Goal: Information Seeking & Learning: Learn about a topic

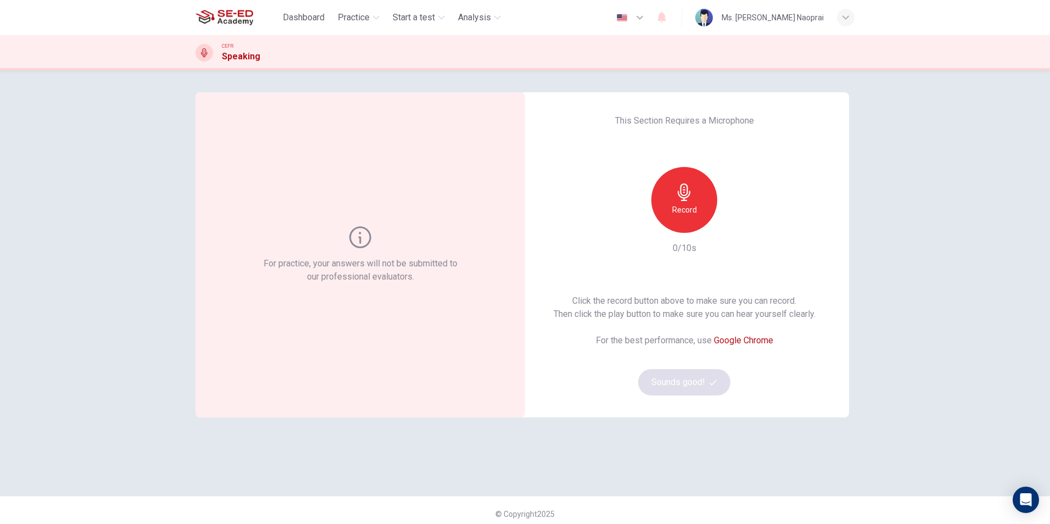
click at [672, 208] on h6 "Record" at bounding box center [684, 209] width 25 height 13
click at [693, 197] on div "Stop" at bounding box center [684, 200] width 66 height 66
click at [736, 228] on icon "button" at bounding box center [734, 224] width 11 height 11
click at [711, 382] on icon "button" at bounding box center [713, 381] width 7 height 5
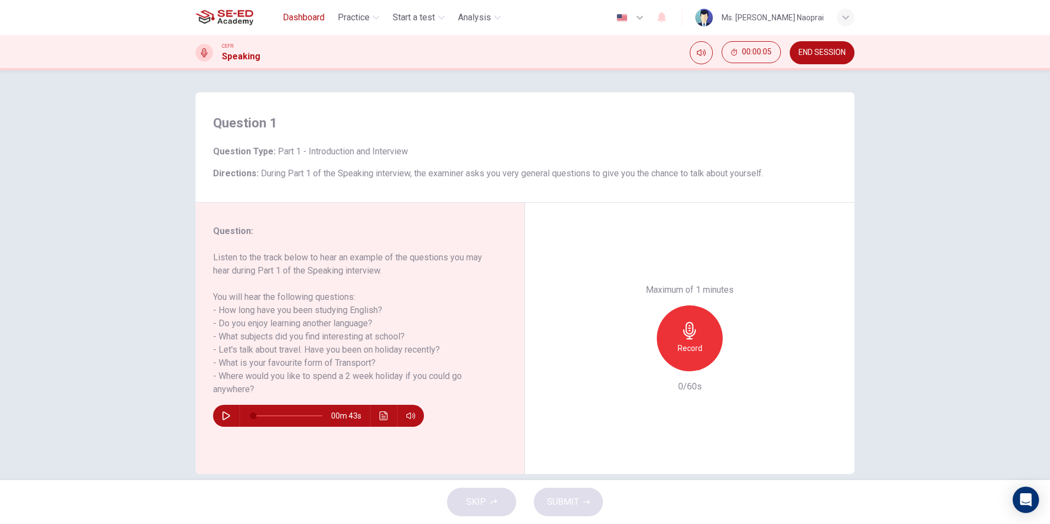
click at [306, 20] on span "Dashboard" at bounding box center [304, 17] width 42 height 13
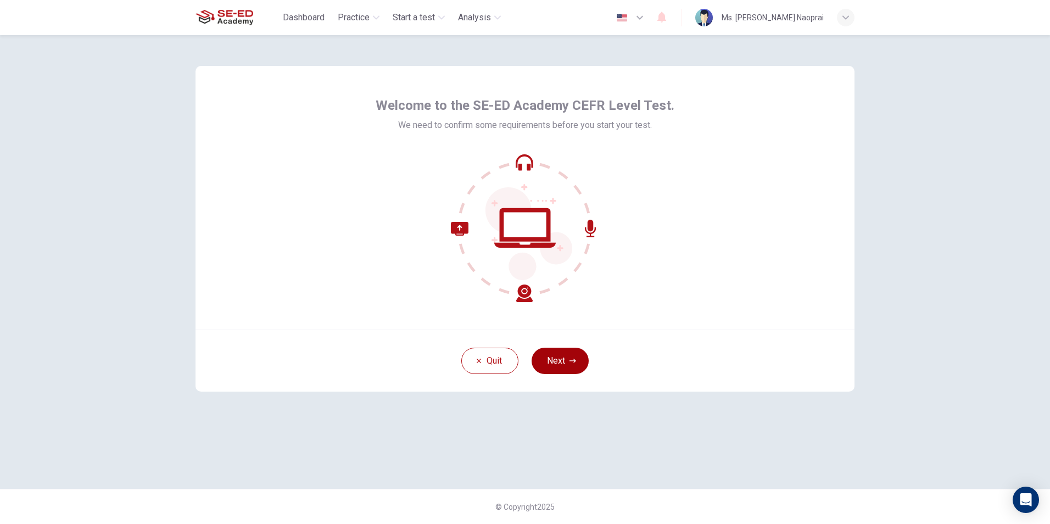
click at [572, 353] on button "Next" at bounding box center [560, 361] width 57 height 26
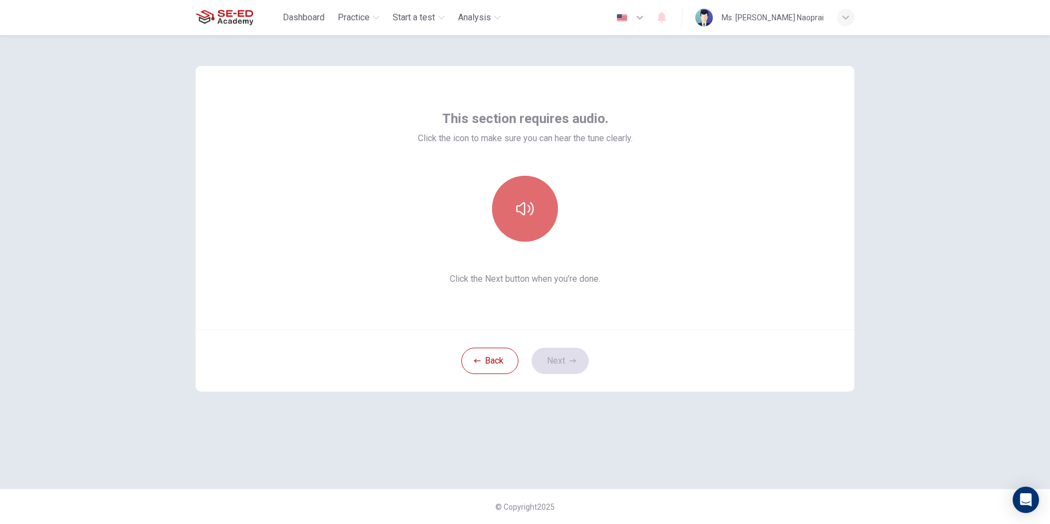
click at [528, 216] on icon "button" at bounding box center [525, 209] width 18 height 18
click at [560, 358] on button "Next" at bounding box center [560, 361] width 57 height 26
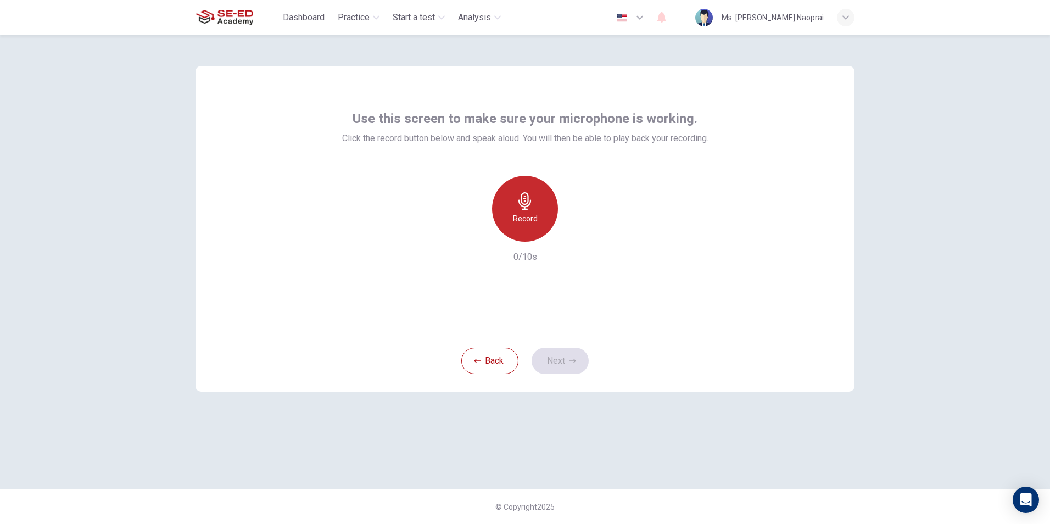
click at [523, 195] on icon "button" at bounding box center [525, 201] width 18 height 18
click at [538, 221] on div "Stop" at bounding box center [525, 209] width 66 height 66
click at [578, 239] on div "button" at bounding box center [576, 233] width 18 height 18
click at [562, 362] on button "Next" at bounding box center [560, 361] width 57 height 26
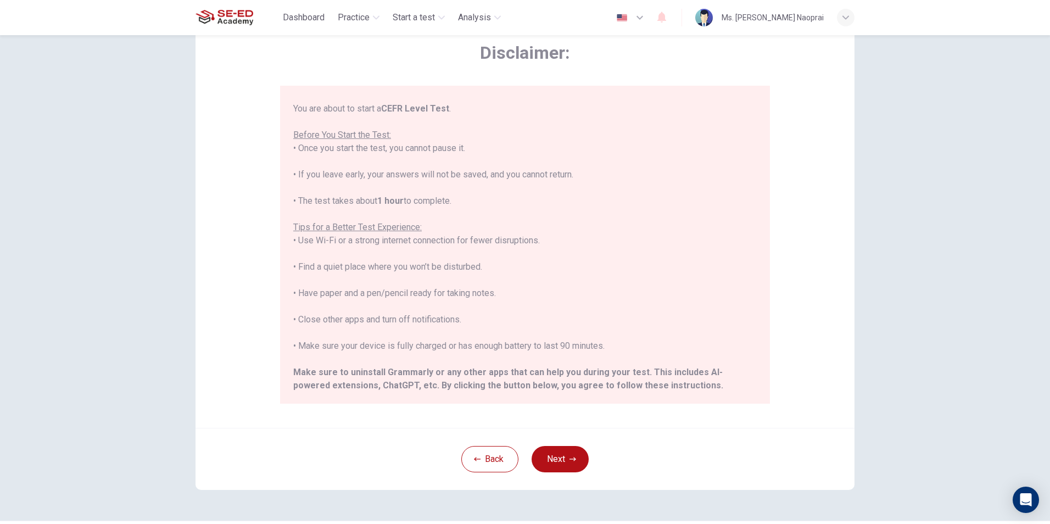
scroll to position [50, 0]
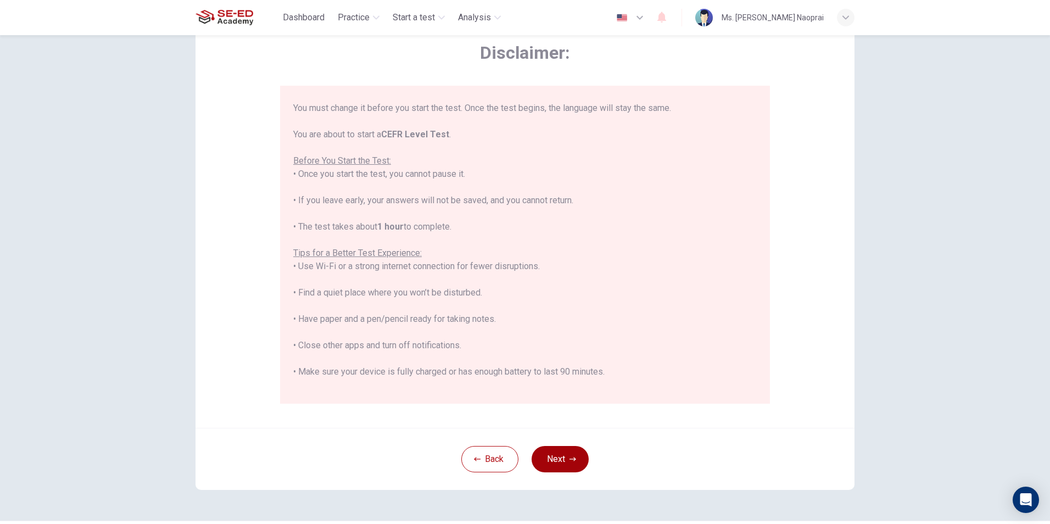
click at [551, 455] on button "Next" at bounding box center [560, 459] width 57 height 26
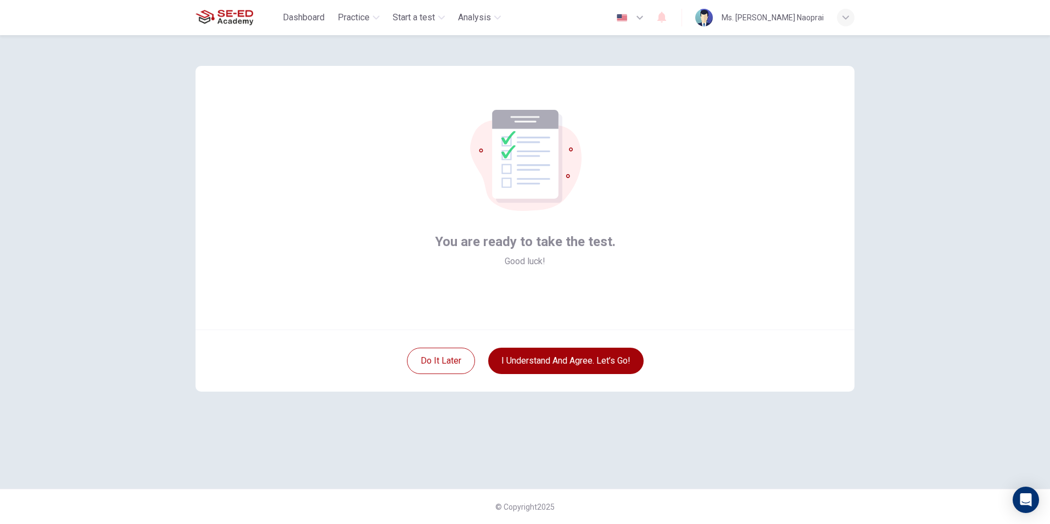
scroll to position [0, 0]
click at [530, 360] on button "I understand and agree. Let’s go!" at bounding box center [565, 361] width 155 height 26
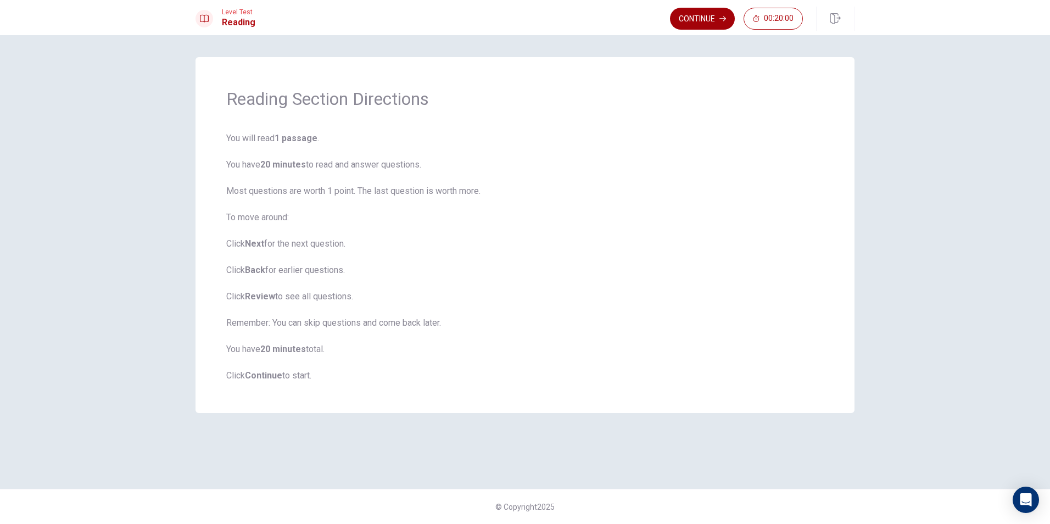
click at [718, 27] on button "Continue" at bounding box center [702, 19] width 65 height 22
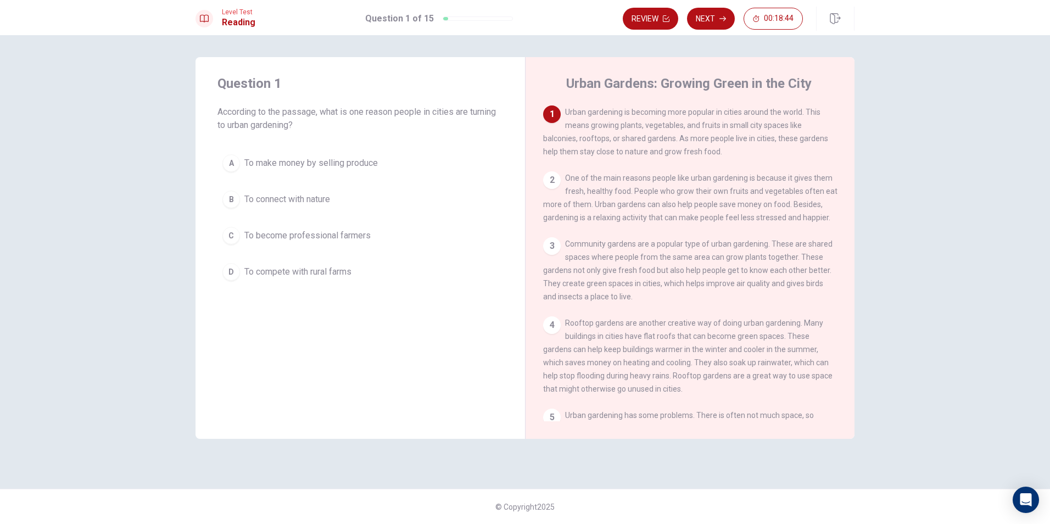
click at [342, 195] on button "B To connect with nature" at bounding box center [360, 199] width 286 height 27
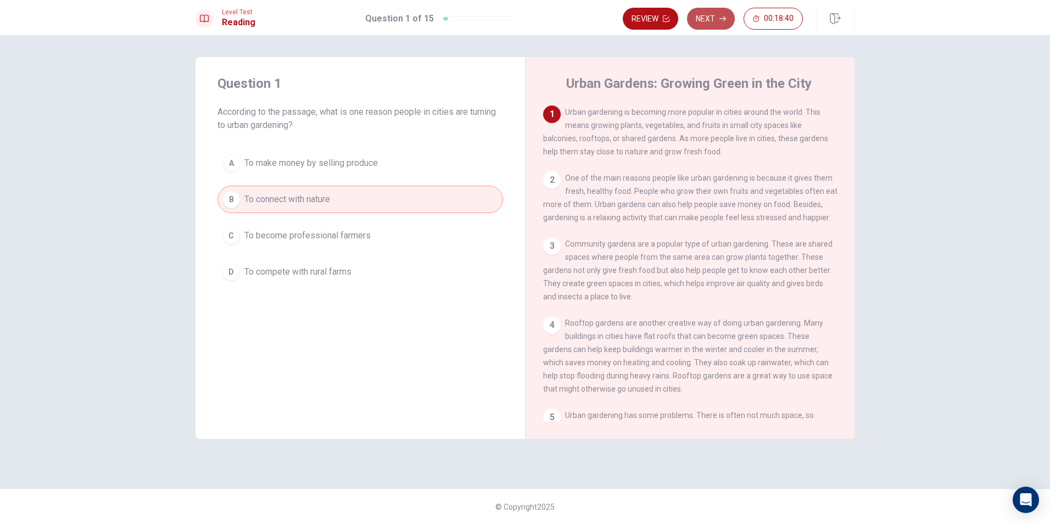
click at [721, 25] on button "Next" at bounding box center [711, 19] width 48 height 22
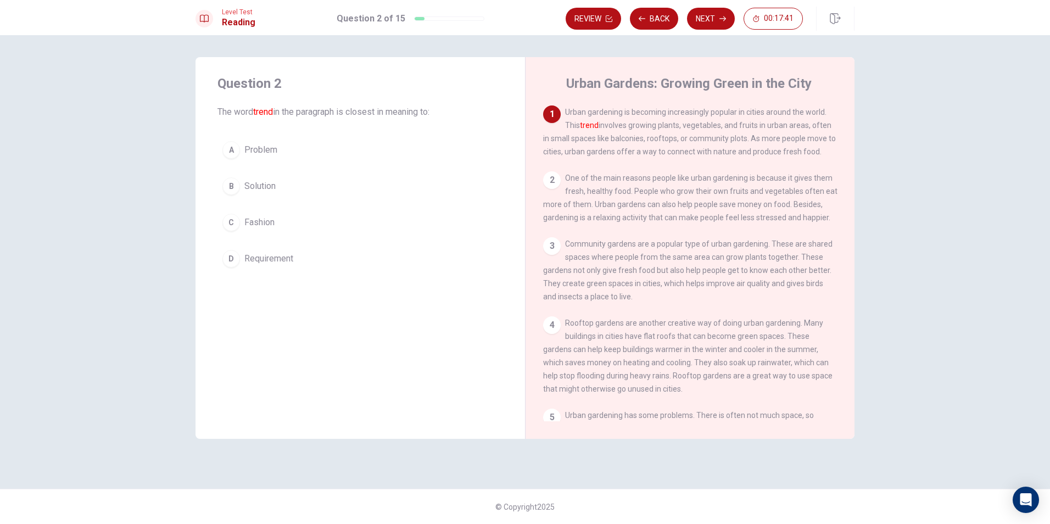
click at [423, 187] on button "B Solution" at bounding box center [360, 185] width 286 height 27
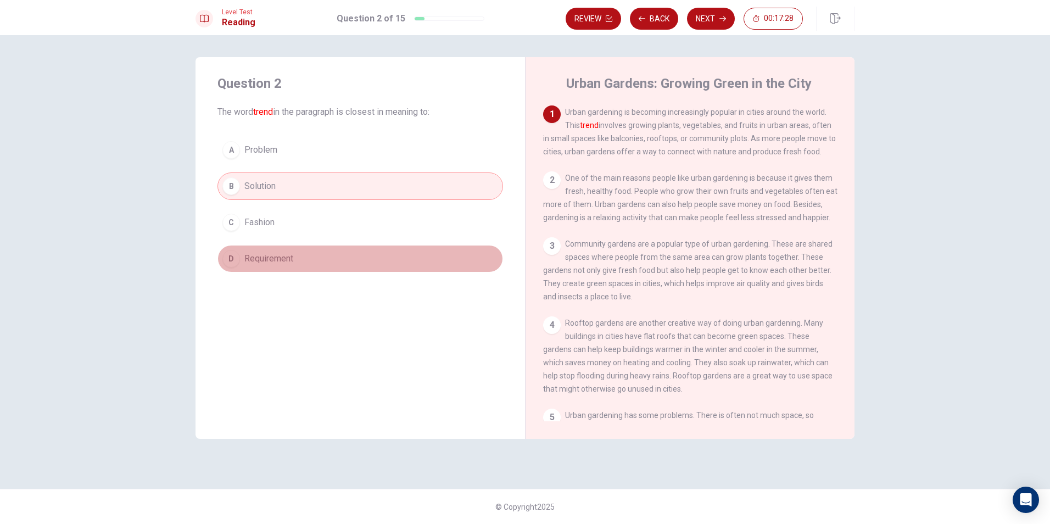
click at [412, 257] on button "D Requirement" at bounding box center [360, 258] width 286 height 27
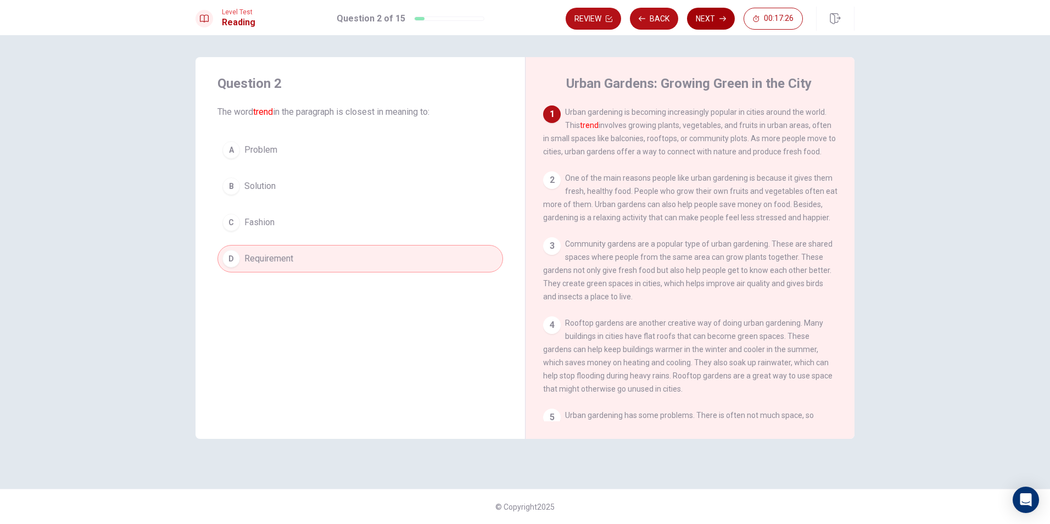
click at [703, 20] on button "Next" at bounding box center [711, 19] width 48 height 22
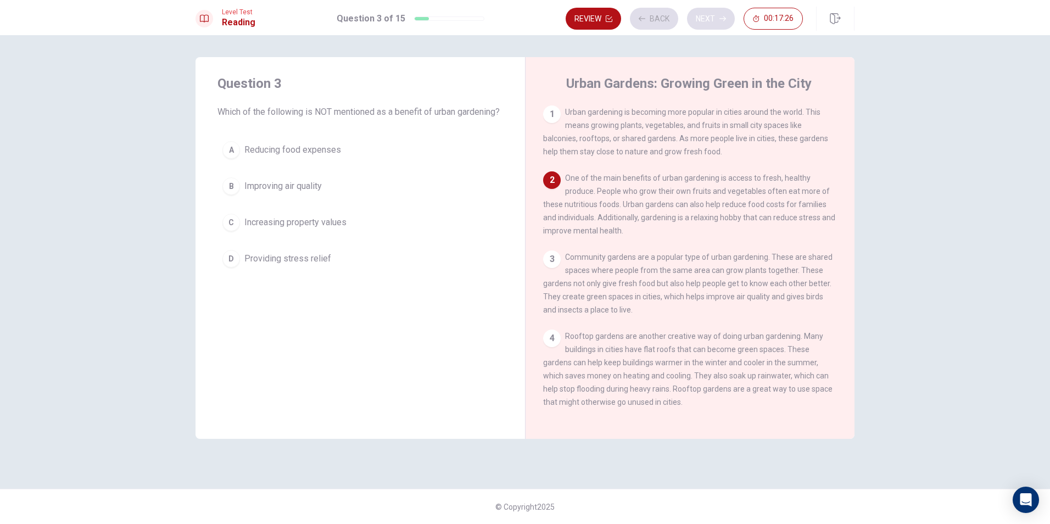
scroll to position [68, 0]
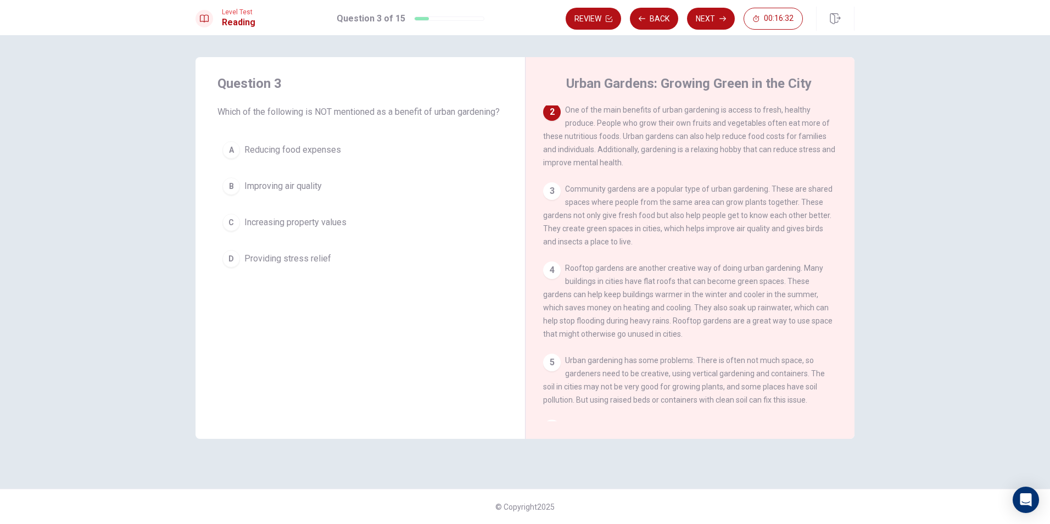
click at [303, 193] on span "Improving air quality" at bounding box center [282, 186] width 77 height 13
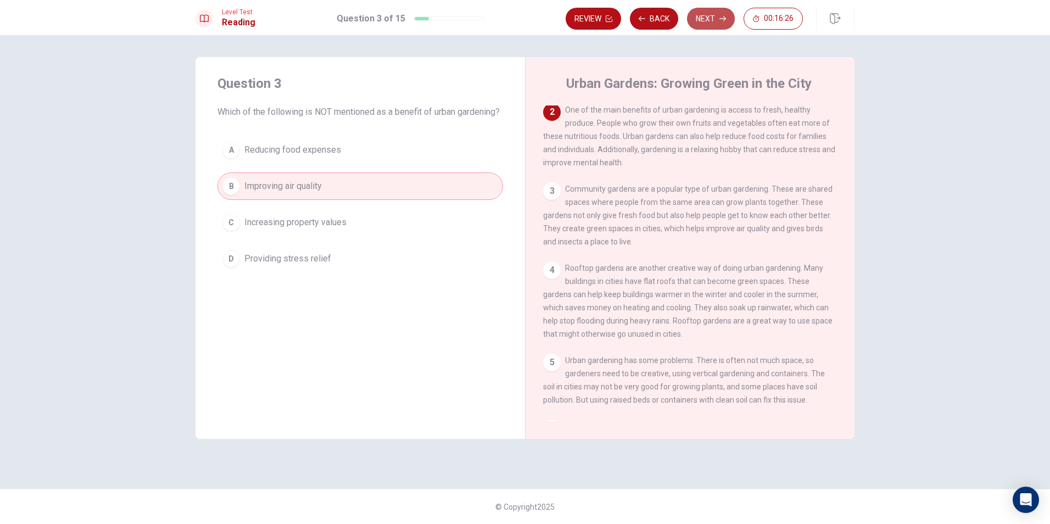
click at [722, 22] on button "Next" at bounding box center [711, 19] width 48 height 22
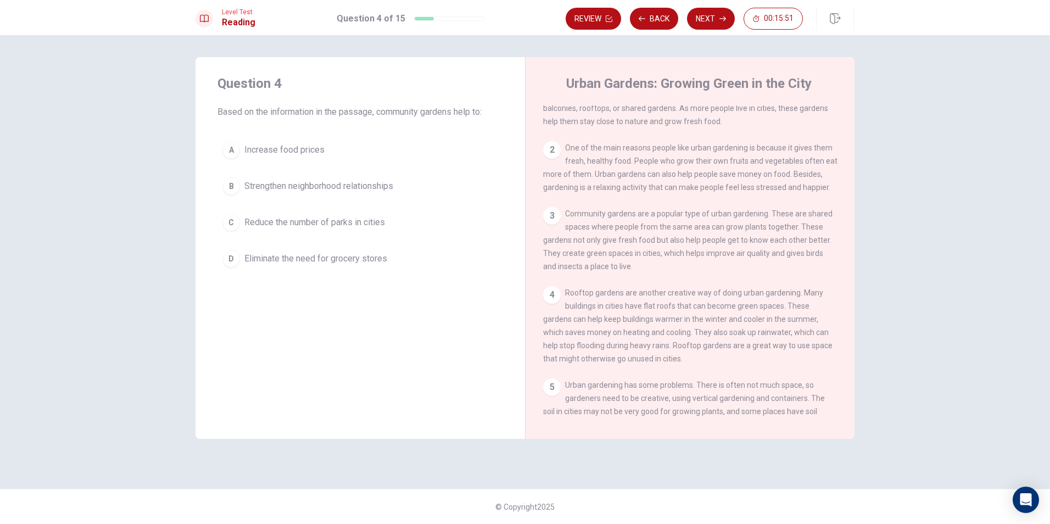
scroll to position [55, 0]
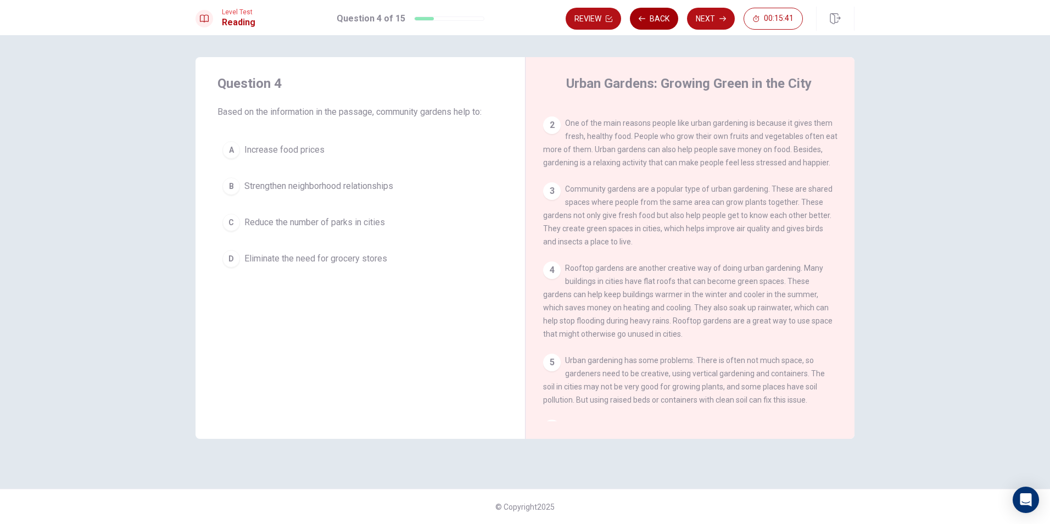
click at [661, 23] on button "Back" at bounding box center [654, 19] width 48 height 22
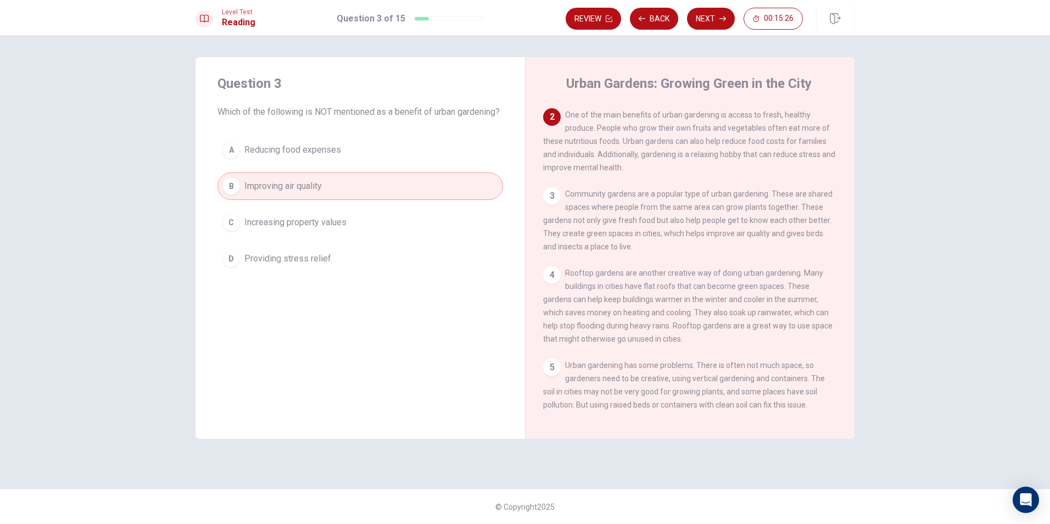
scroll to position [0, 0]
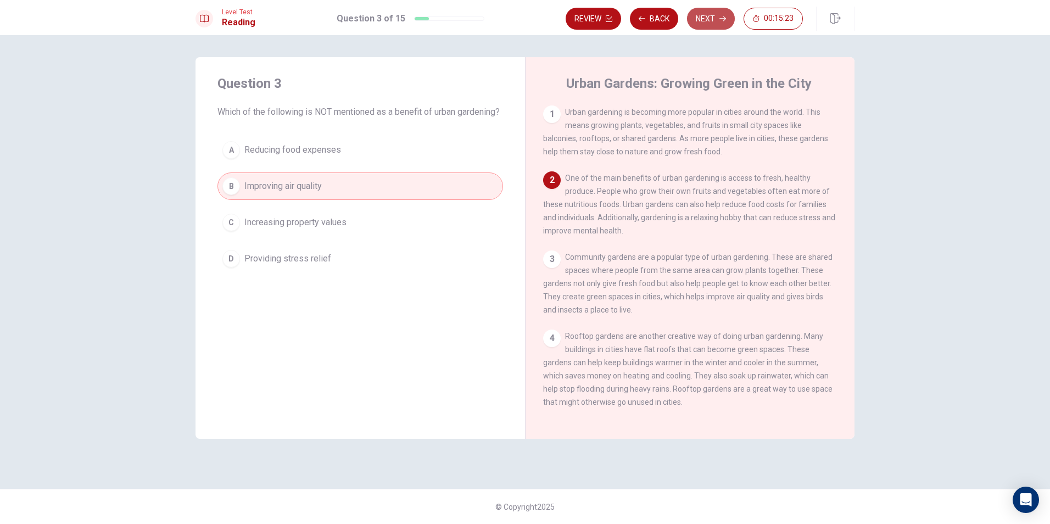
click at [717, 19] on button "Next" at bounding box center [711, 19] width 48 height 22
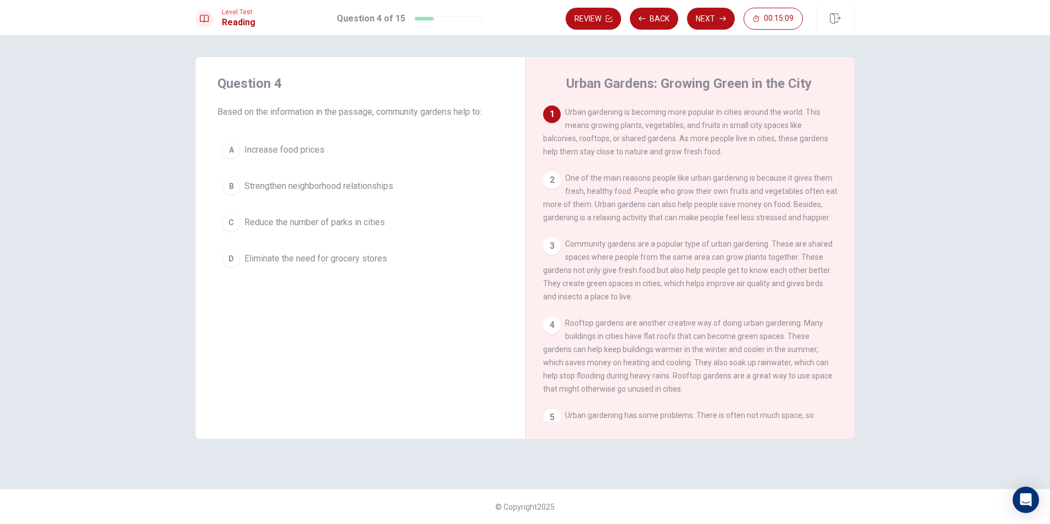
scroll to position [55, 0]
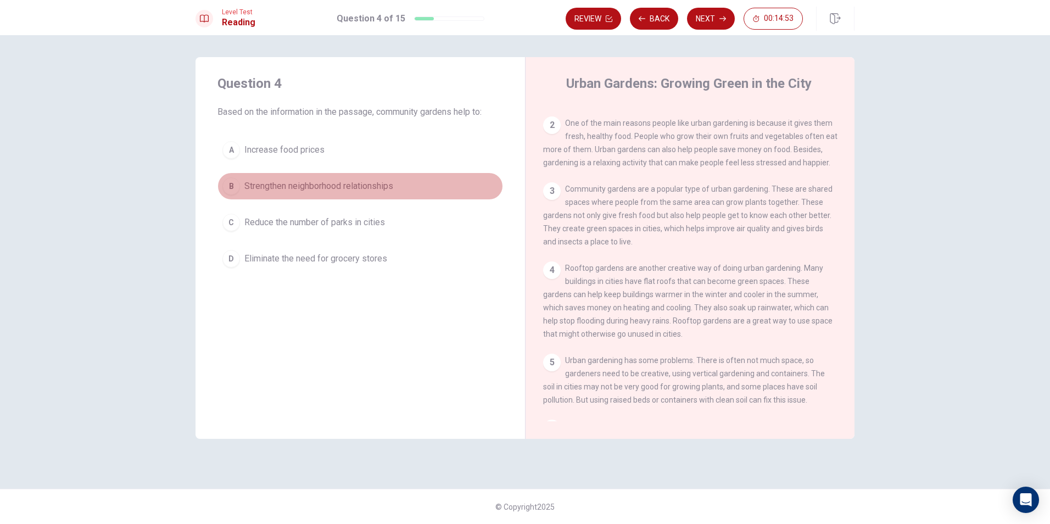
click at [439, 189] on button "B Strengthen neighborhood relationships" at bounding box center [360, 185] width 286 height 27
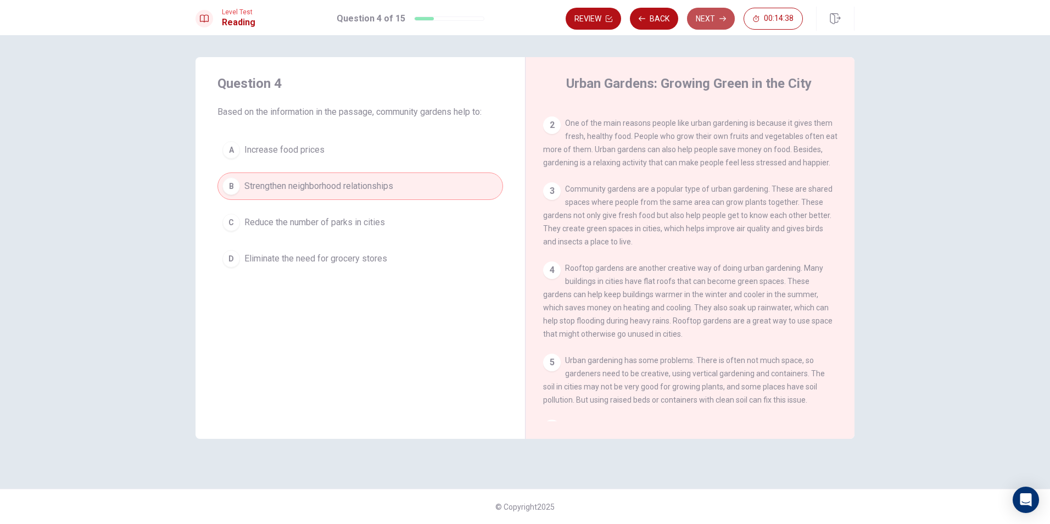
click at [716, 13] on button "Next" at bounding box center [711, 19] width 48 height 22
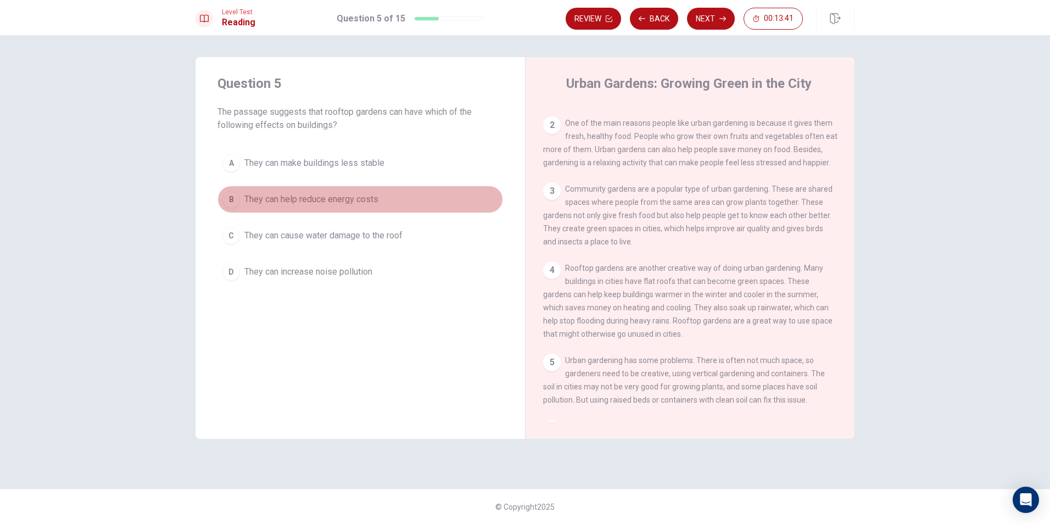
click at [356, 201] on span "They can help reduce energy costs" at bounding box center [311, 199] width 134 height 13
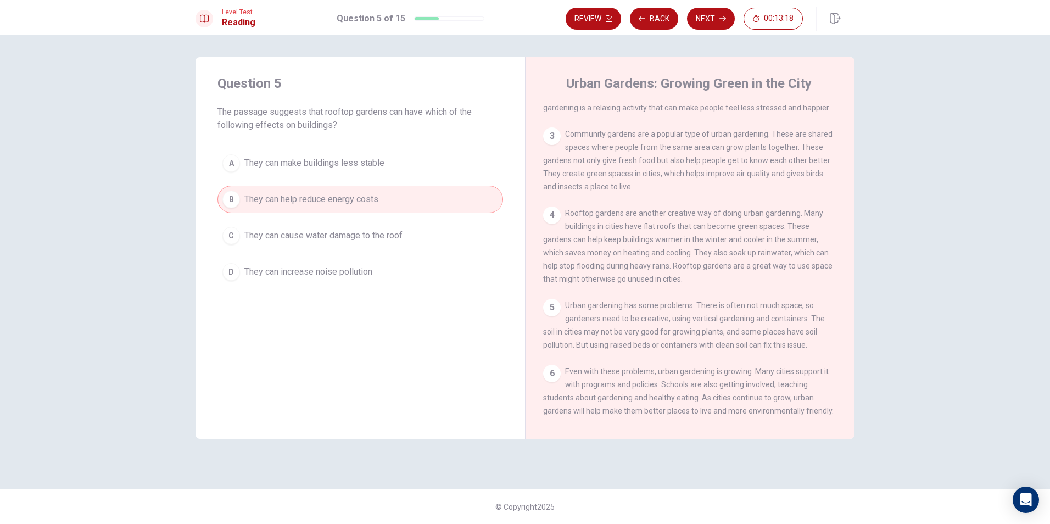
scroll to position [134, 0]
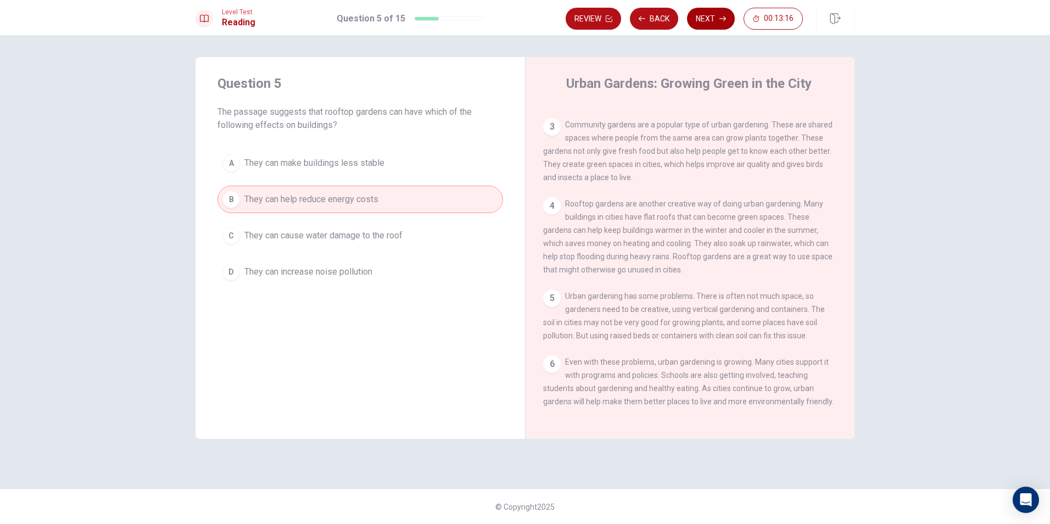
click at [712, 15] on button "Next" at bounding box center [711, 19] width 48 height 22
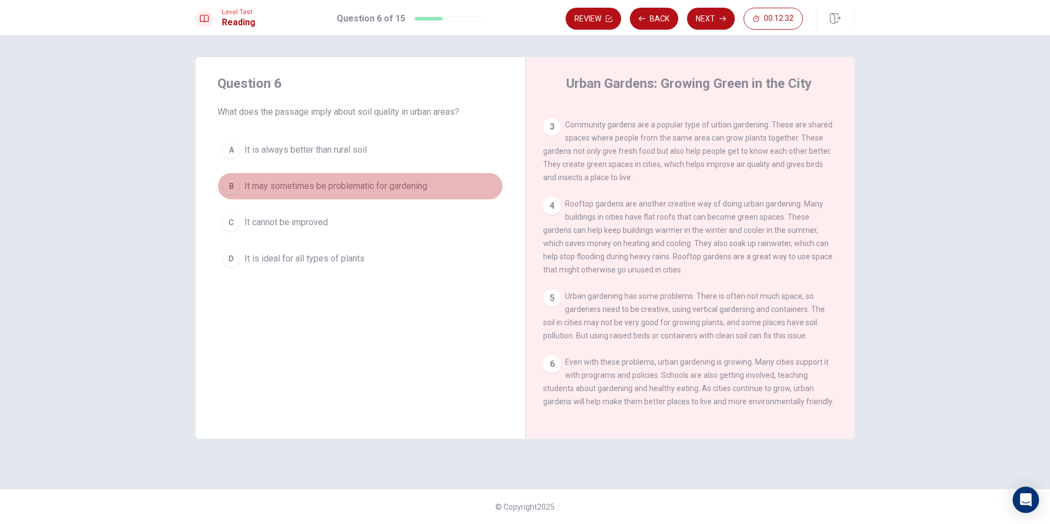
click at [394, 187] on span "It may sometimes be problematic for gardening" at bounding box center [335, 186] width 183 height 13
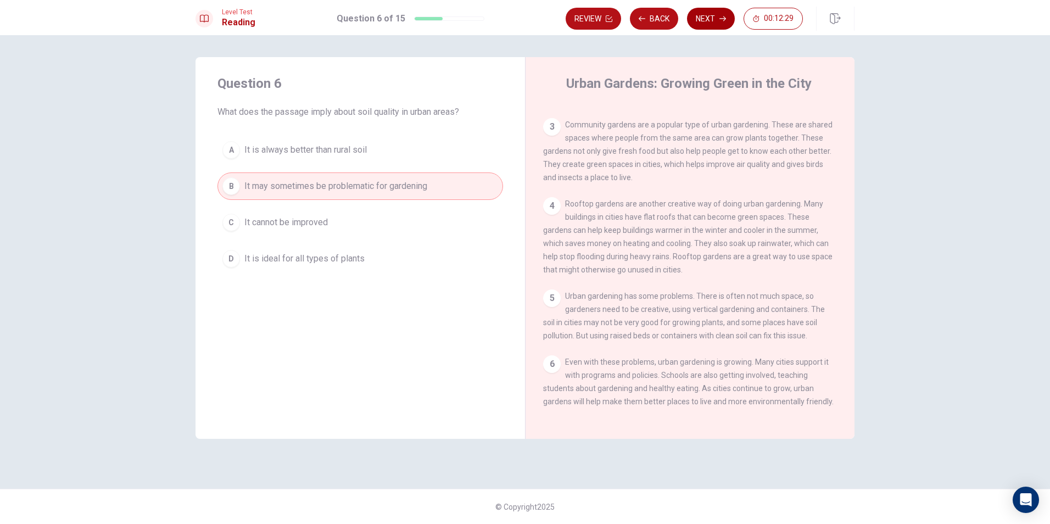
click at [708, 21] on button "Next" at bounding box center [711, 19] width 48 height 22
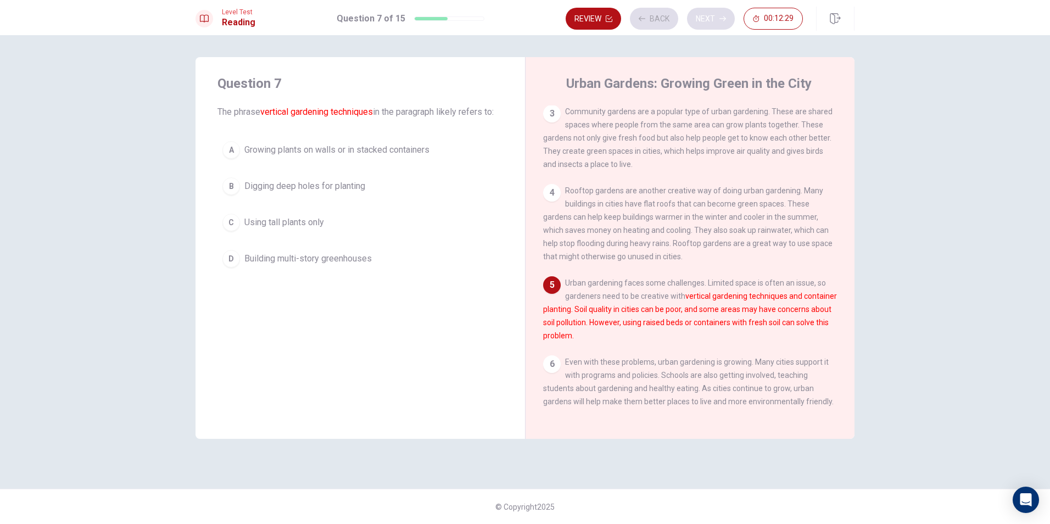
scroll to position [148, 0]
click at [388, 149] on span "Growing plants on walls or in stacked containers" at bounding box center [336, 149] width 185 height 13
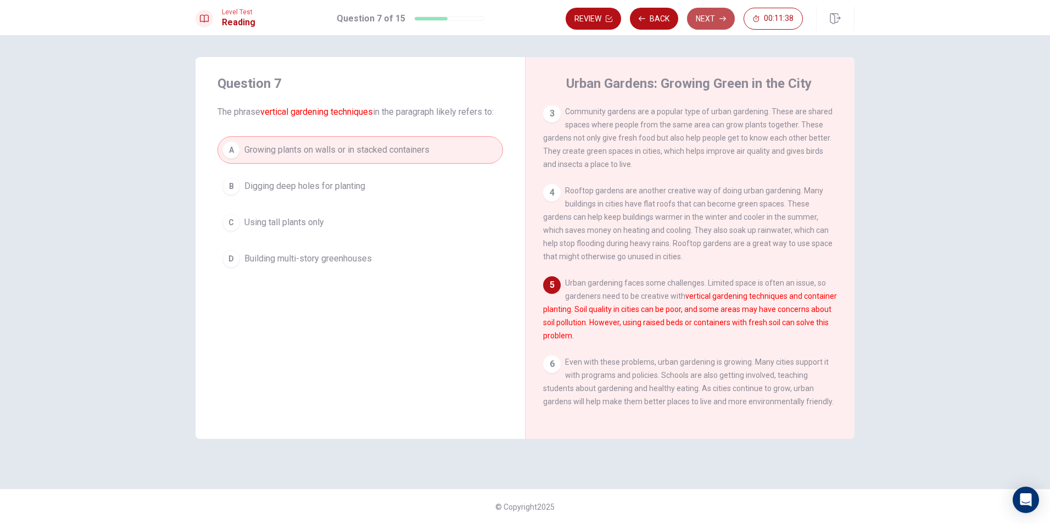
click at [702, 12] on button "Next" at bounding box center [711, 19] width 48 height 22
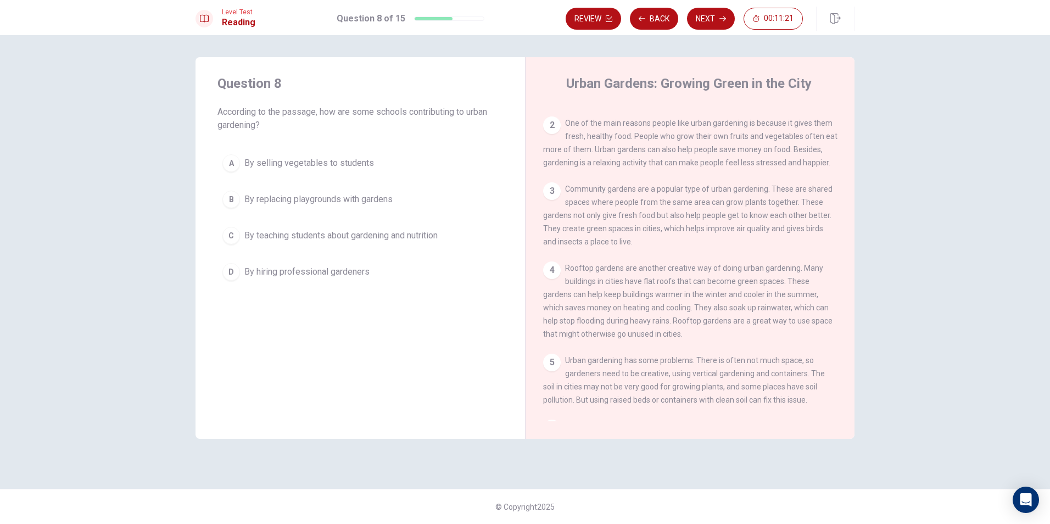
scroll to position [0, 0]
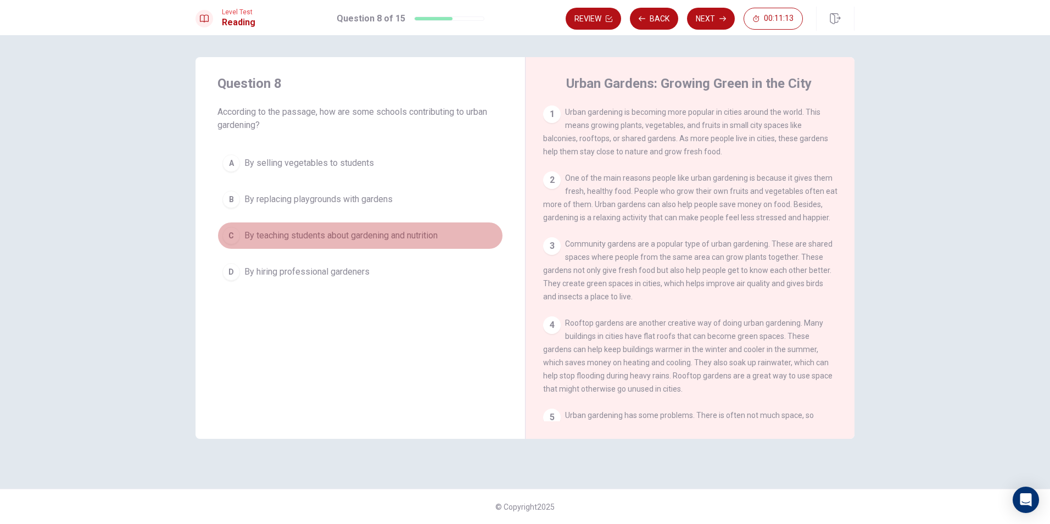
click at [378, 241] on span "By teaching students about gardening and nutrition" at bounding box center [340, 235] width 193 height 13
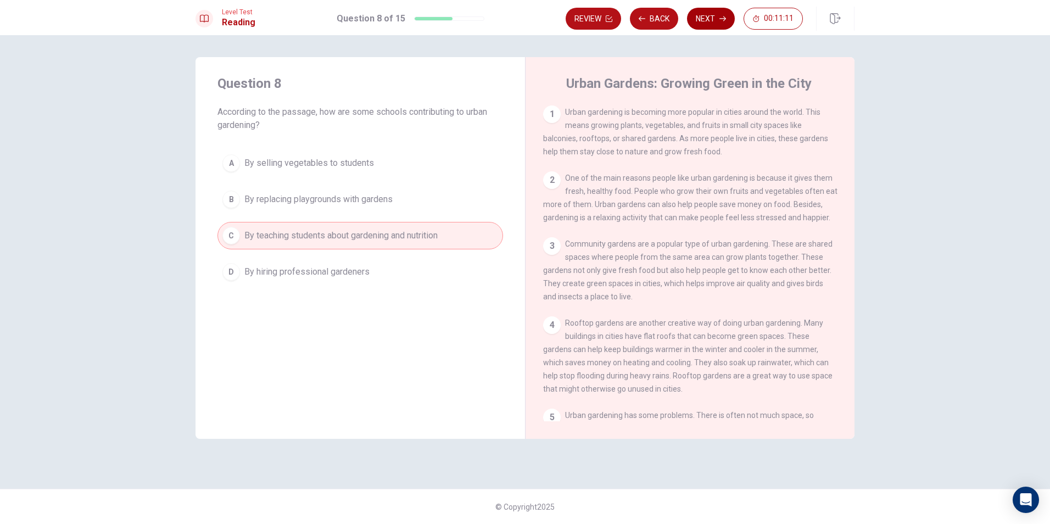
click at [715, 13] on button "Next" at bounding box center [711, 19] width 48 height 22
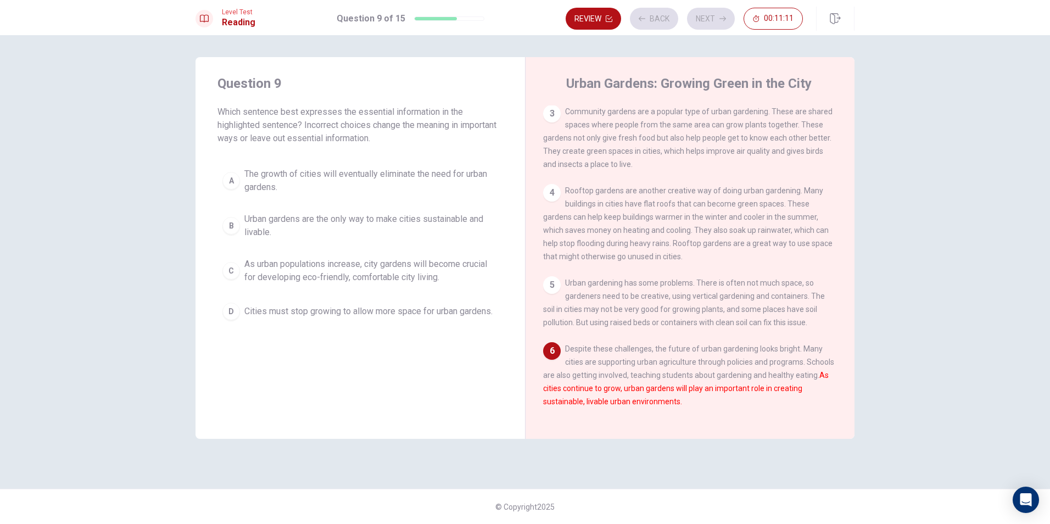
scroll to position [148, 0]
click at [356, 276] on span "As urban populations increase, city gardens will become crucial for developing …" at bounding box center [371, 271] width 254 height 26
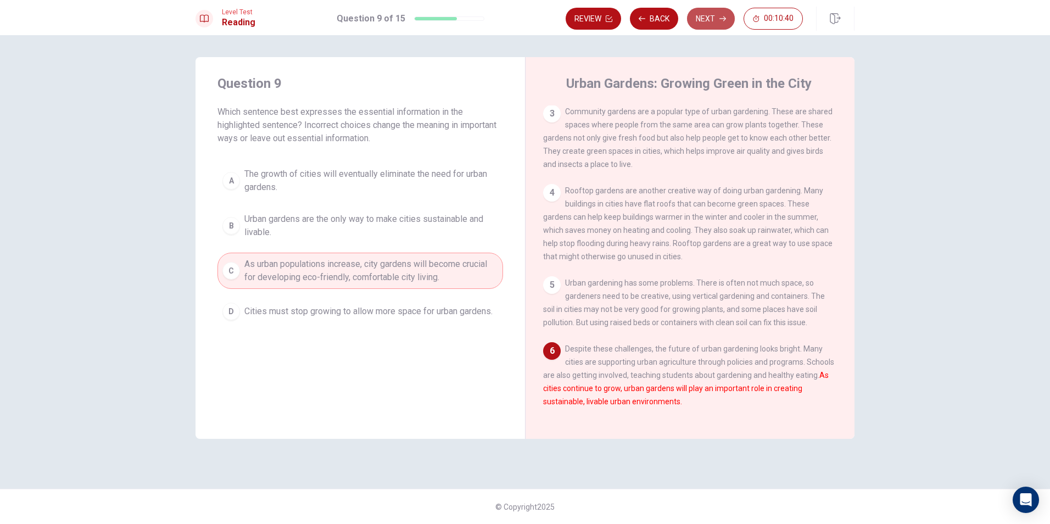
click at [707, 13] on button "Next" at bounding box center [711, 19] width 48 height 22
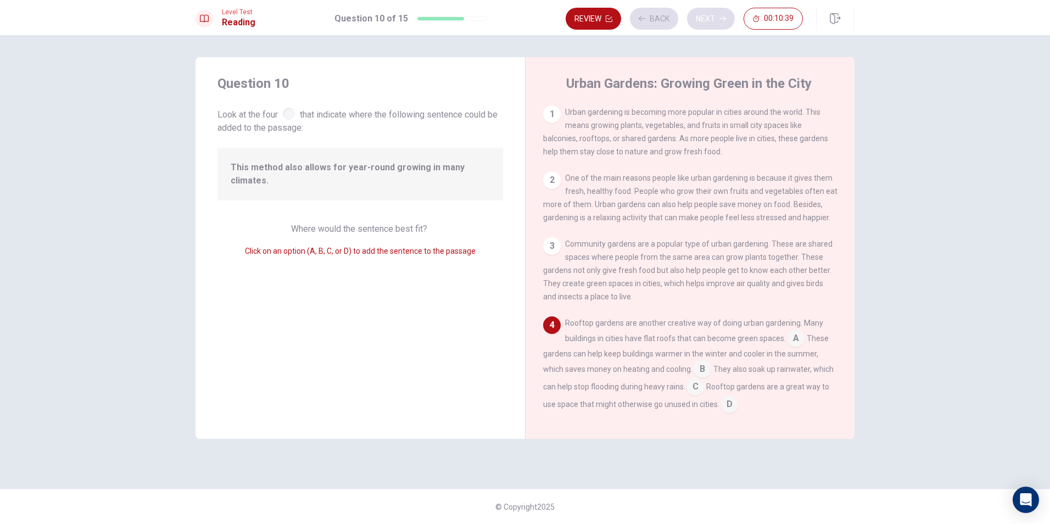
scroll to position [109, 0]
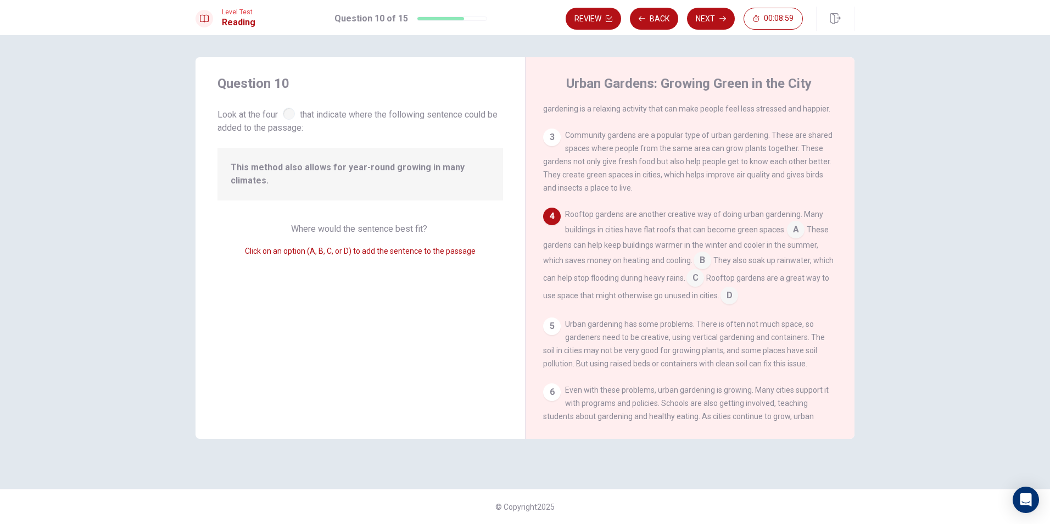
click at [799, 233] on input at bounding box center [796, 231] width 18 height 18
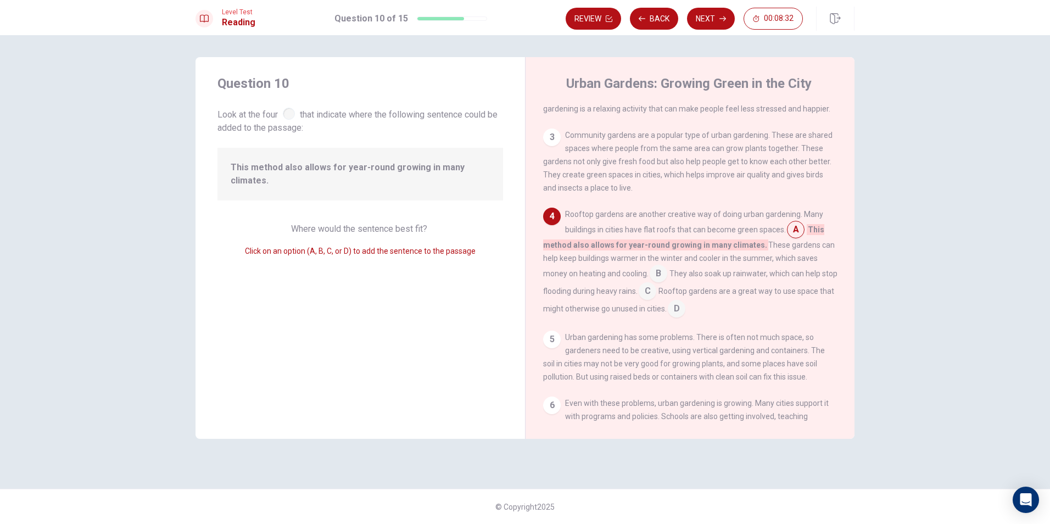
click at [685, 316] on input at bounding box center [677, 310] width 18 height 18
click at [802, 239] on input at bounding box center [796, 231] width 18 height 18
click at [716, 21] on button "Next" at bounding box center [711, 19] width 48 height 22
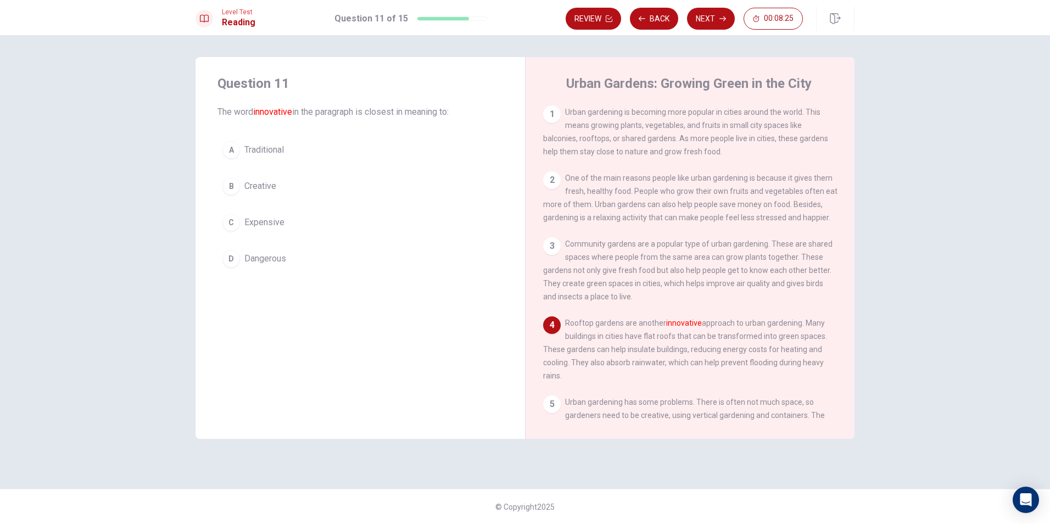
scroll to position [55, 0]
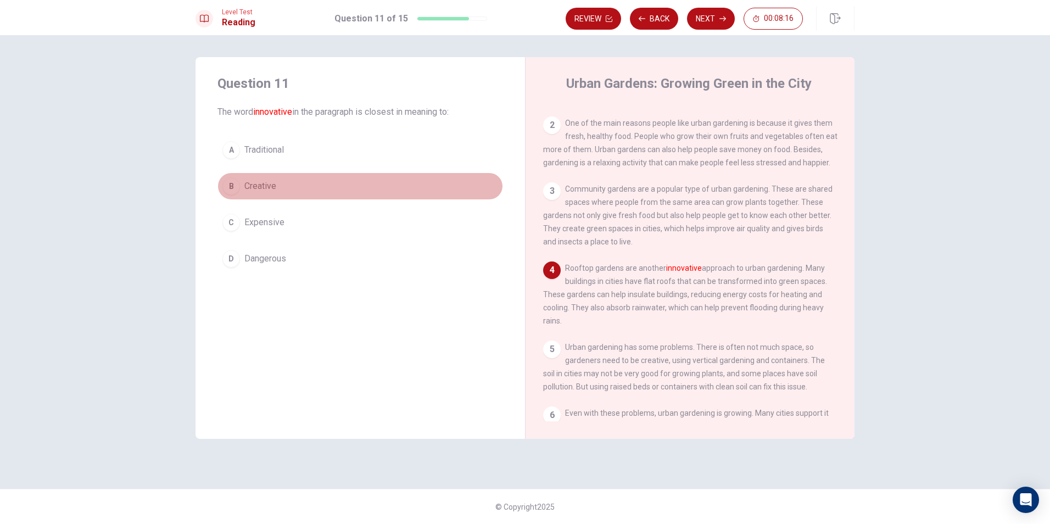
click at [356, 184] on button "B Creative" at bounding box center [360, 185] width 286 height 27
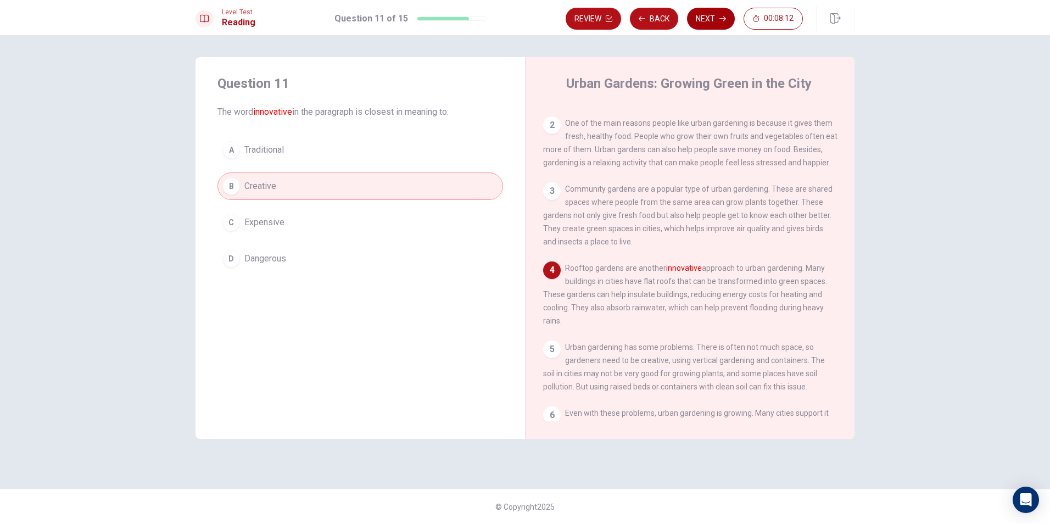
click at [716, 21] on button "Next" at bounding box center [711, 19] width 48 height 22
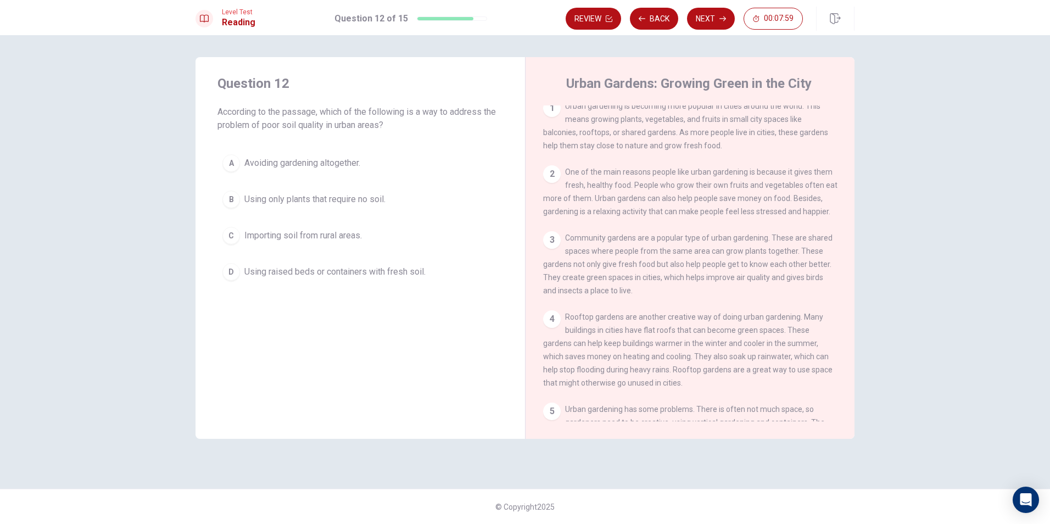
scroll to position [0, 0]
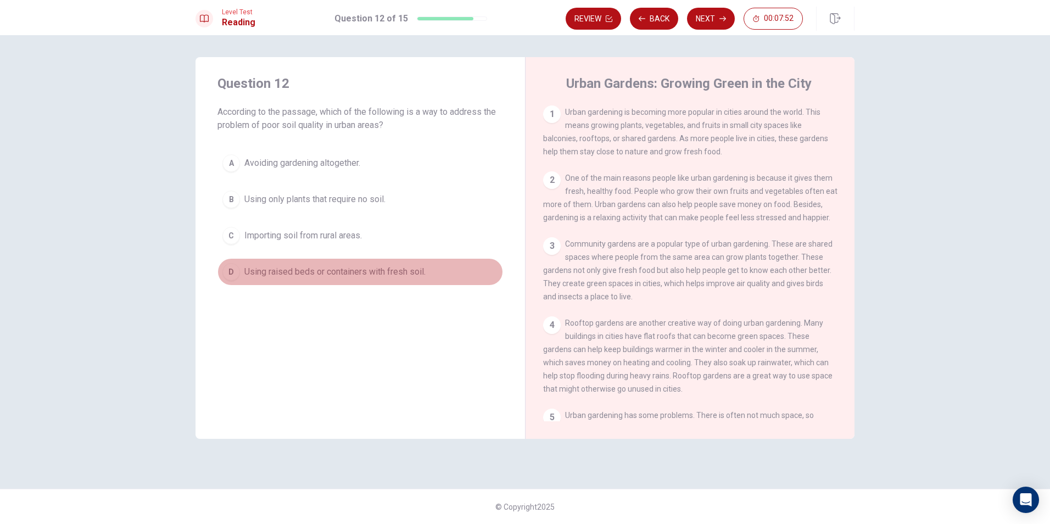
click at [417, 275] on span "Using raised beds or containers with fresh soil." at bounding box center [334, 271] width 181 height 13
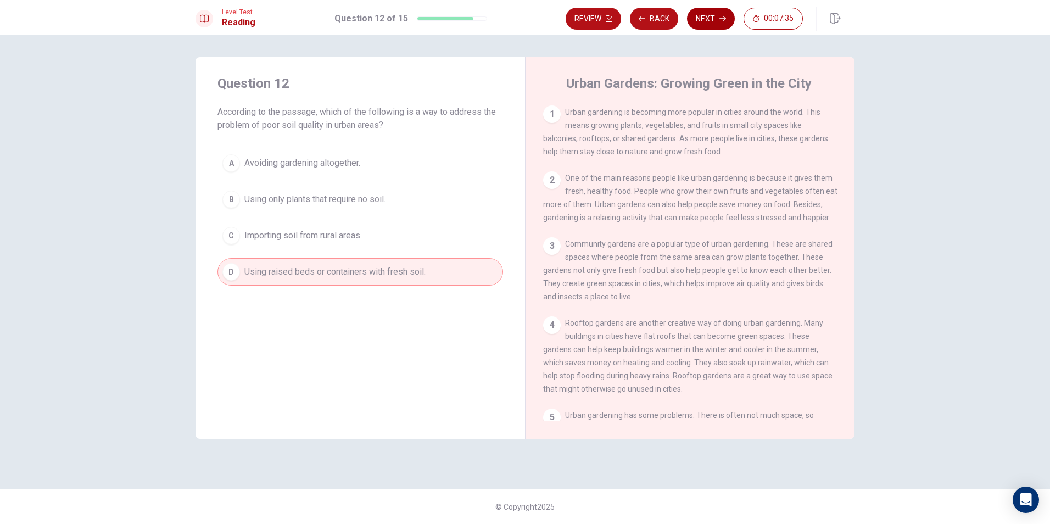
click at [710, 21] on button "Next" at bounding box center [711, 19] width 48 height 22
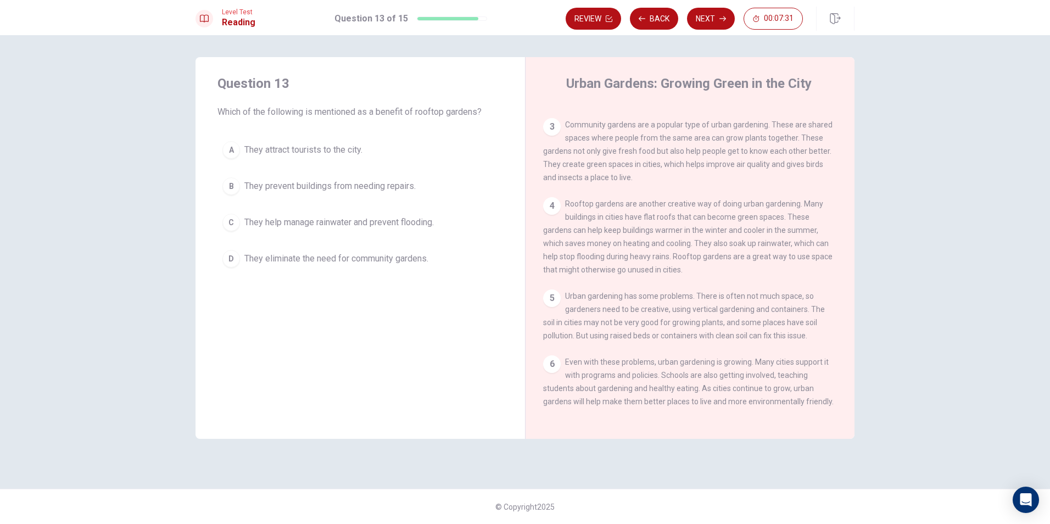
scroll to position [79, 0]
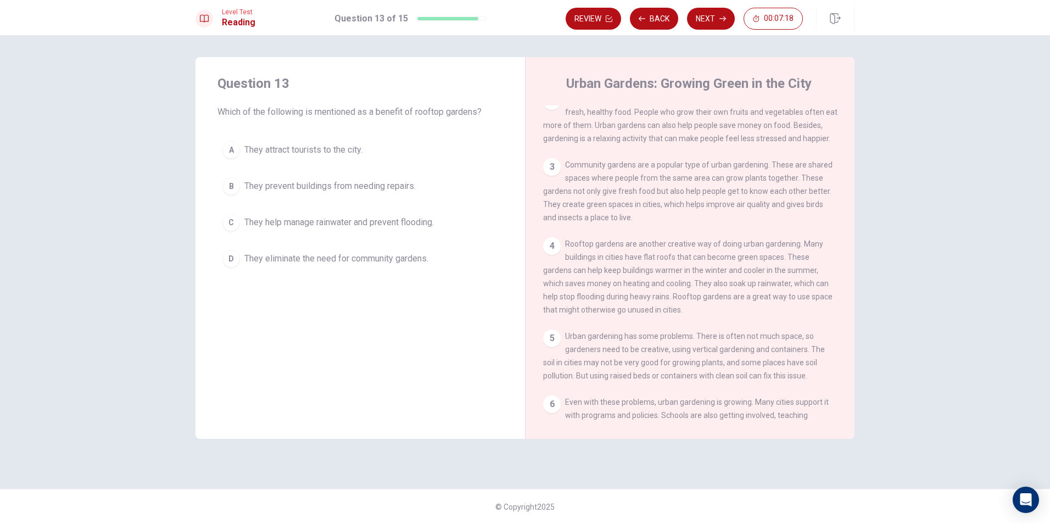
click at [442, 222] on button "C They help manage rainwater and prevent flooding." at bounding box center [360, 222] width 286 height 27
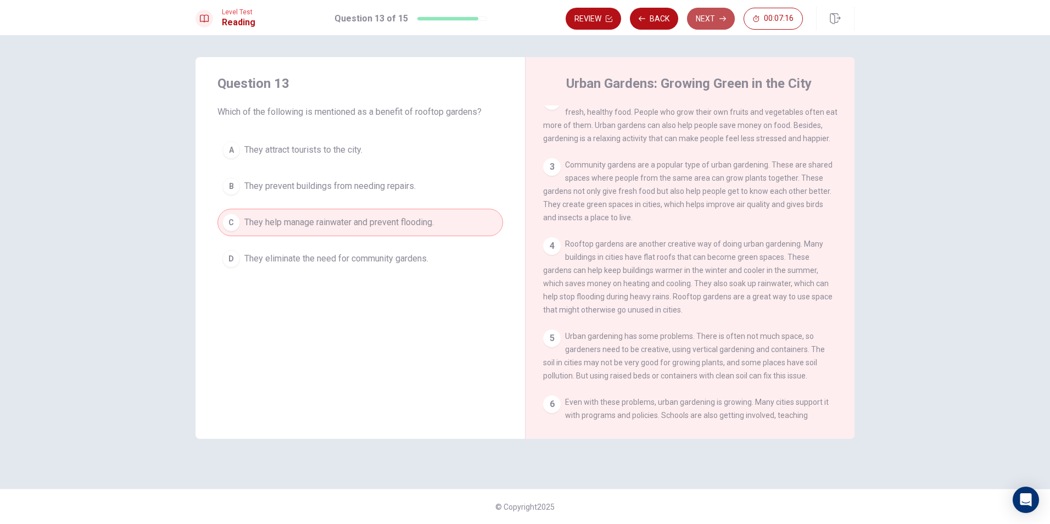
click at [712, 9] on button "Next" at bounding box center [711, 19] width 48 height 22
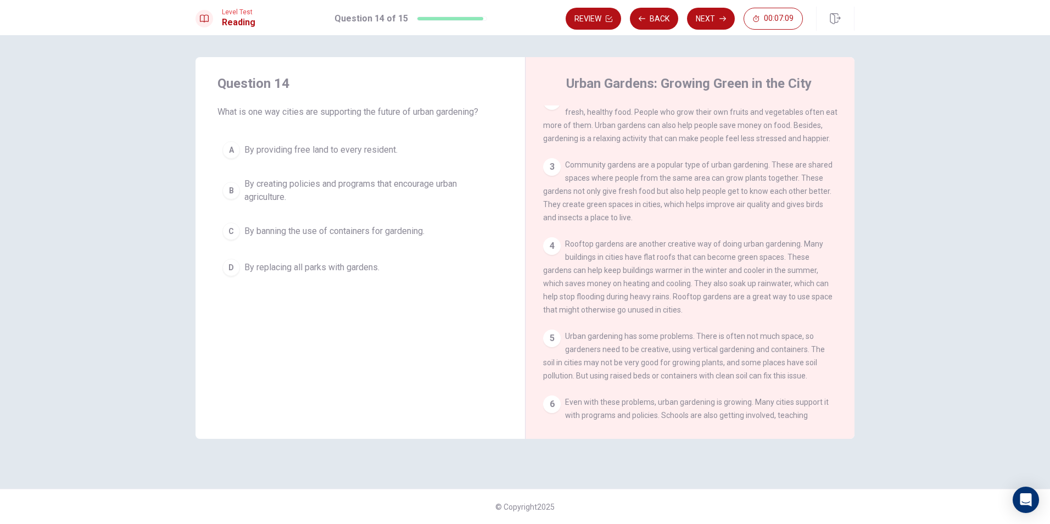
scroll to position [134, 0]
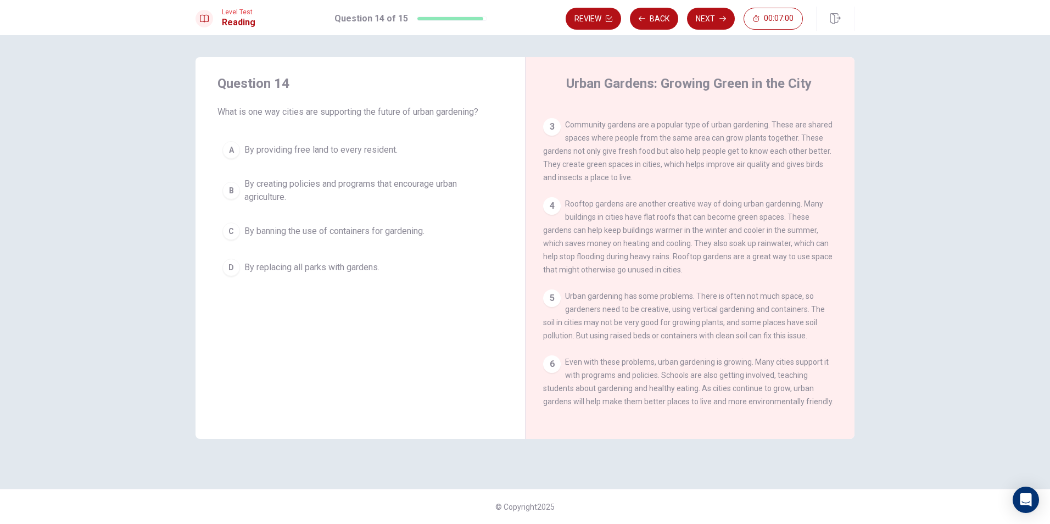
click at [333, 192] on span "By creating policies and programs that encourage urban agriculture." at bounding box center [371, 190] width 254 height 26
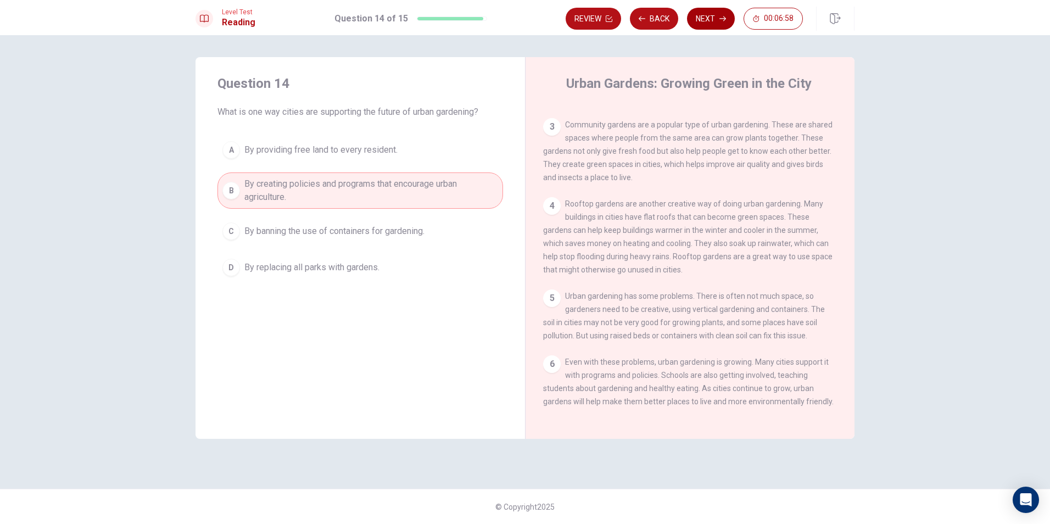
click at [727, 23] on button "Next" at bounding box center [711, 19] width 48 height 22
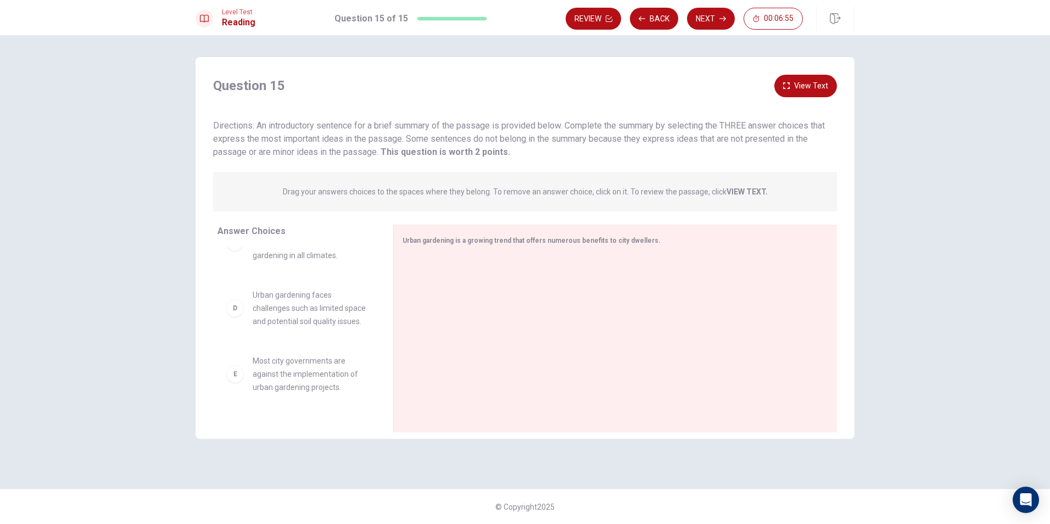
scroll to position [0, 0]
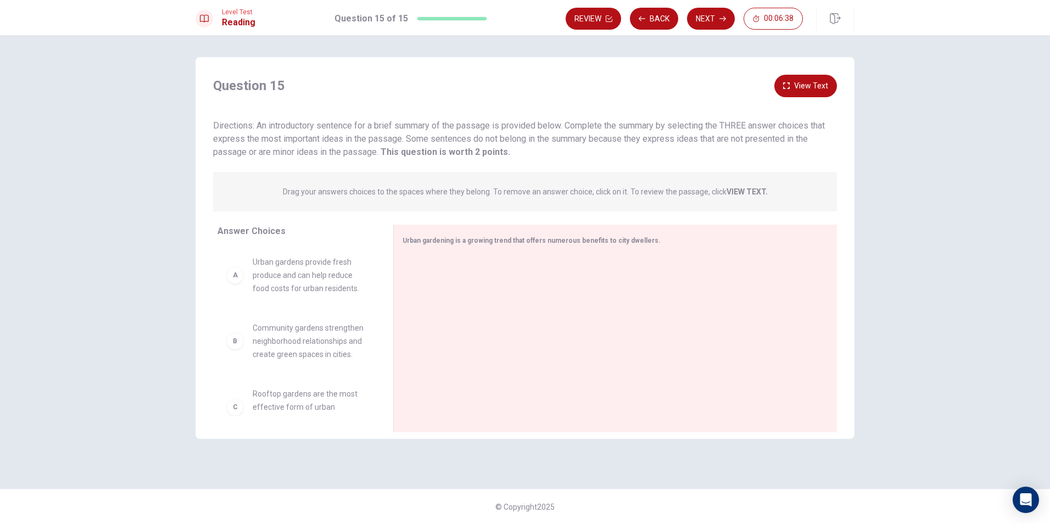
click at [790, 90] on button "View Text" at bounding box center [805, 86] width 63 height 23
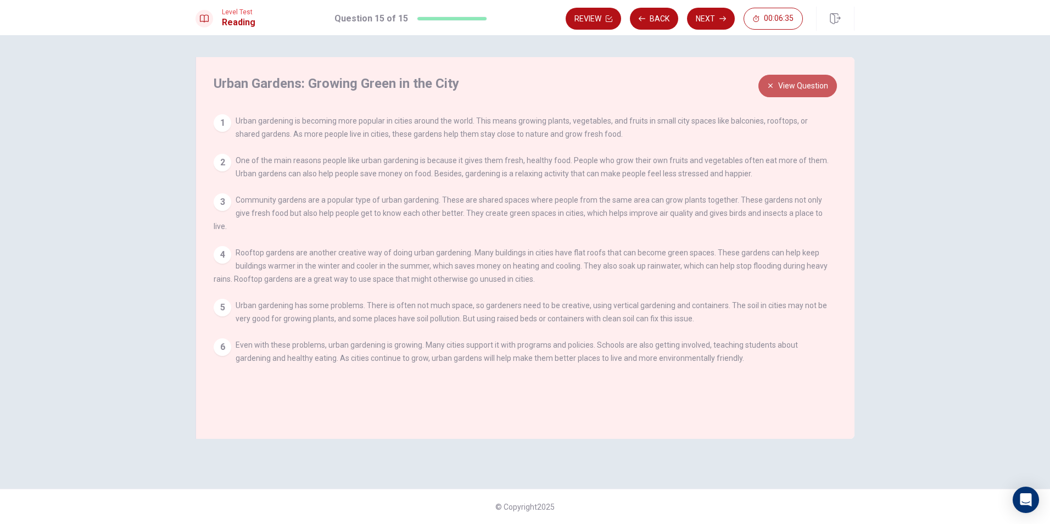
click at [795, 85] on button "View Question" at bounding box center [797, 86] width 79 height 23
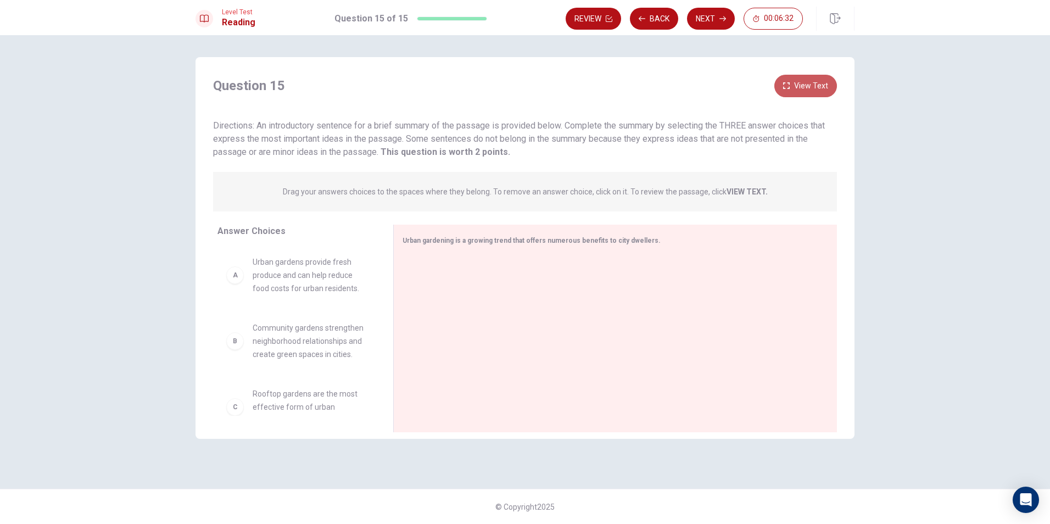
click at [806, 93] on button "View Text" at bounding box center [805, 86] width 63 height 23
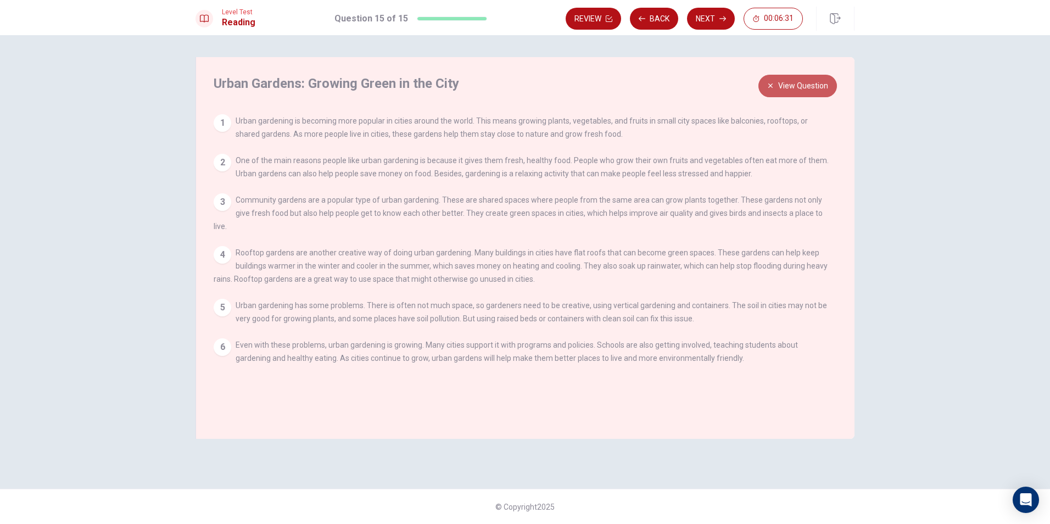
click at [780, 96] on button "View Question" at bounding box center [797, 86] width 79 height 23
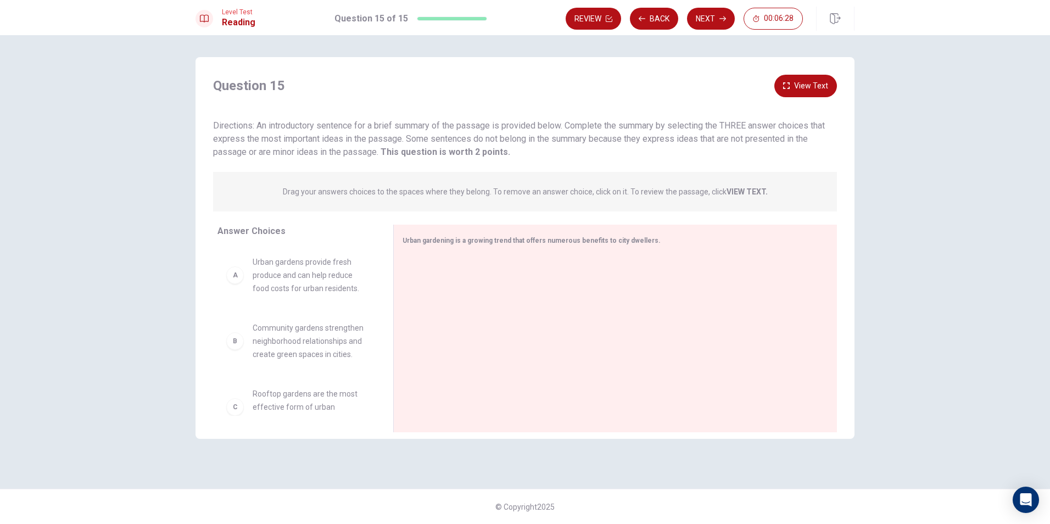
click at [812, 87] on button "View Text" at bounding box center [805, 86] width 63 height 23
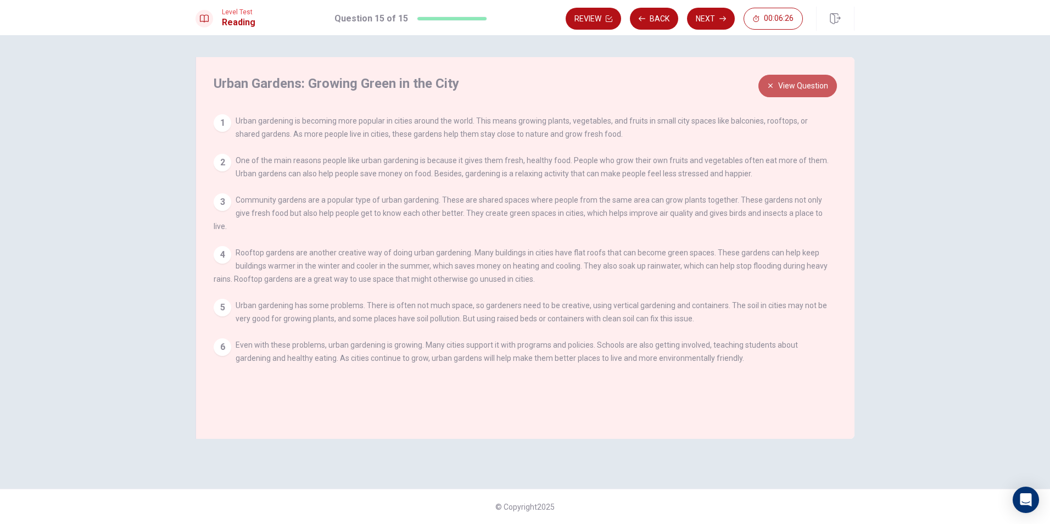
click at [812, 87] on button "View Question" at bounding box center [797, 86] width 79 height 23
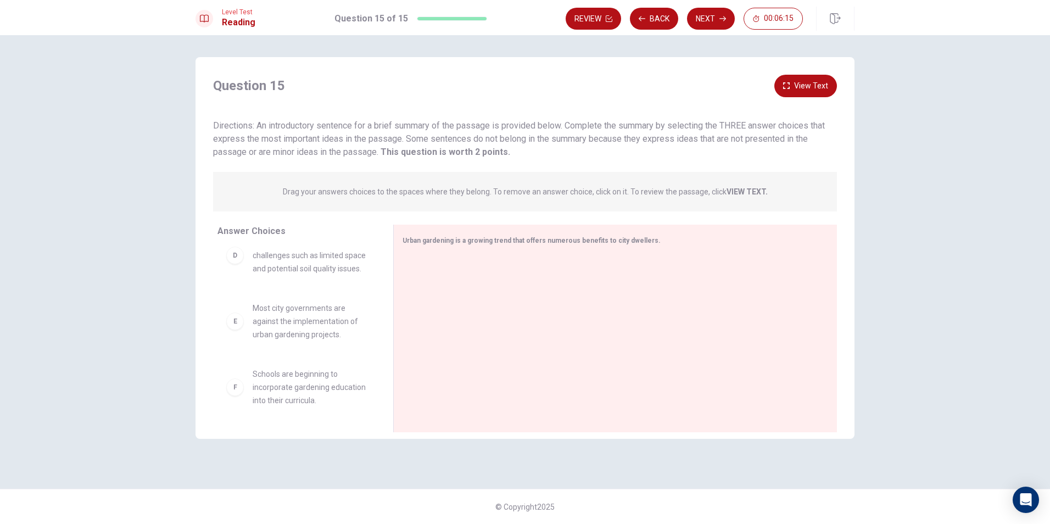
scroll to position [231, 0]
click at [810, 84] on button "View Text" at bounding box center [805, 86] width 63 height 23
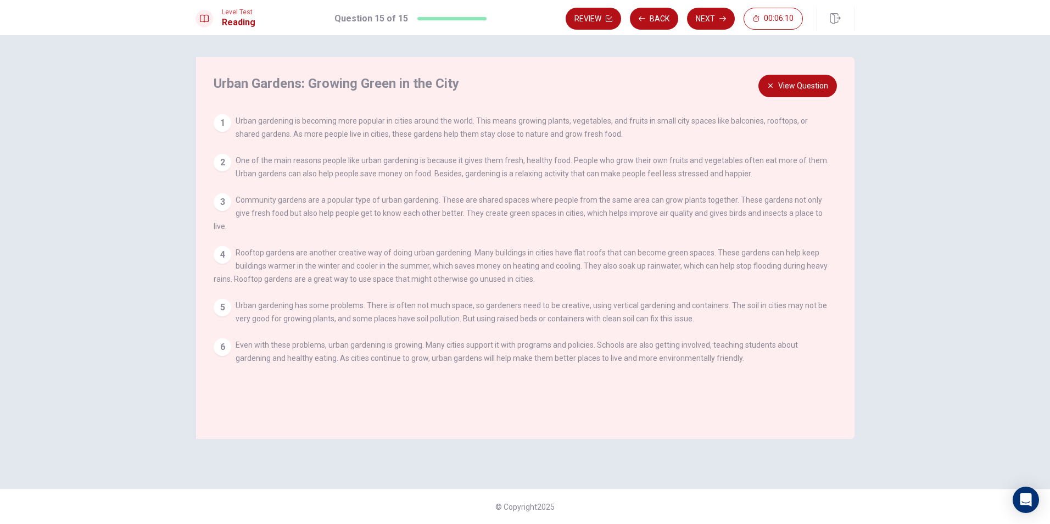
click at [807, 90] on button "View Question" at bounding box center [797, 86] width 79 height 23
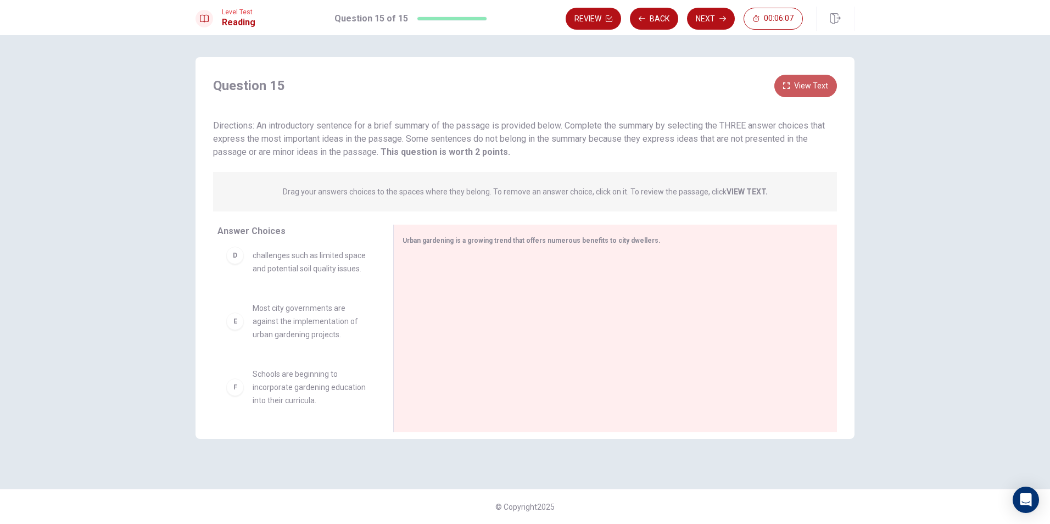
click at [807, 91] on button "View Text" at bounding box center [805, 86] width 63 height 23
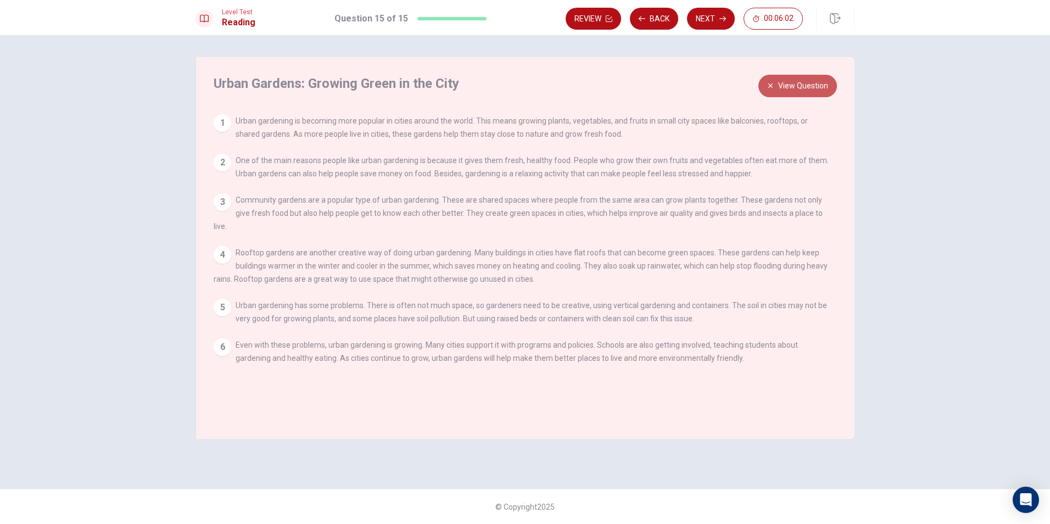
click at [800, 92] on button "View Question" at bounding box center [797, 86] width 79 height 23
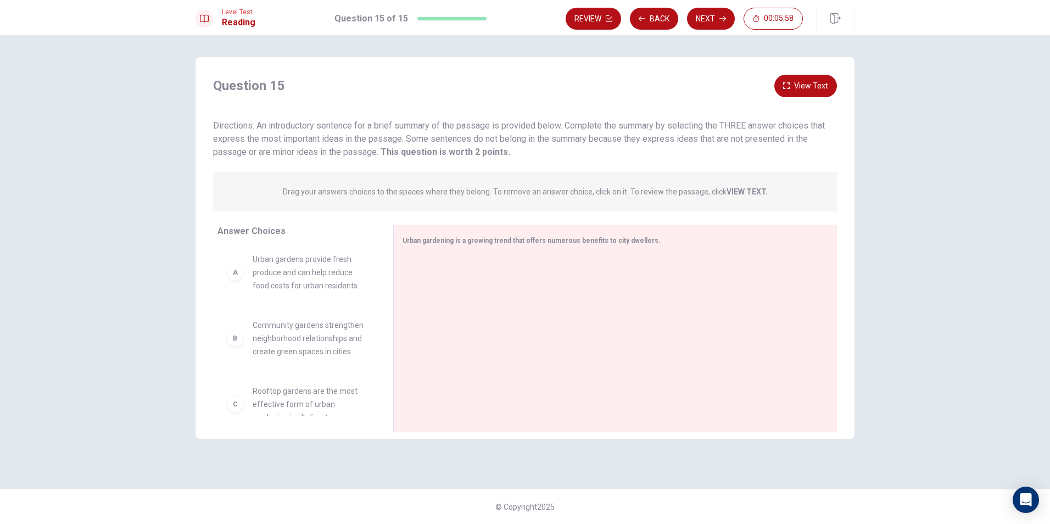
scroll to position [0, 0]
click at [812, 88] on button "View Text" at bounding box center [805, 86] width 63 height 23
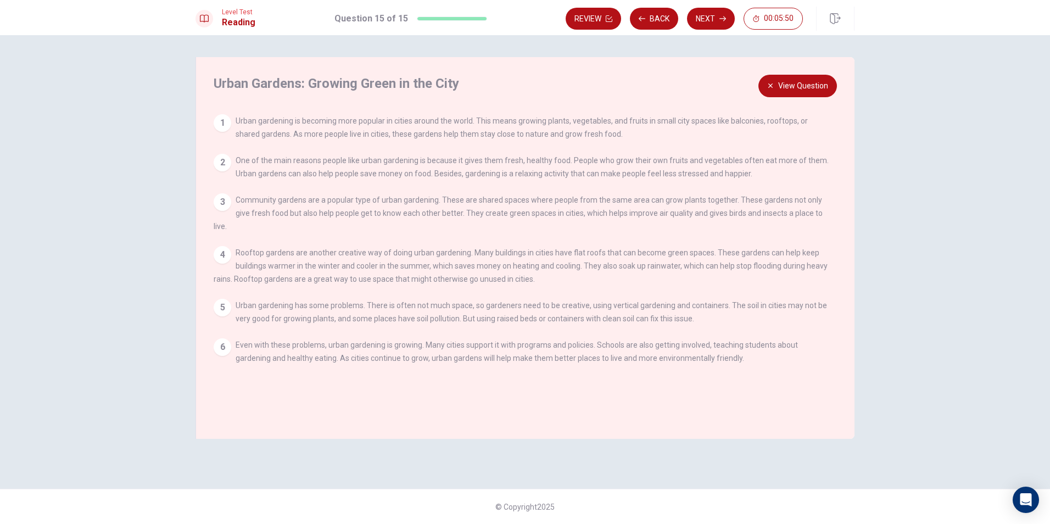
click at [795, 93] on button "View Question" at bounding box center [797, 86] width 79 height 23
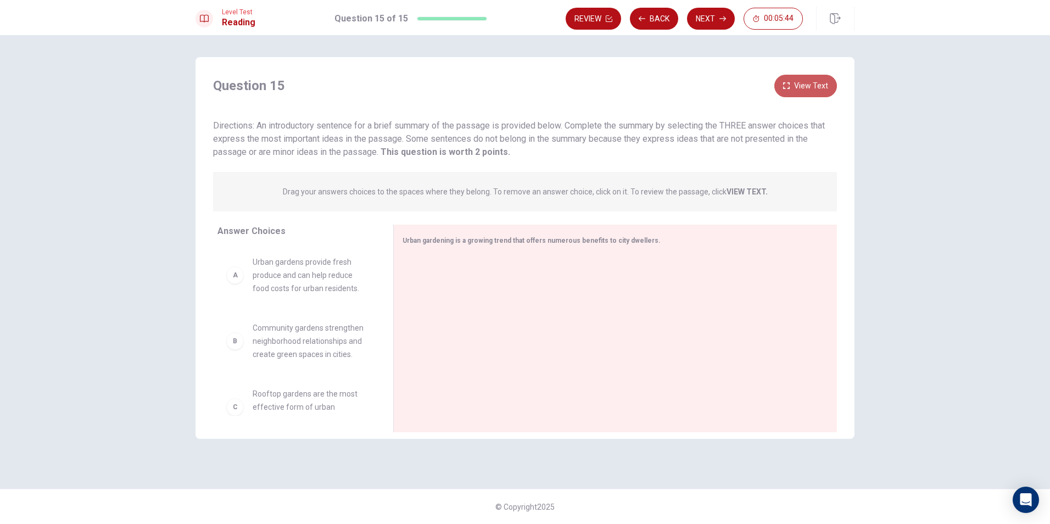
click at [800, 91] on button "View Text" at bounding box center [805, 86] width 63 height 23
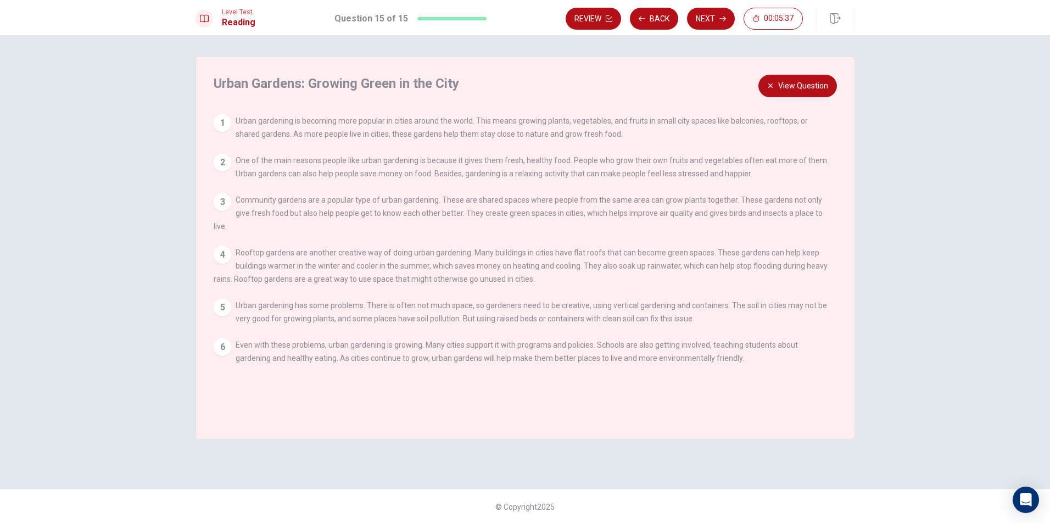
click at [800, 91] on button "View Question" at bounding box center [797, 86] width 79 height 23
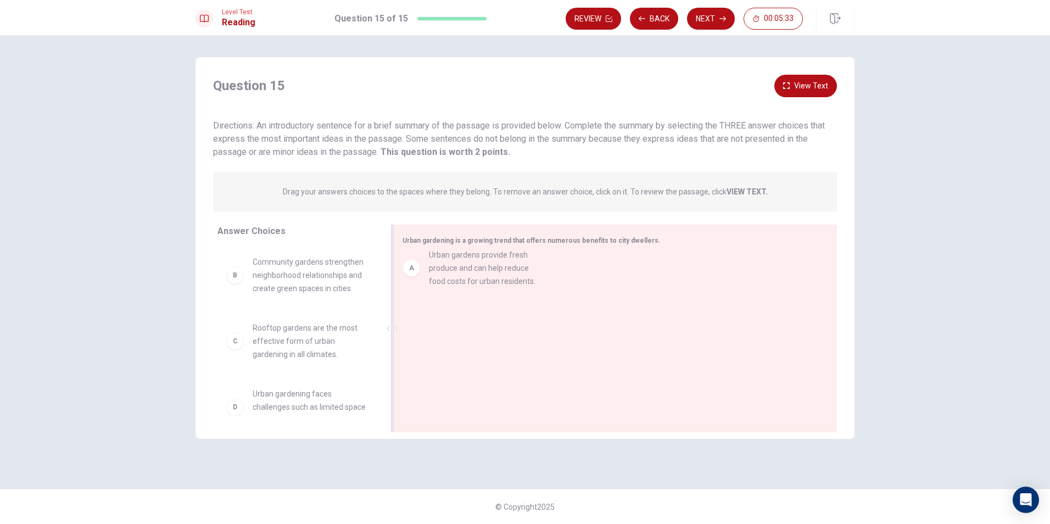
drag, startPoint x: 329, startPoint y: 287, endPoint x: 513, endPoint y: 278, distance: 184.8
click at [791, 86] on button "View Text" at bounding box center [805, 86] width 63 height 23
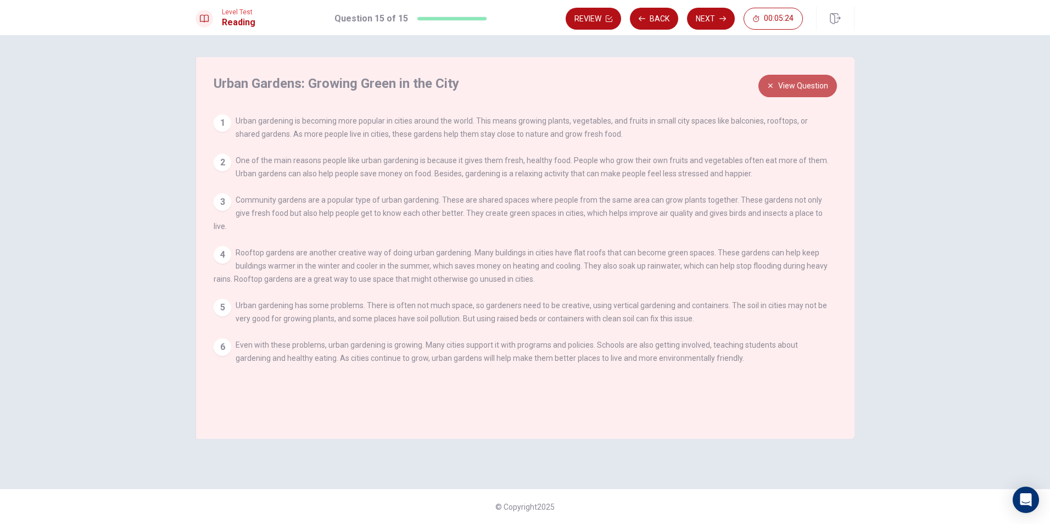
click at [796, 88] on button "View Question" at bounding box center [797, 86] width 79 height 23
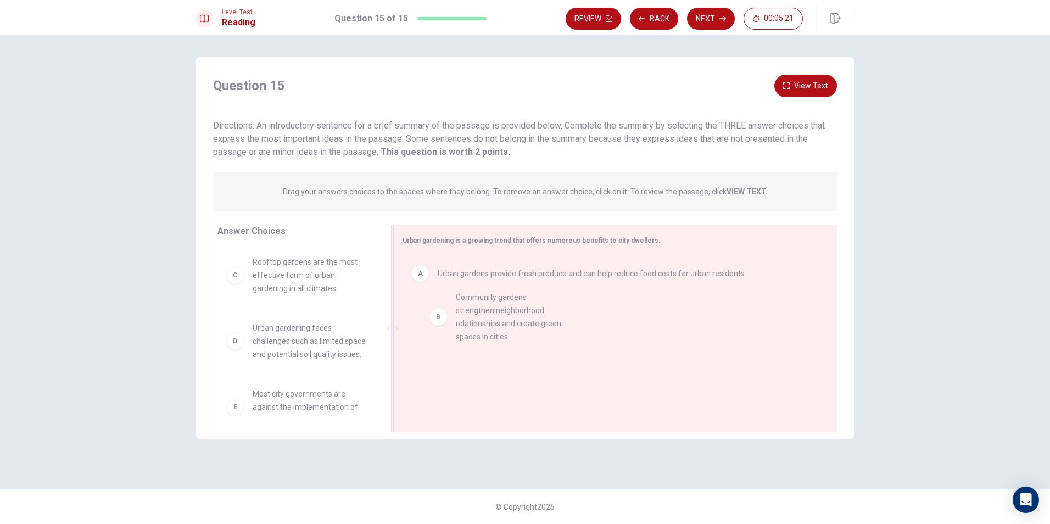
drag, startPoint x: 327, startPoint y: 269, endPoint x: 537, endPoint y: 302, distance: 212.4
click at [797, 78] on button "View Text" at bounding box center [805, 86] width 63 height 23
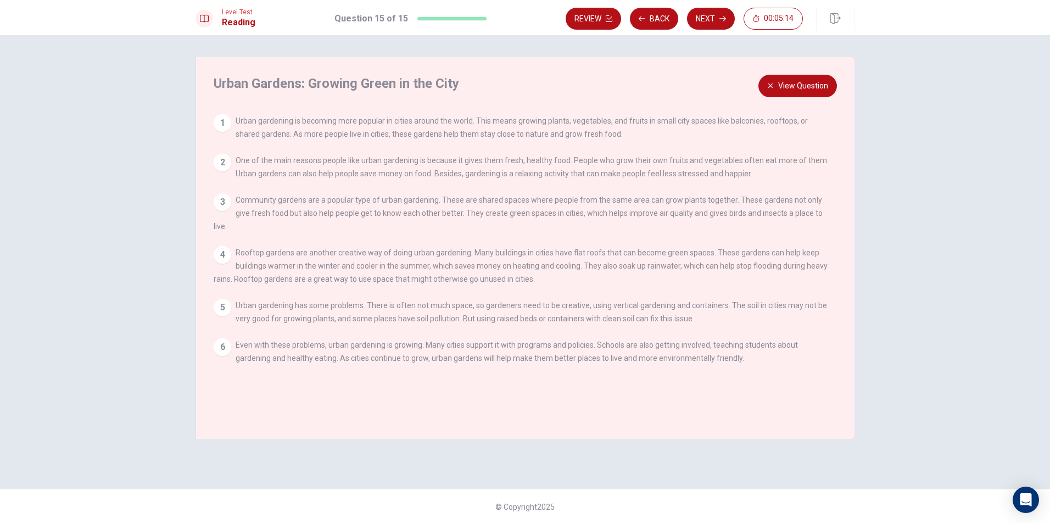
click at [801, 98] on div "Urban Gardens: Growing Green in the City View Question 1 Urban gardening is bec…" at bounding box center [525, 248] width 659 height 382
click at [801, 75] on button "View Question" at bounding box center [797, 86] width 79 height 23
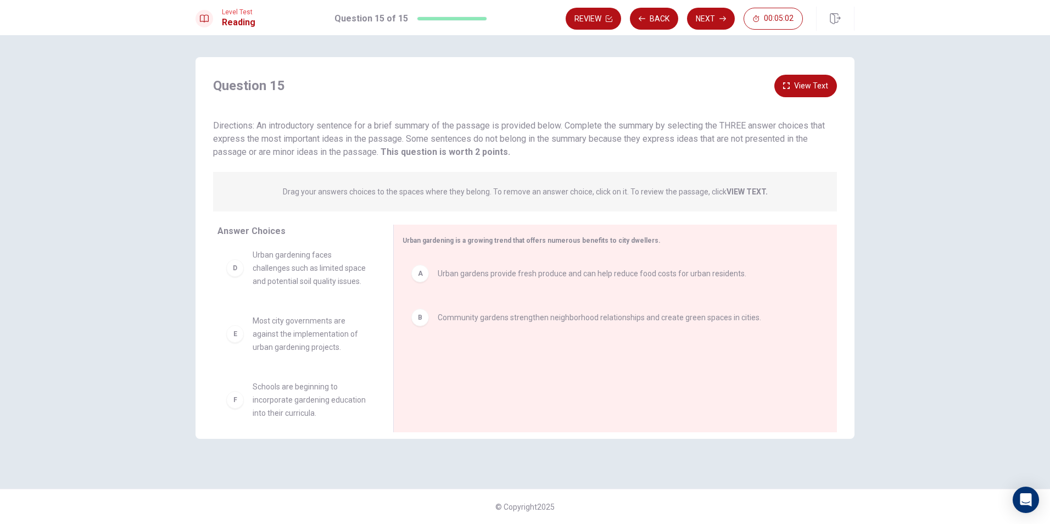
scroll to position [99, 0]
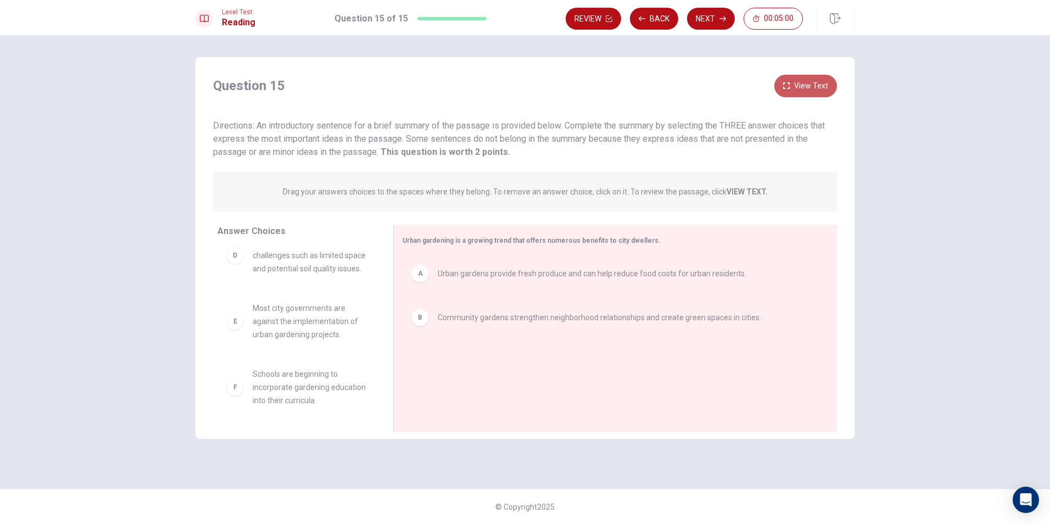
click at [792, 85] on button "View Text" at bounding box center [805, 86] width 63 height 23
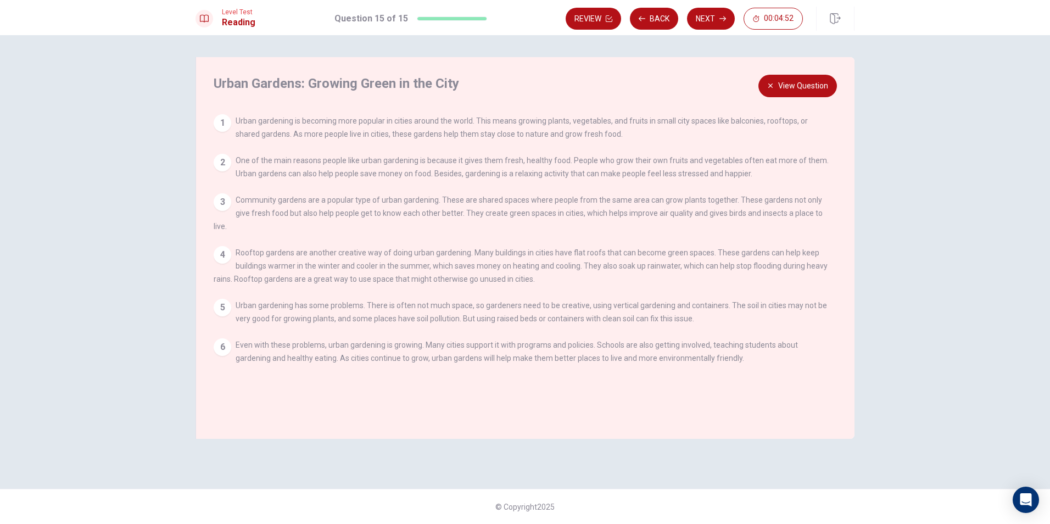
click at [797, 85] on button "View Question" at bounding box center [797, 86] width 79 height 23
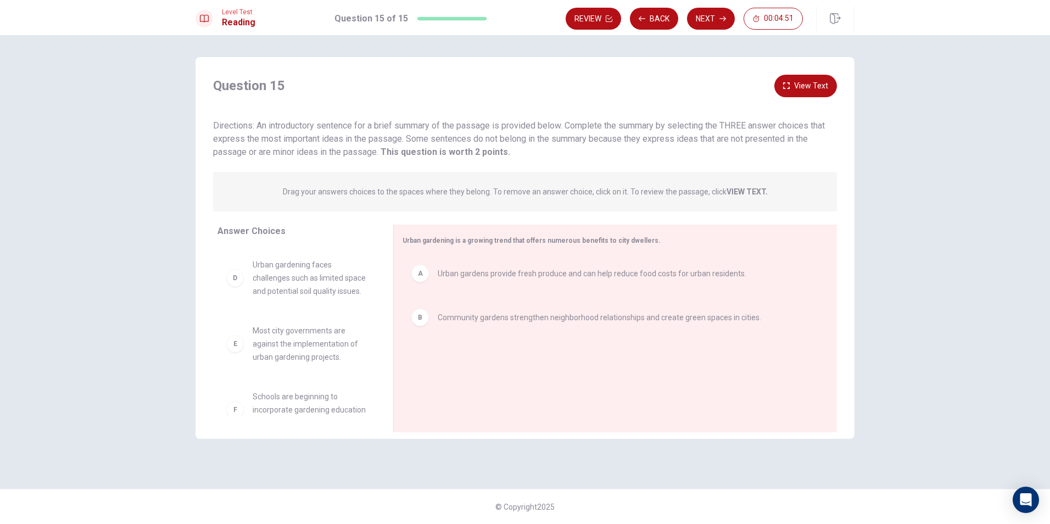
scroll to position [44, 0]
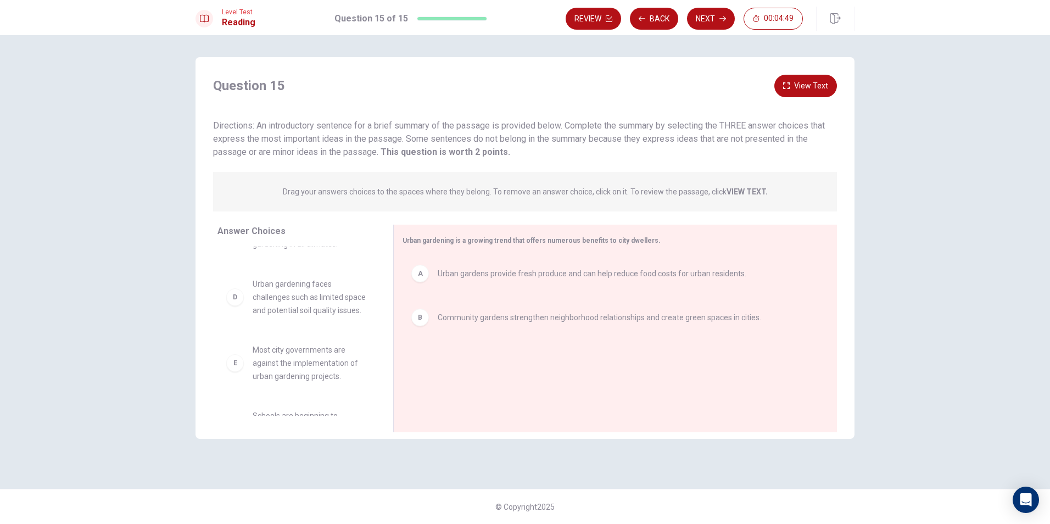
click at [788, 91] on button "View Text" at bounding box center [805, 86] width 63 height 23
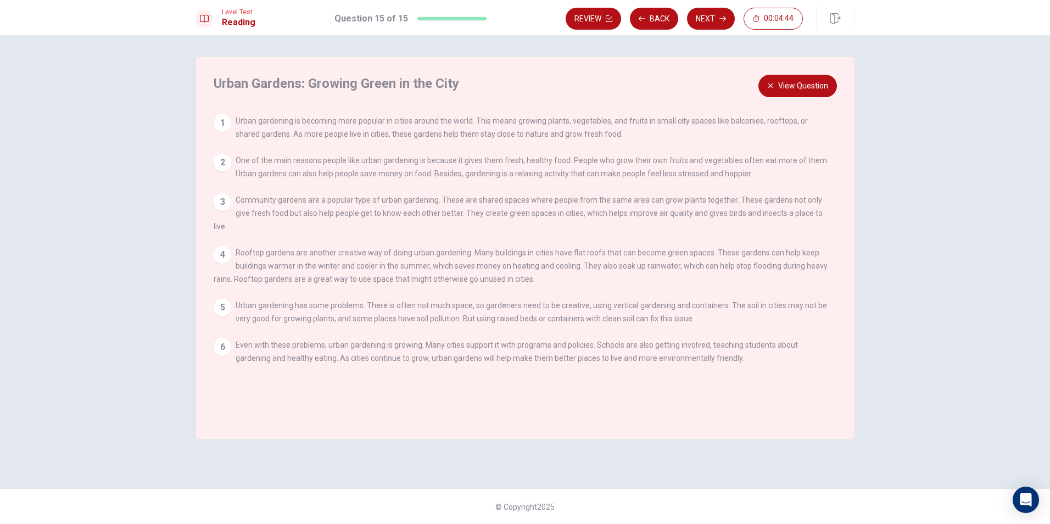
click at [773, 88] on icon "button" at bounding box center [770, 85] width 4 height 4
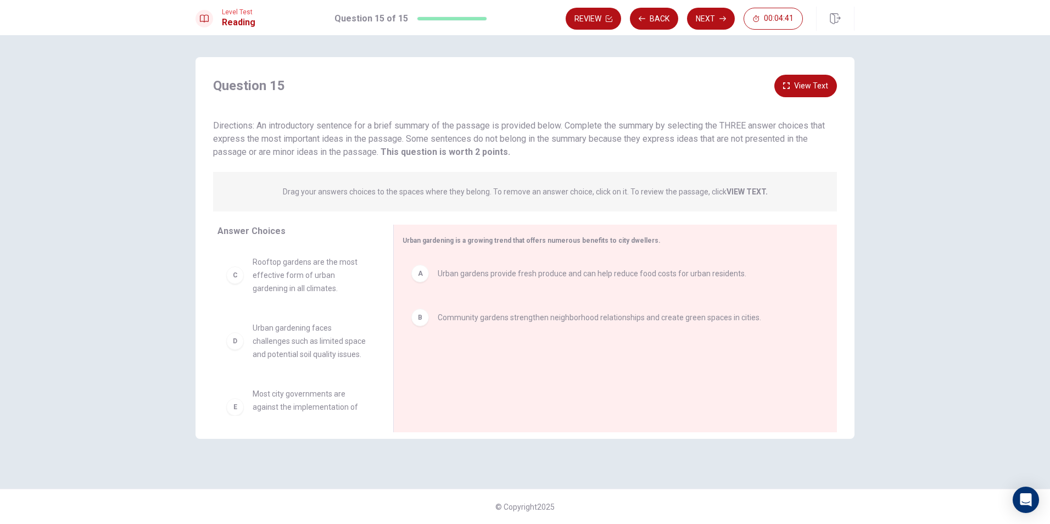
scroll to position [99, 0]
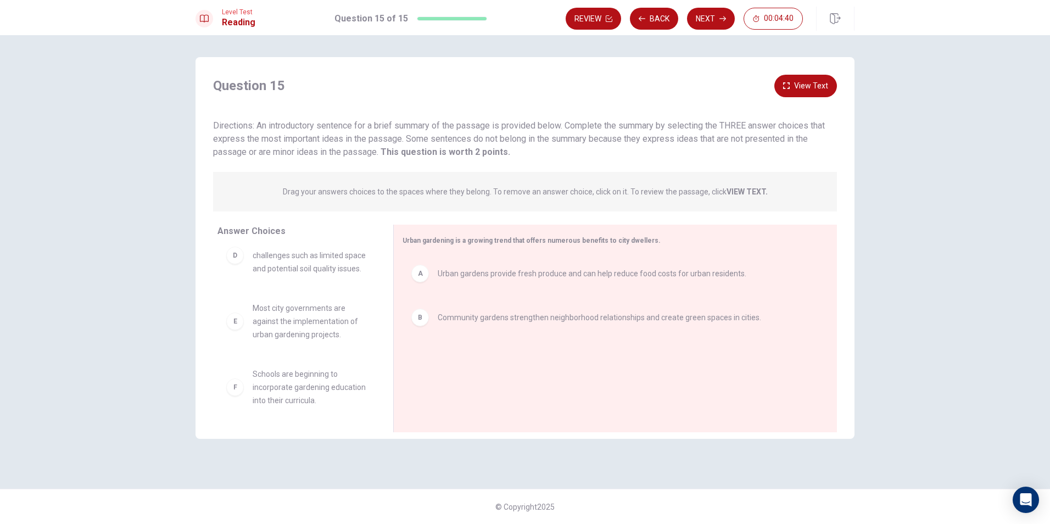
click at [801, 95] on button "View Text" at bounding box center [805, 86] width 63 height 23
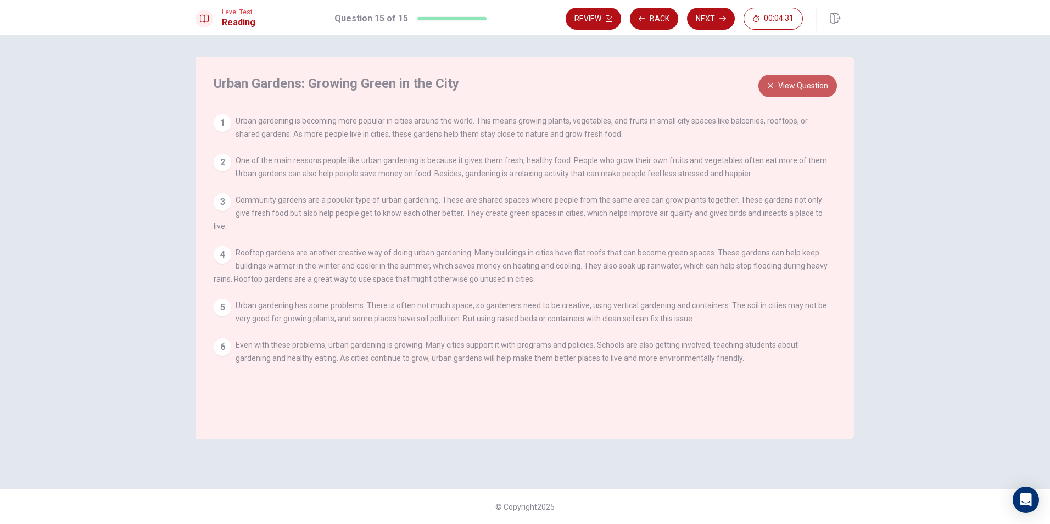
click at [807, 91] on button "View Question" at bounding box center [797, 86] width 79 height 23
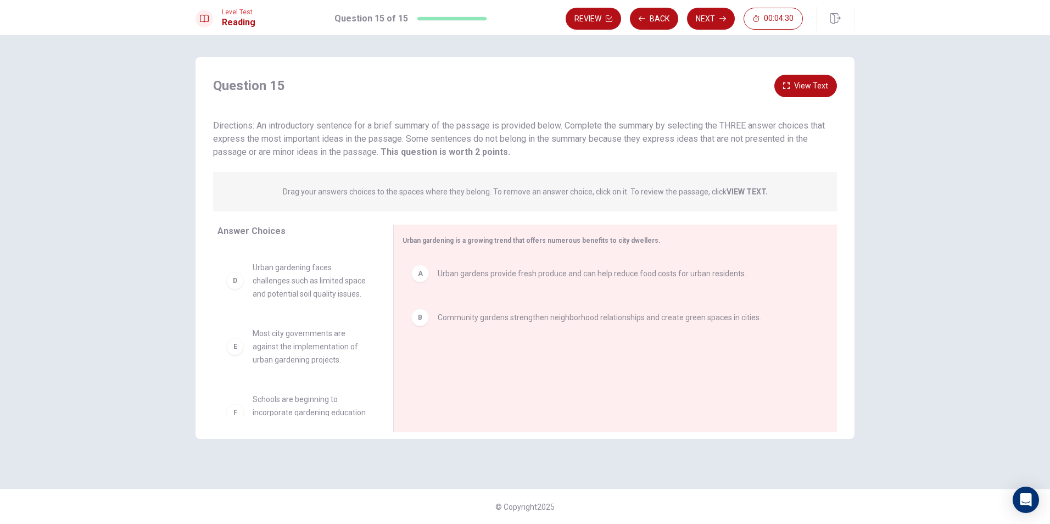
scroll to position [0, 0]
click at [820, 90] on button "View Text" at bounding box center [805, 86] width 63 height 23
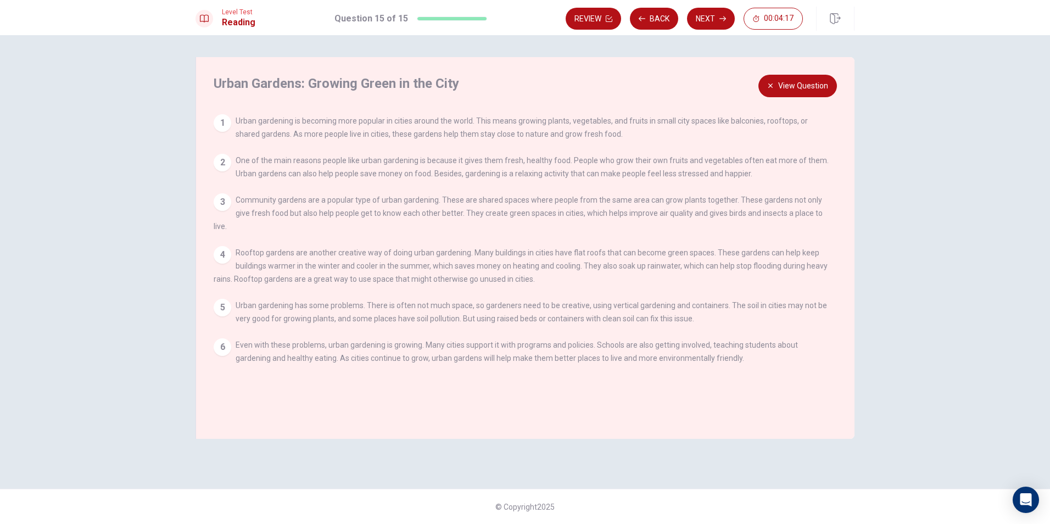
click at [795, 82] on button "View Question" at bounding box center [797, 86] width 79 height 23
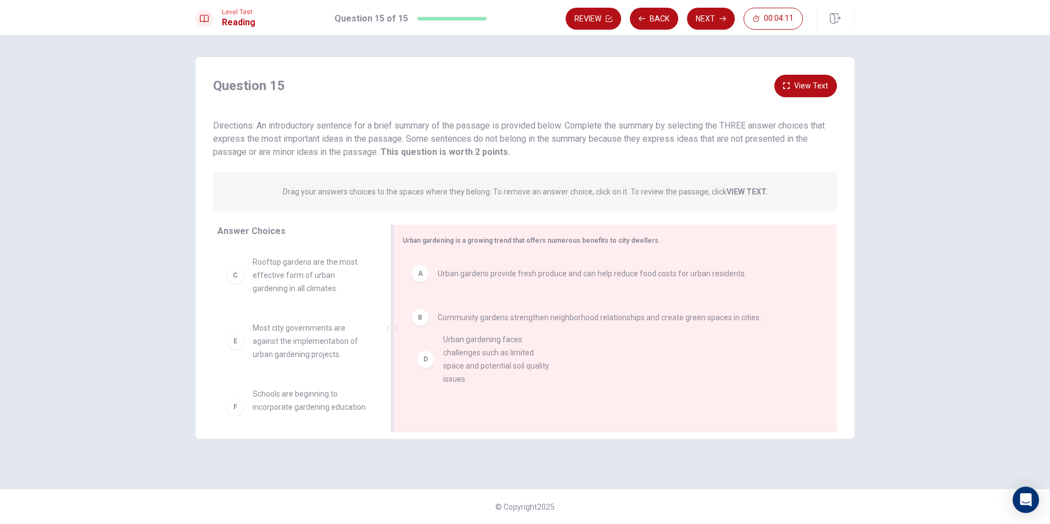
drag, startPoint x: 330, startPoint y: 355, endPoint x: 524, endPoint y: 366, distance: 195.3
click at [808, 77] on button "View Text" at bounding box center [805, 86] width 63 height 23
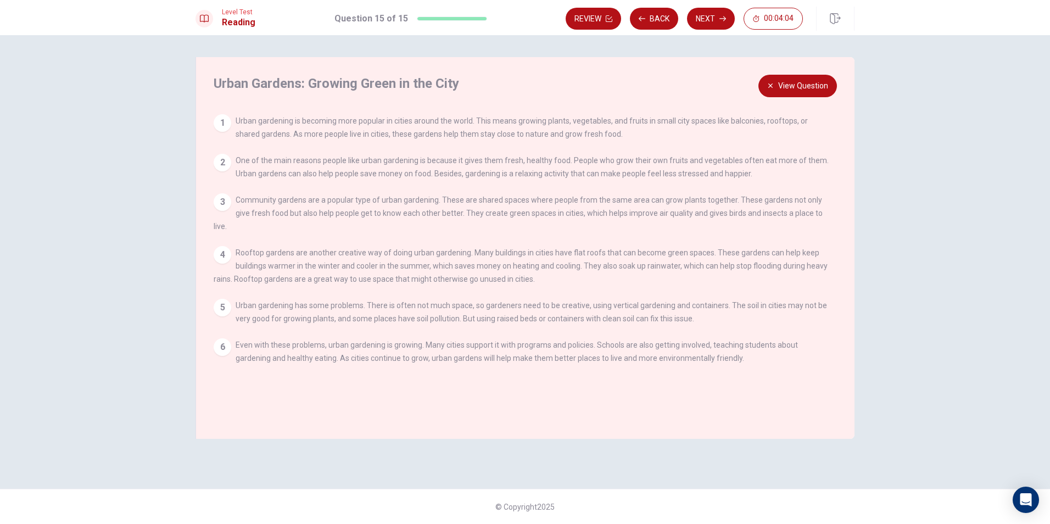
click at [788, 87] on button "View Question" at bounding box center [797, 86] width 79 height 23
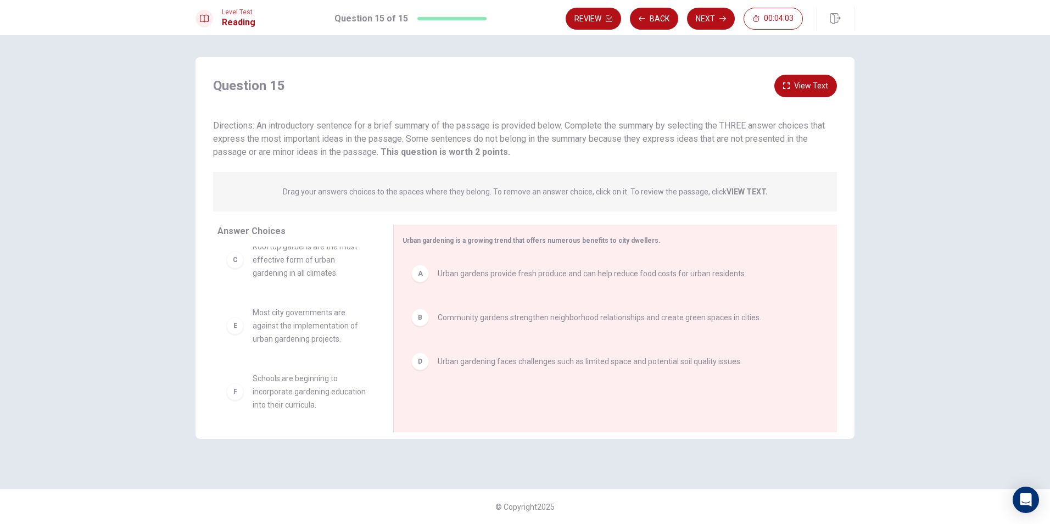
scroll to position [20, 0]
drag, startPoint x: 298, startPoint y: 399, endPoint x: 494, endPoint y: 408, distance: 196.3
drag, startPoint x: 309, startPoint y: 386, endPoint x: 538, endPoint y: 389, distance: 229.0
click at [792, 83] on button "View Text" at bounding box center [805, 86] width 63 height 23
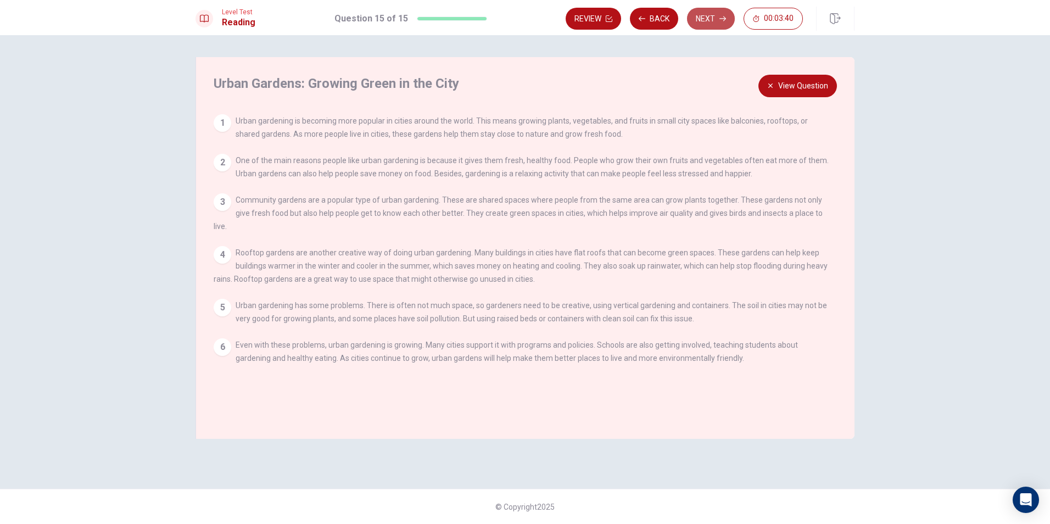
click at [700, 16] on button "Next" at bounding box center [711, 19] width 48 height 22
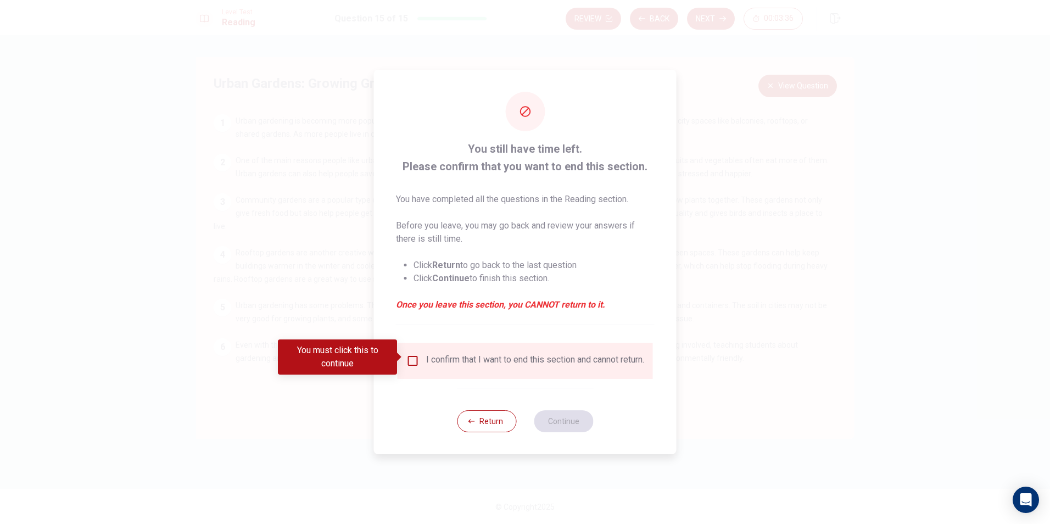
click at [445, 355] on div "I confirm that I want to end this section and cannot return." at bounding box center [535, 360] width 218 height 13
click at [415, 356] on input "You must click this to continue" at bounding box center [412, 360] width 13 height 13
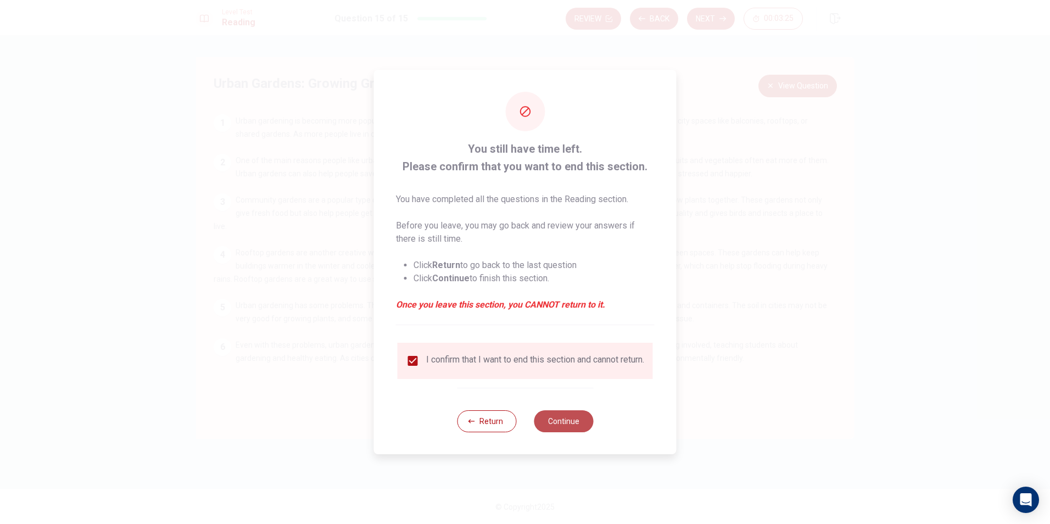
click at [566, 432] on button "Continue" at bounding box center [563, 421] width 59 height 22
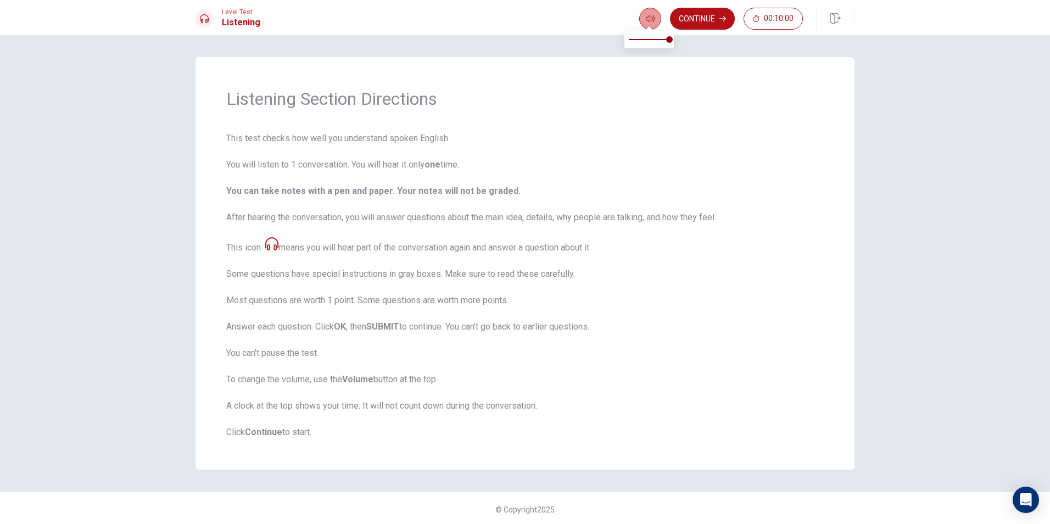
click at [649, 24] on button "button" at bounding box center [650, 19] width 22 height 22
click at [692, 8] on button "Continue" at bounding box center [702, 19] width 65 height 22
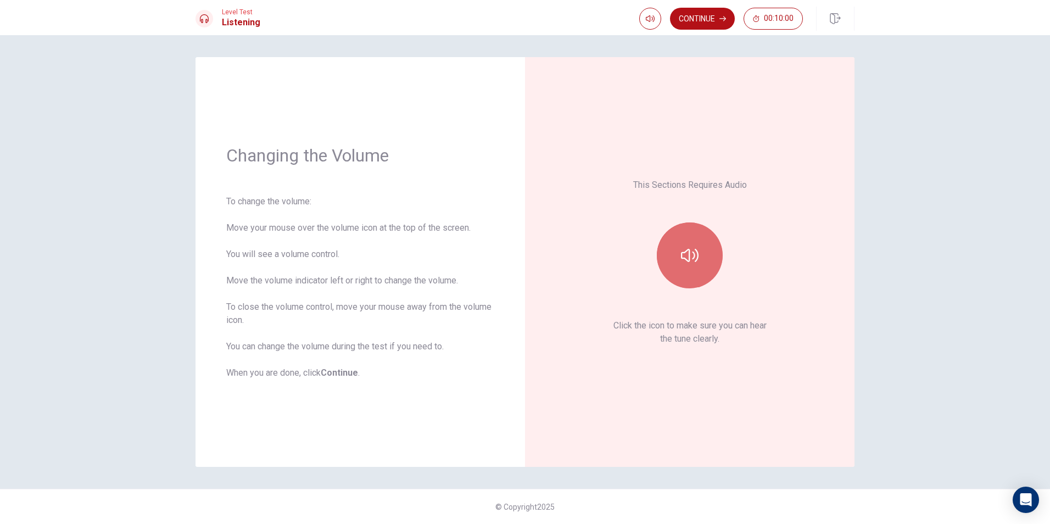
click at [692, 268] on button "button" at bounding box center [690, 255] width 66 height 66
click at [717, 20] on button "Continue" at bounding box center [702, 19] width 65 height 22
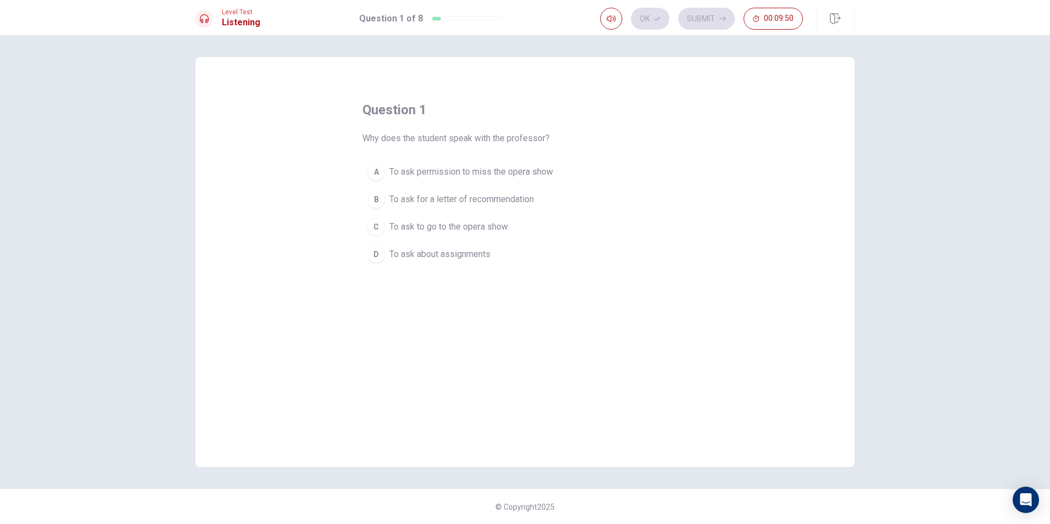
click at [507, 224] on span "To ask to go to the opera show" at bounding box center [448, 226] width 119 height 13
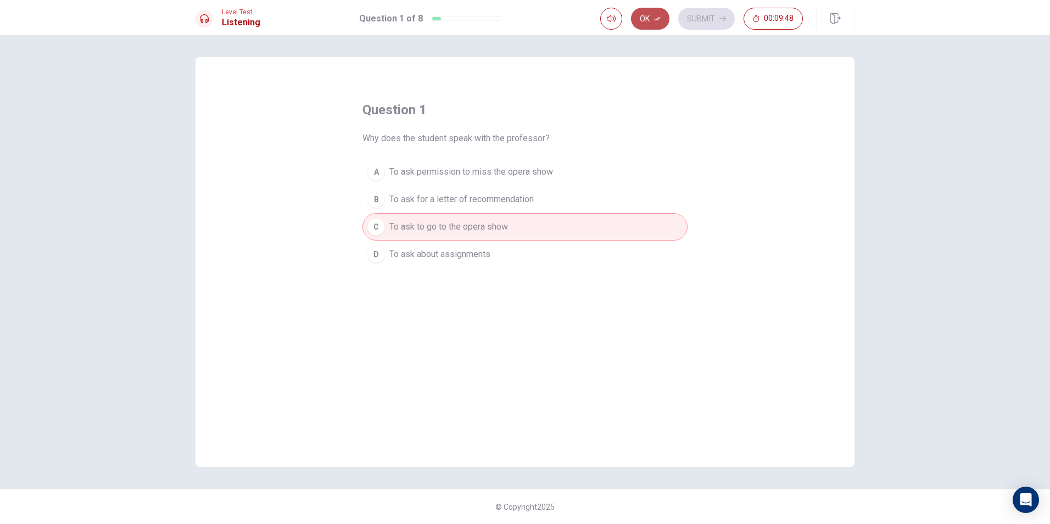
click at [654, 20] on button "Ok" at bounding box center [650, 19] width 38 height 22
click at [693, 22] on button "Submit" at bounding box center [706, 19] width 57 height 22
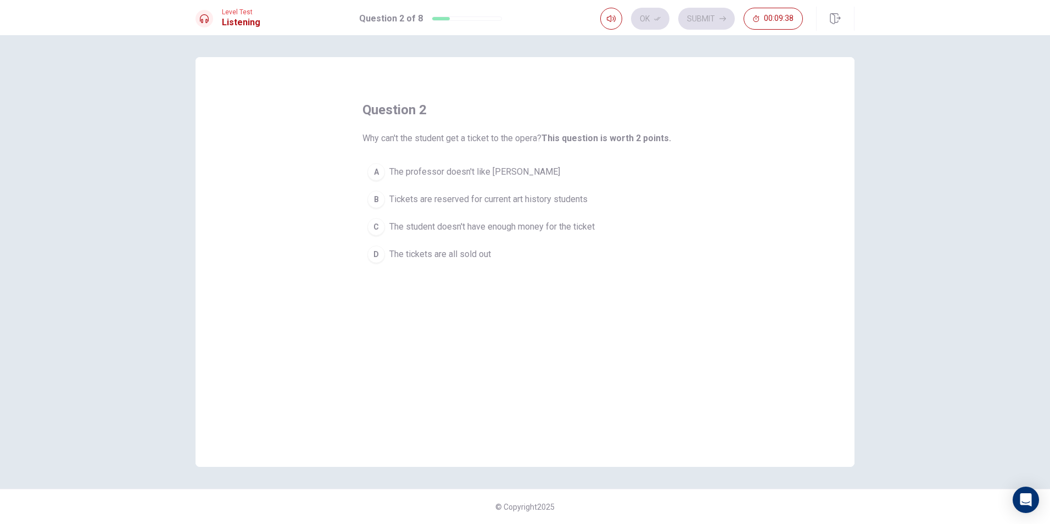
click at [457, 197] on span "Tickets are reserved for current art history students" at bounding box center [488, 199] width 198 height 13
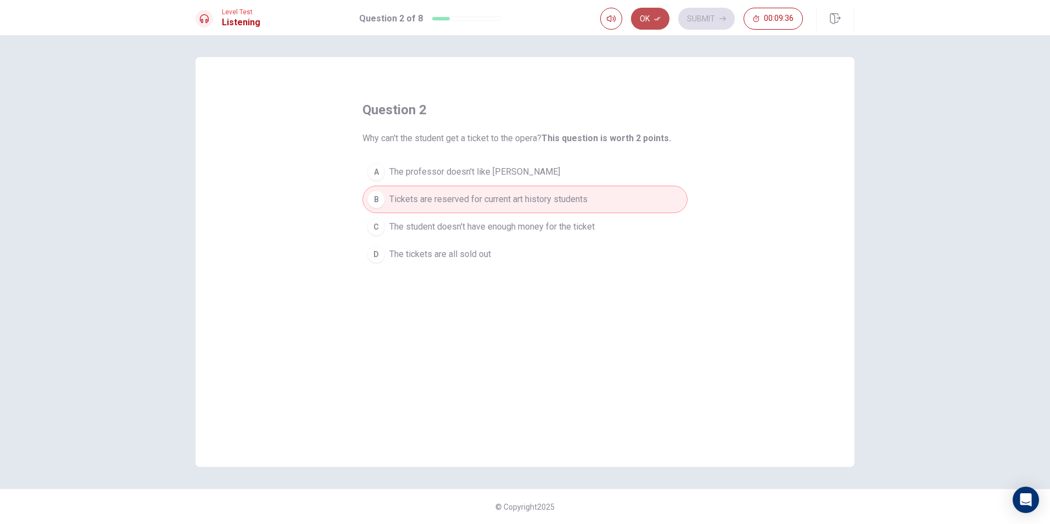
click at [662, 10] on button "Ok" at bounding box center [650, 19] width 38 height 22
click at [702, 20] on button "Submit" at bounding box center [706, 19] width 57 height 22
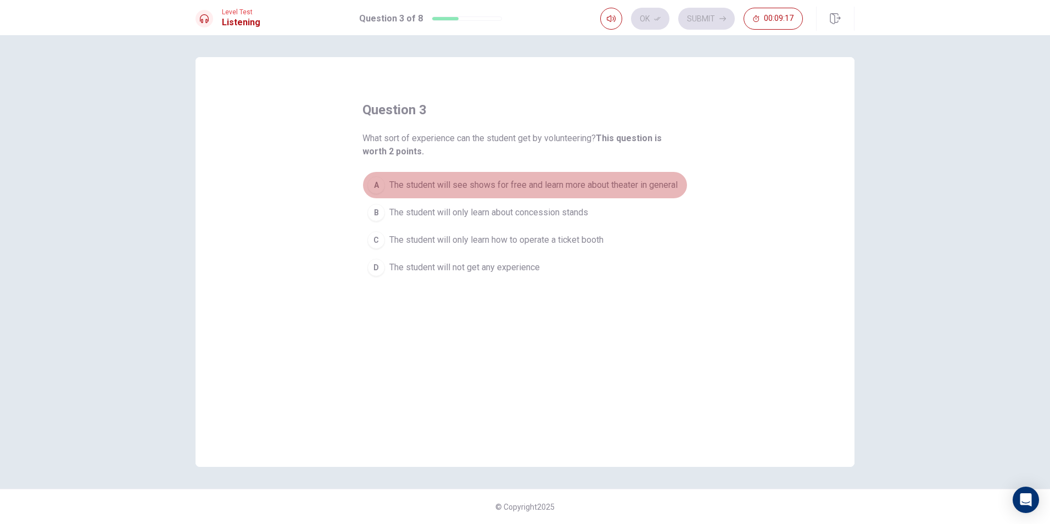
click at [527, 186] on span "The student will see shows for free and learn more about theater in general" at bounding box center [533, 184] width 288 height 13
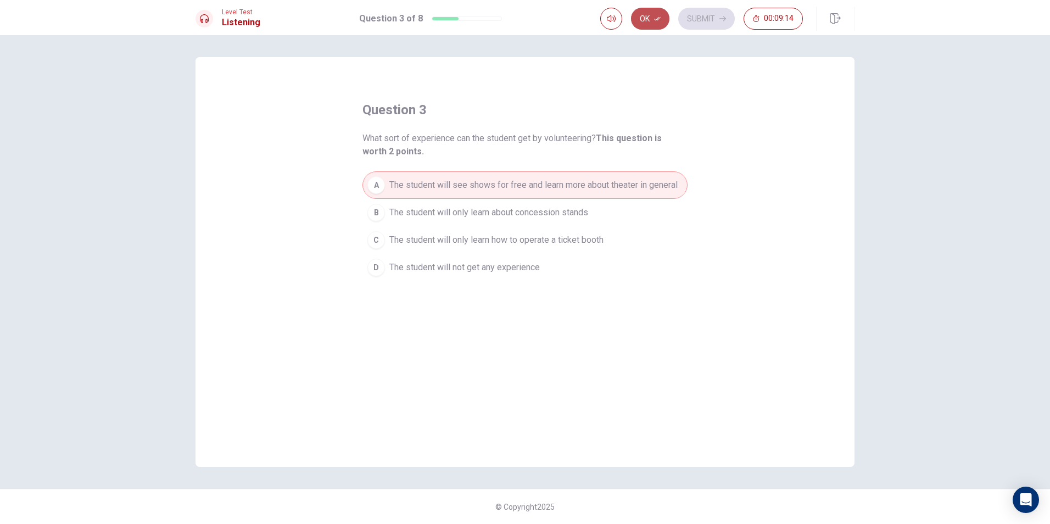
click at [645, 21] on button "Ok" at bounding box center [650, 19] width 38 height 22
click at [707, 23] on button "Submit" at bounding box center [706, 19] width 57 height 22
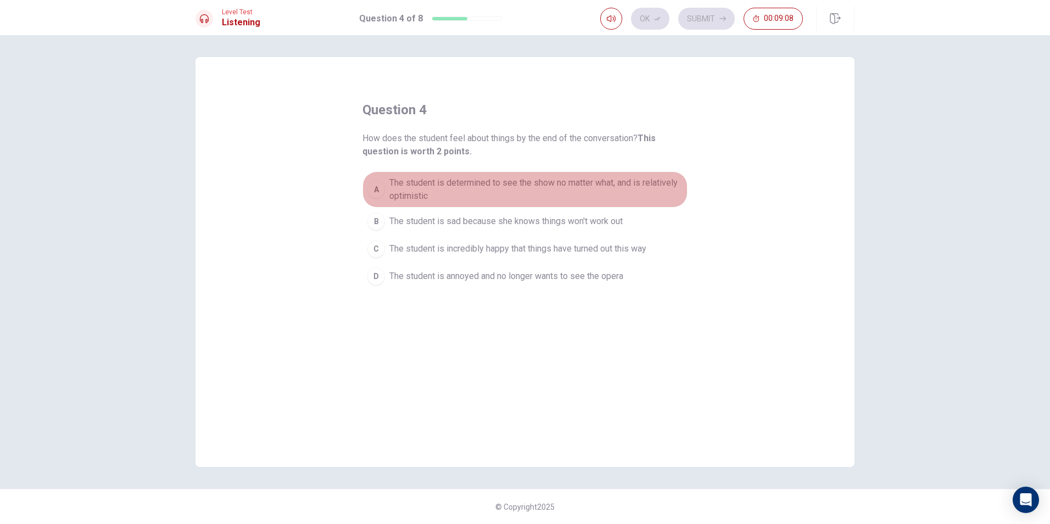
click at [433, 192] on span "The student is determined to see the show no matter what, and is relatively opt…" at bounding box center [535, 189] width 293 height 26
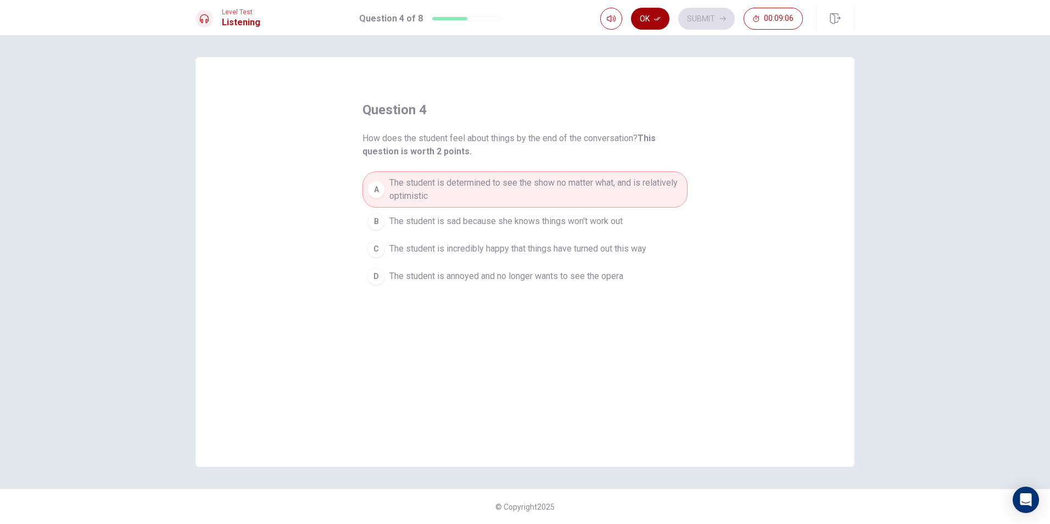
click at [656, 23] on button "Ok" at bounding box center [650, 19] width 38 height 22
click at [713, 19] on button "Submit" at bounding box center [706, 19] width 57 height 22
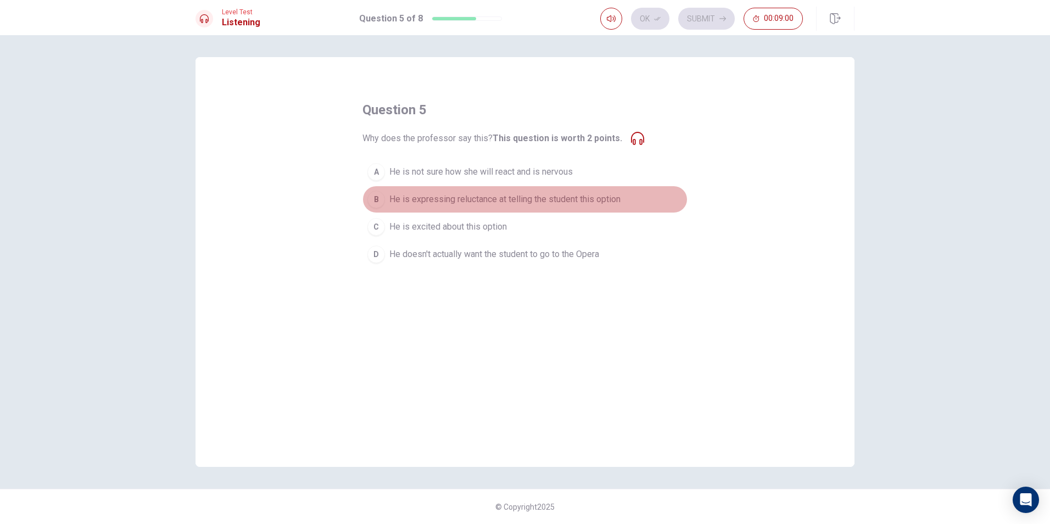
click at [593, 195] on span "He is expressing reluctance at telling the student this option" at bounding box center [504, 199] width 231 height 13
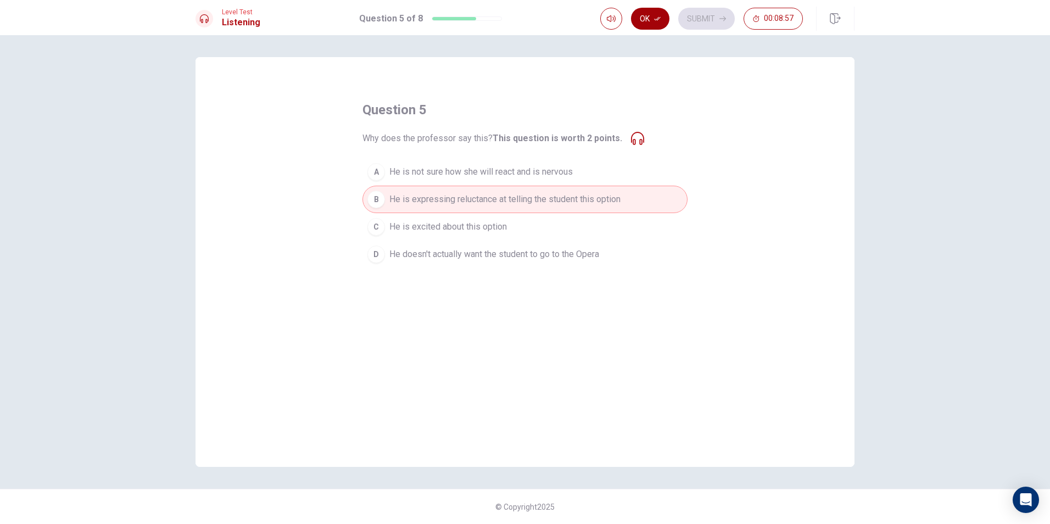
click at [657, 21] on icon "button" at bounding box center [657, 18] width 7 height 7
click at [704, 17] on button "Submit" at bounding box center [706, 19] width 57 height 22
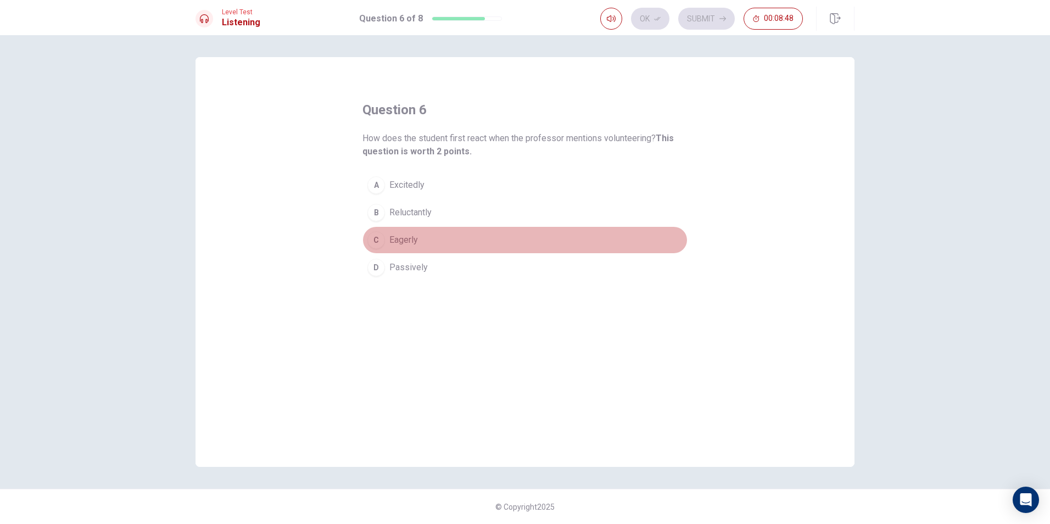
click at [445, 231] on button "C Eagerly" at bounding box center [524, 239] width 325 height 27
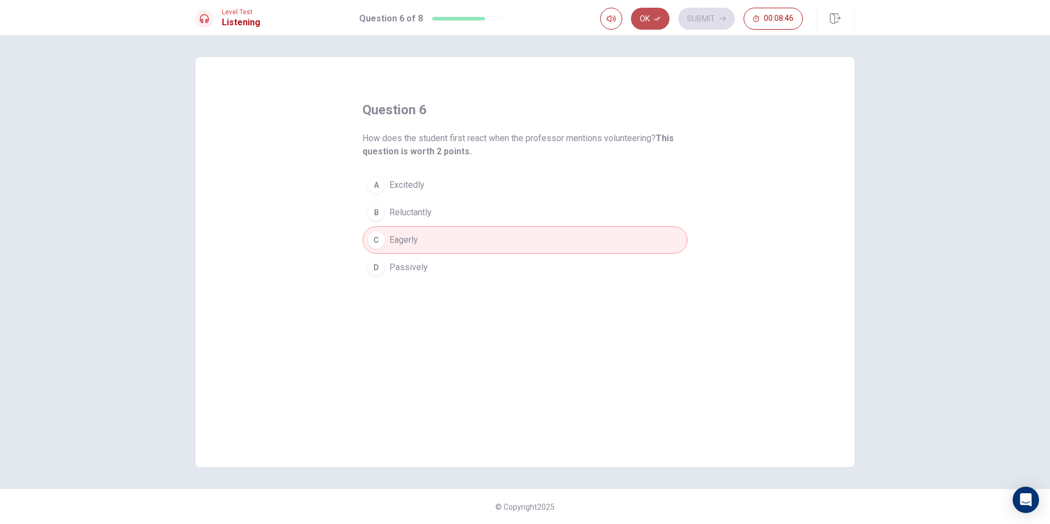
click at [651, 19] on button "Ok" at bounding box center [650, 19] width 38 height 22
click at [696, 14] on button "Submit" at bounding box center [706, 19] width 57 height 22
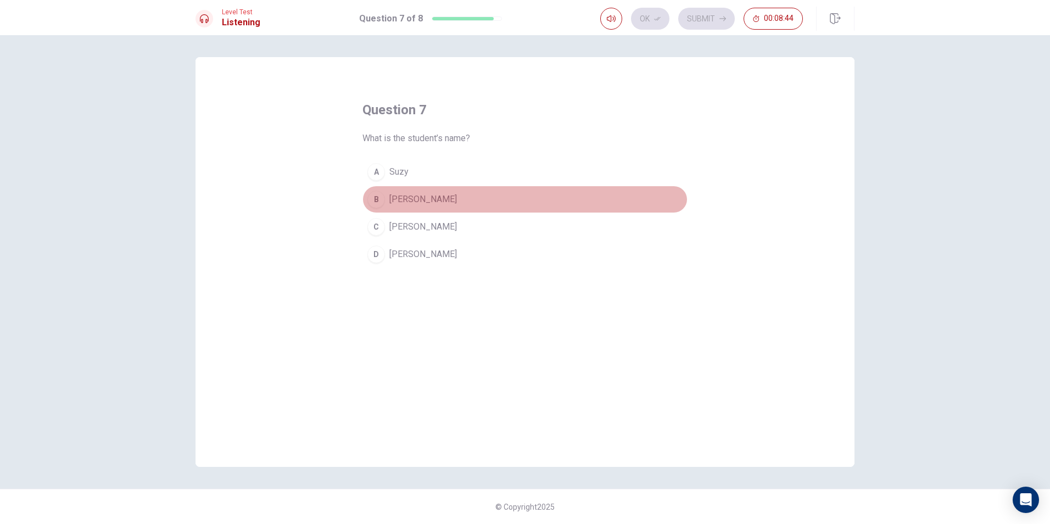
click at [447, 198] on button "B [PERSON_NAME]" at bounding box center [524, 199] width 325 height 27
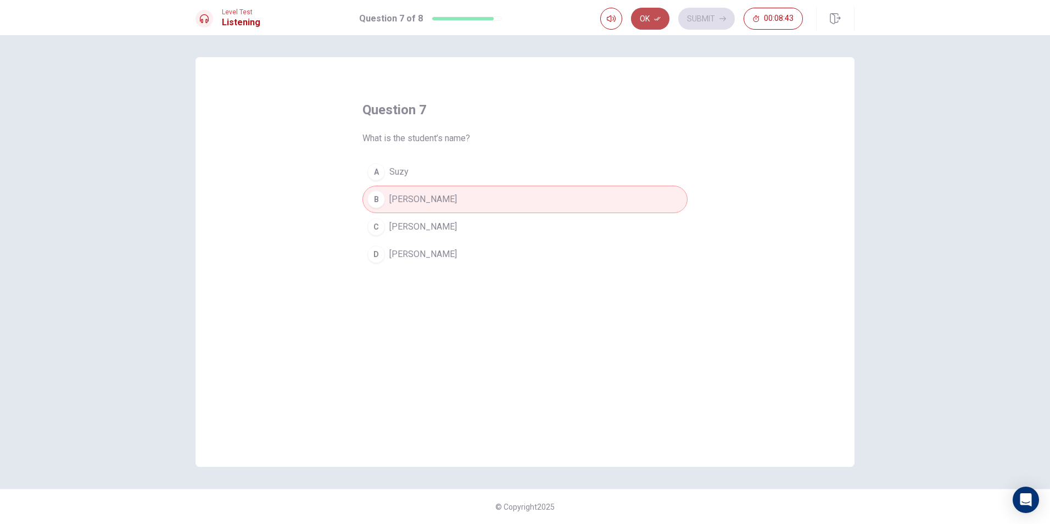
click at [661, 11] on button "Ok" at bounding box center [650, 19] width 38 height 22
click at [708, 16] on button "Submit" at bounding box center [706, 19] width 57 height 22
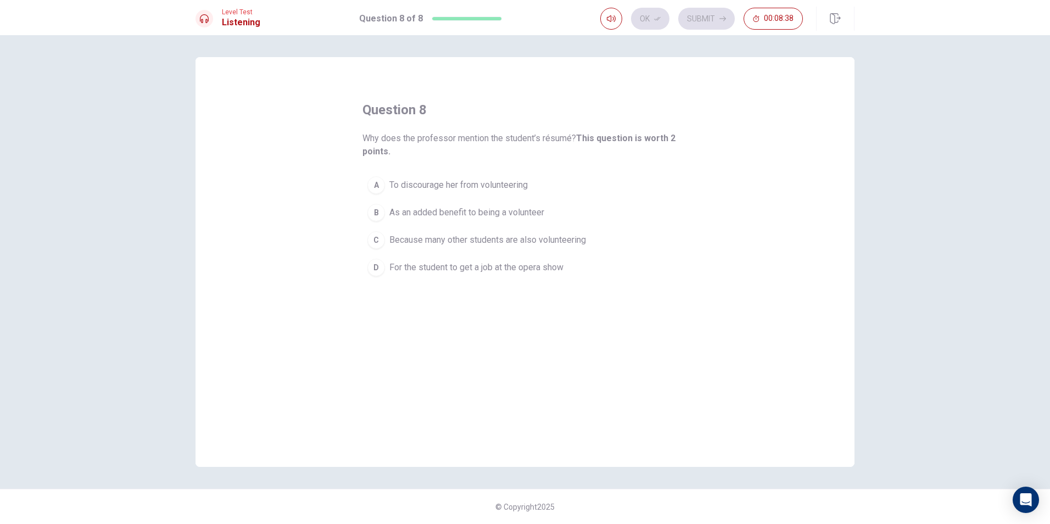
click at [477, 211] on span "As an added benefit to being a volunteer" at bounding box center [466, 212] width 155 height 13
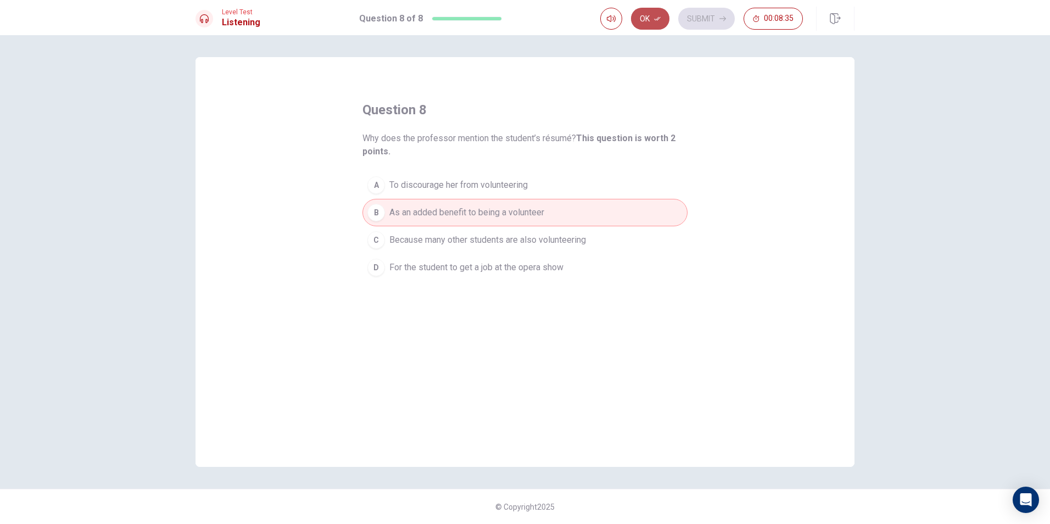
click at [655, 16] on icon "button" at bounding box center [657, 18] width 7 height 7
click at [712, 18] on button "Submit" at bounding box center [706, 19] width 57 height 22
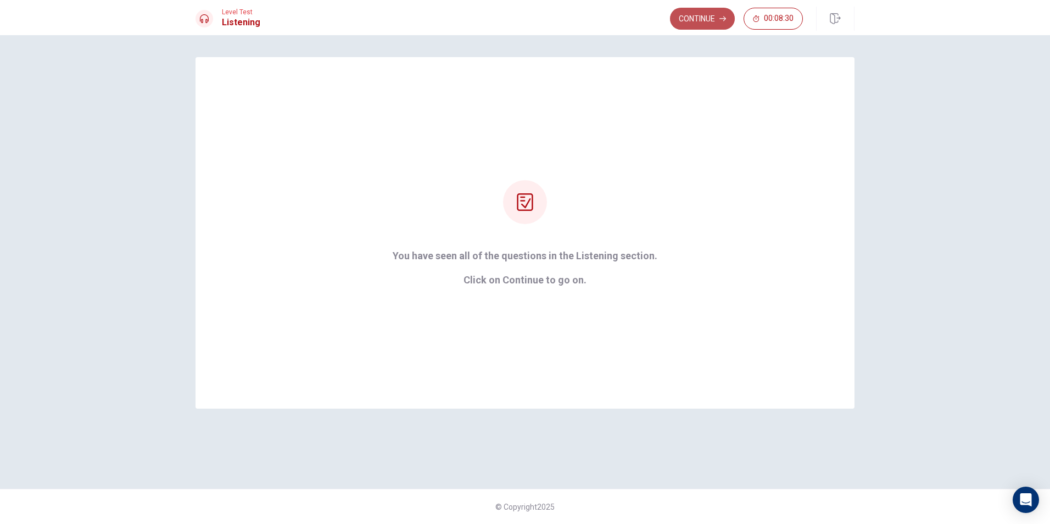
click at [680, 21] on button "Continue" at bounding box center [702, 19] width 65 height 22
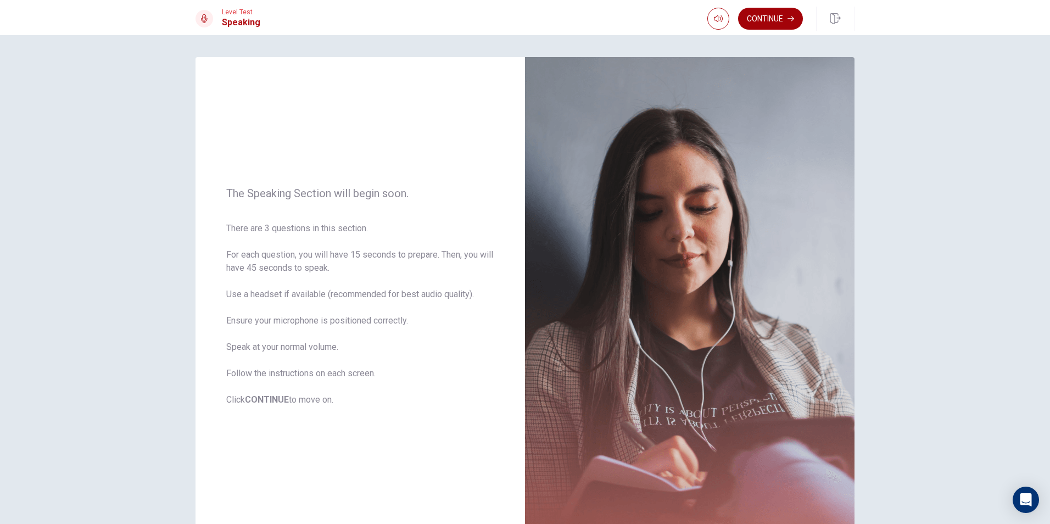
click at [783, 23] on button "Continue" at bounding box center [770, 19] width 65 height 22
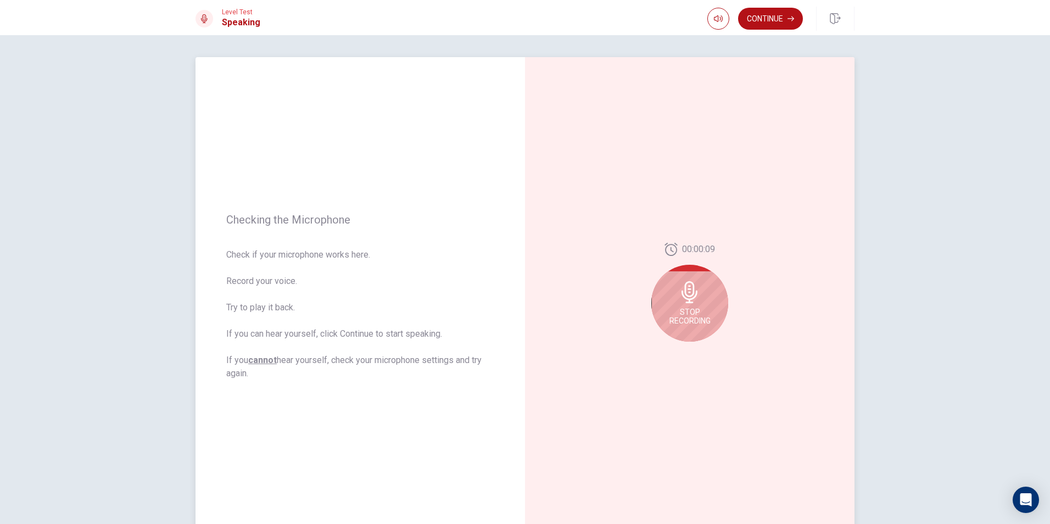
click at [696, 300] on icon at bounding box center [690, 292] width 22 height 22
click at [699, 344] on button "Play Audio" at bounding box center [701, 350] width 15 height 15
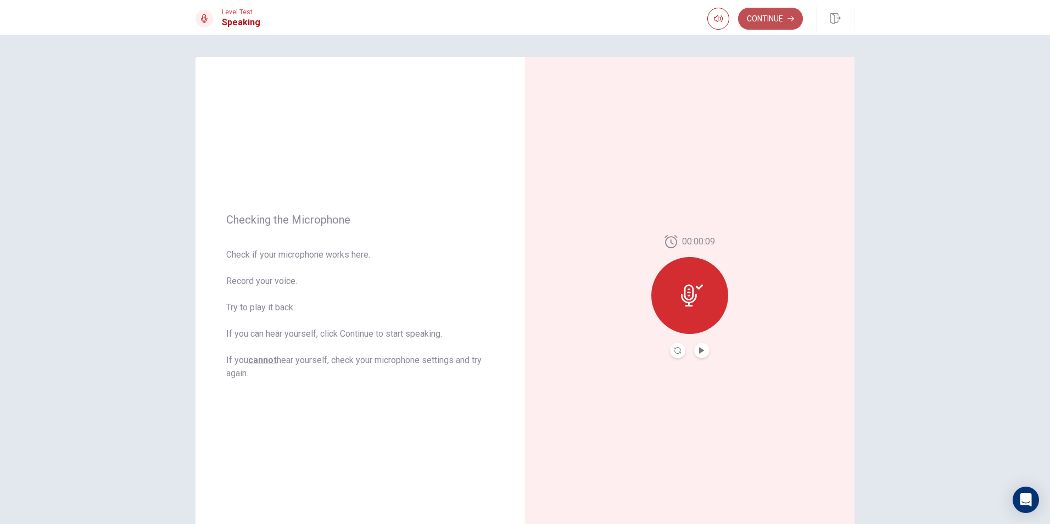
click at [788, 24] on button "Continue" at bounding box center [770, 19] width 65 height 22
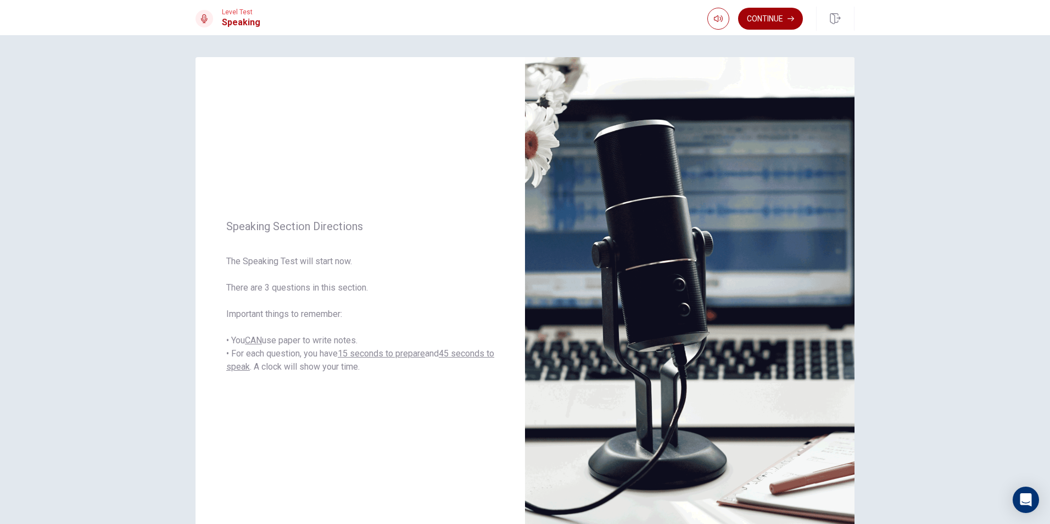
click at [762, 21] on button "Continue" at bounding box center [770, 19] width 65 height 22
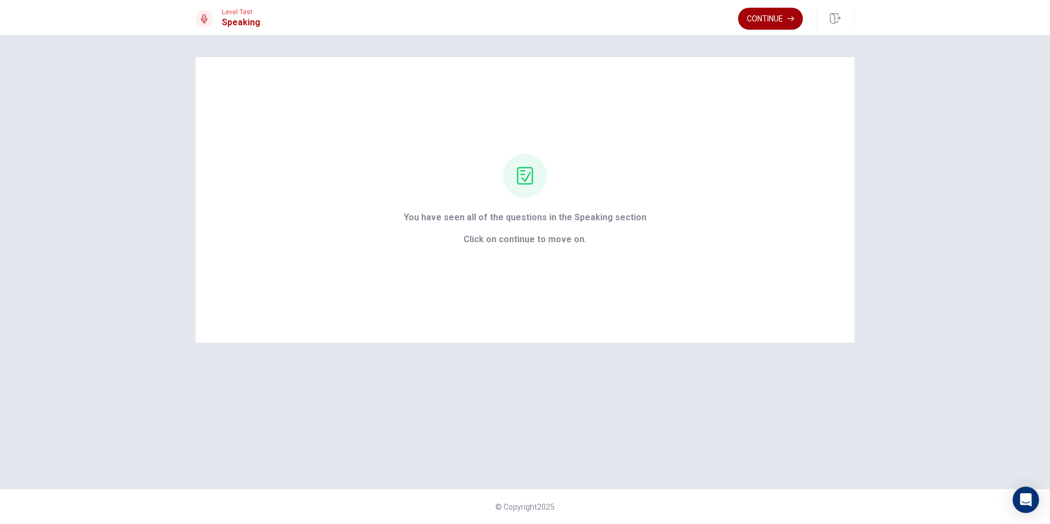
click at [777, 23] on button "Continue" at bounding box center [770, 19] width 65 height 22
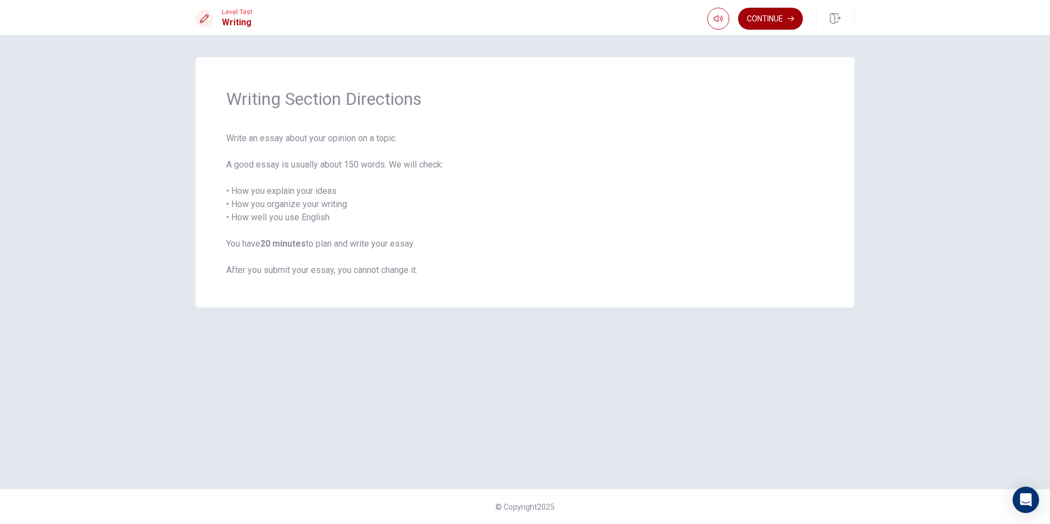
click at [758, 21] on button "Continue" at bounding box center [770, 19] width 65 height 22
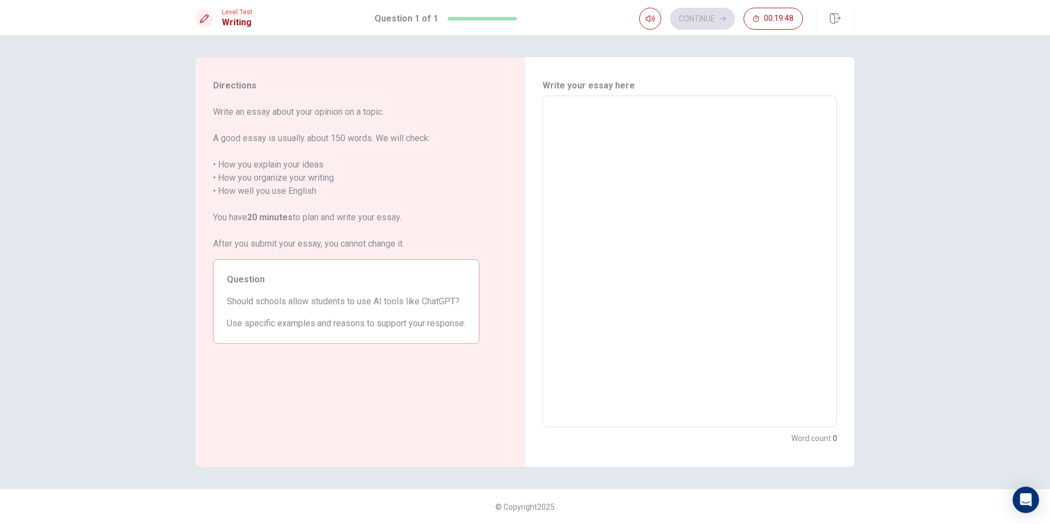
click at [633, 172] on textarea at bounding box center [689, 262] width 279 height 314
type textarea "I"
type textarea "x"
type textarea "I"
type textarea "x"
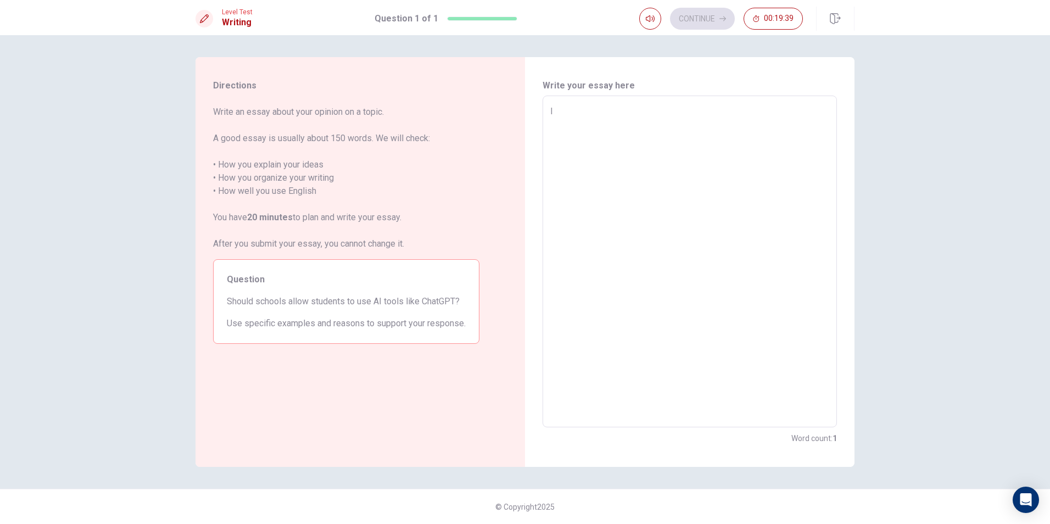
type textarea "I t"
type textarea "x"
type textarea "I th"
type textarea "x"
type textarea "I thi"
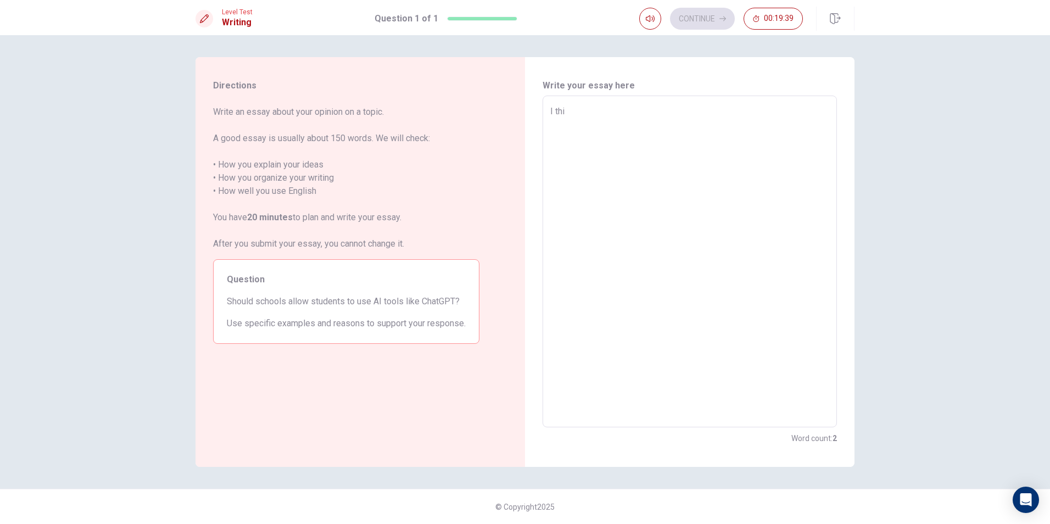
type textarea "x"
type textarea "I thin"
type textarea "x"
type textarea "I think"
type textarea "x"
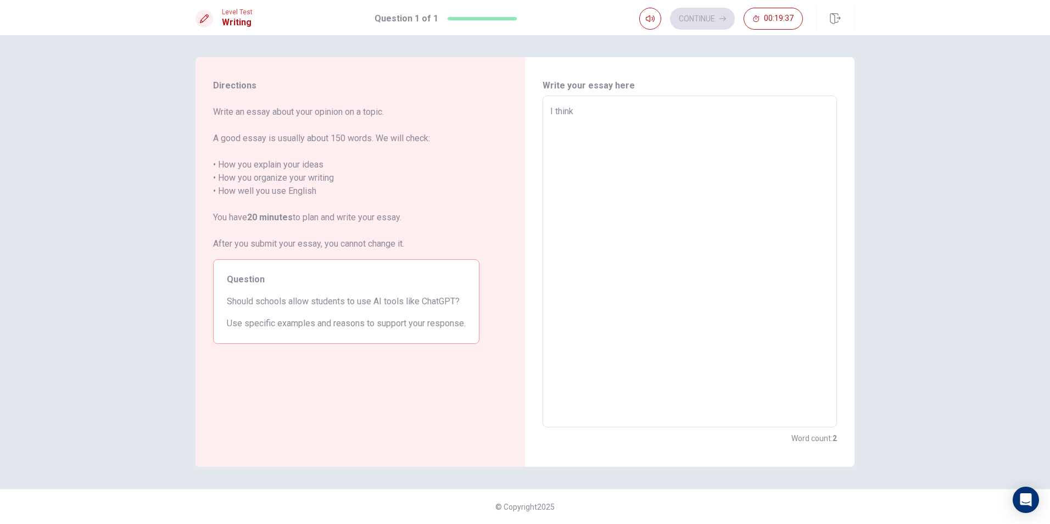
type textarea "I think"
type textarea "x"
type textarea "I think s"
type textarea "x"
type textarea "I think sc"
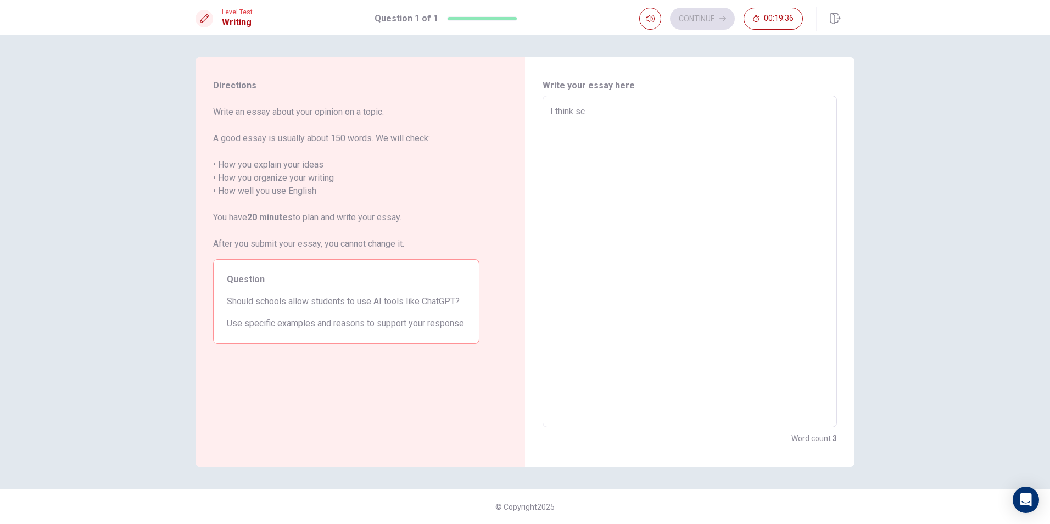
type textarea "x"
type textarea "I think sch"
type textarea "x"
type textarea "I think scho"
type textarea "x"
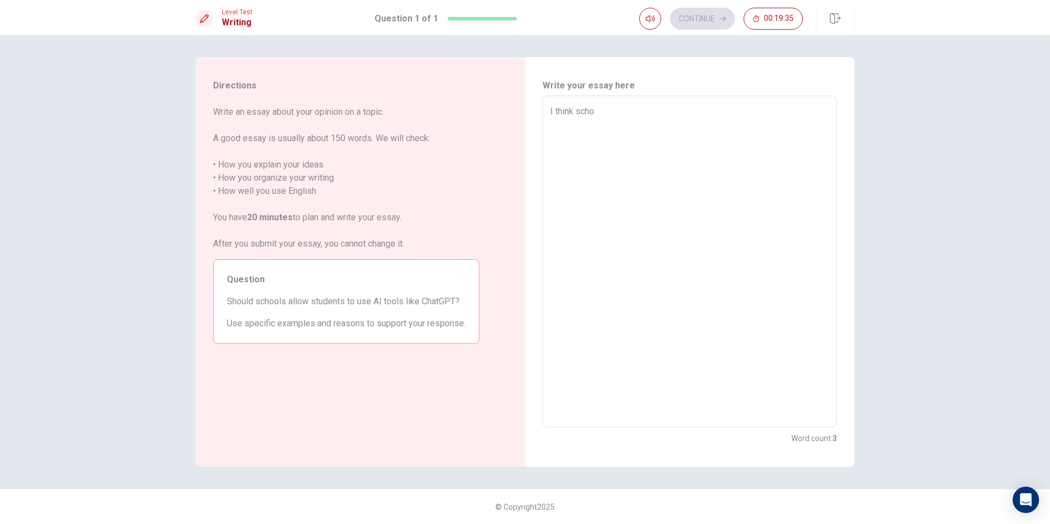
type textarea "I think schoo"
type textarea "x"
type textarea "I think school"
type textarea "x"
type textarea "I think school"
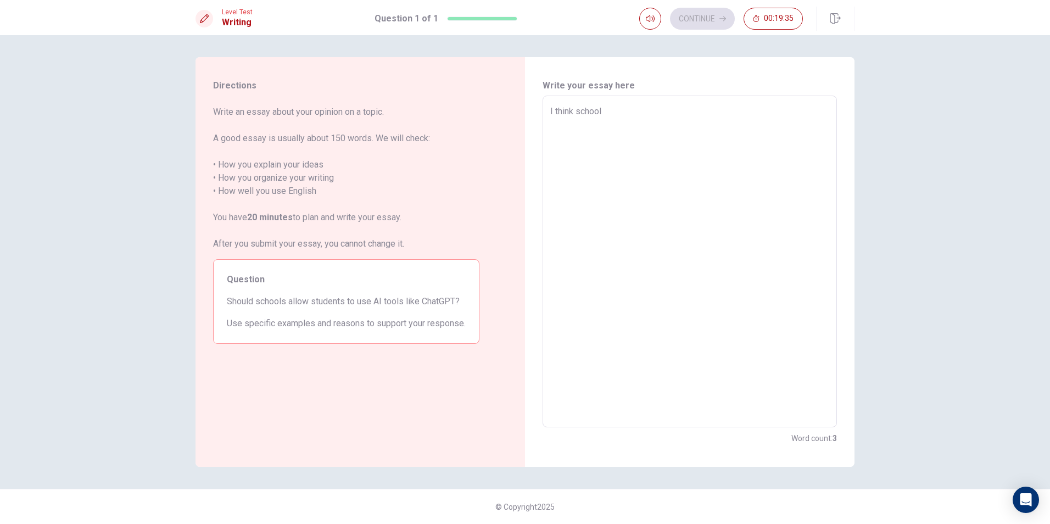
type textarea "x"
type textarea "I think school s"
type textarea "x"
type textarea "I think school sh"
type textarea "x"
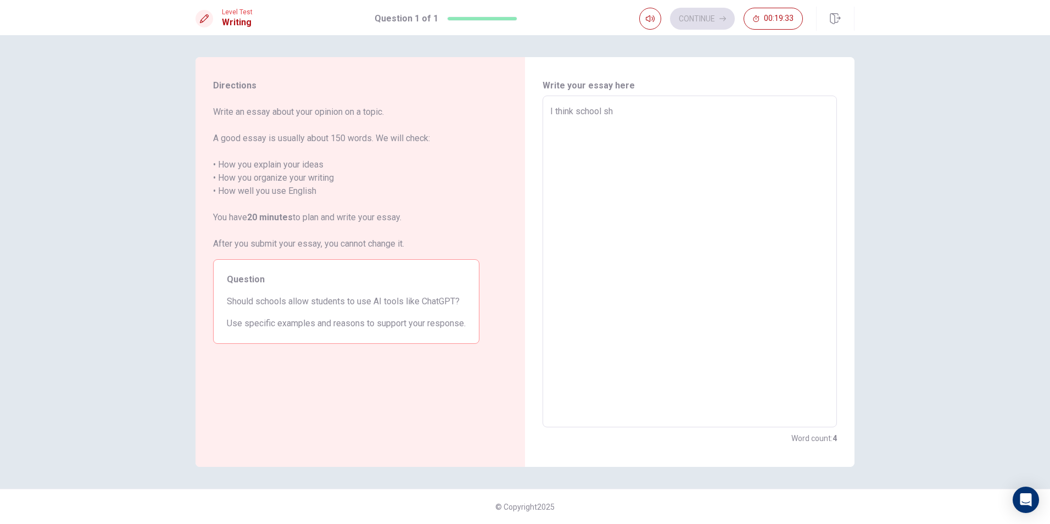
type textarea "I think school sho"
type textarea "x"
type textarea "I think school shou"
type textarea "x"
type textarea "I think school shoul"
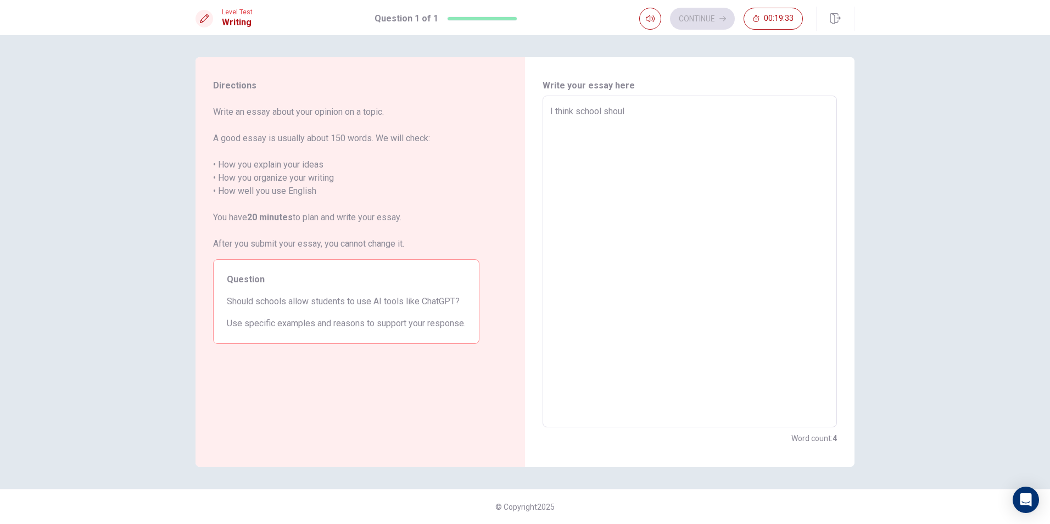
type textarea "x"
type textarea "I think school should"
type textarea "x"
type textarea "I think school should"
type textarea "x"
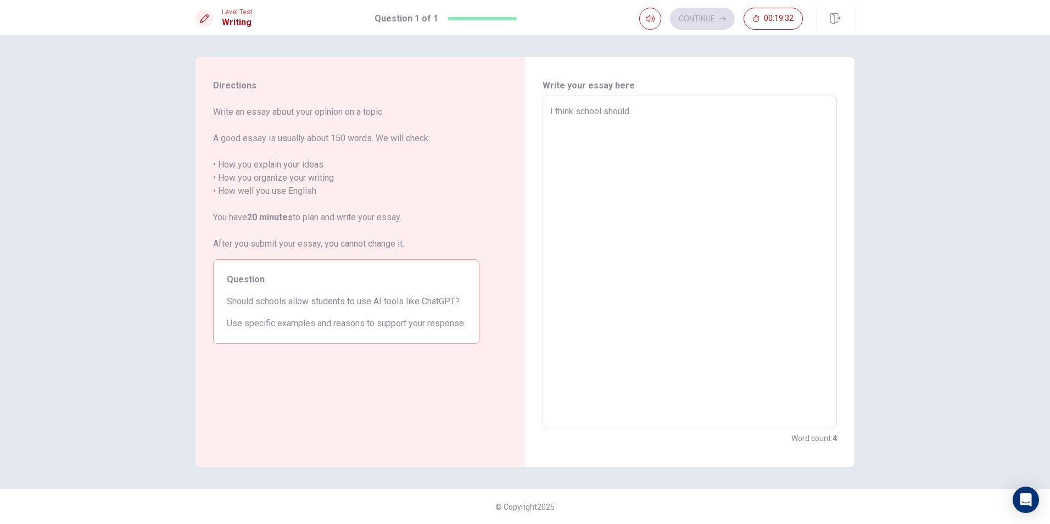
type textarea "I think school should n"
type textarea "x"
type textarea "I think school should no"
type textarea "x"
type textarea "I think school should not"
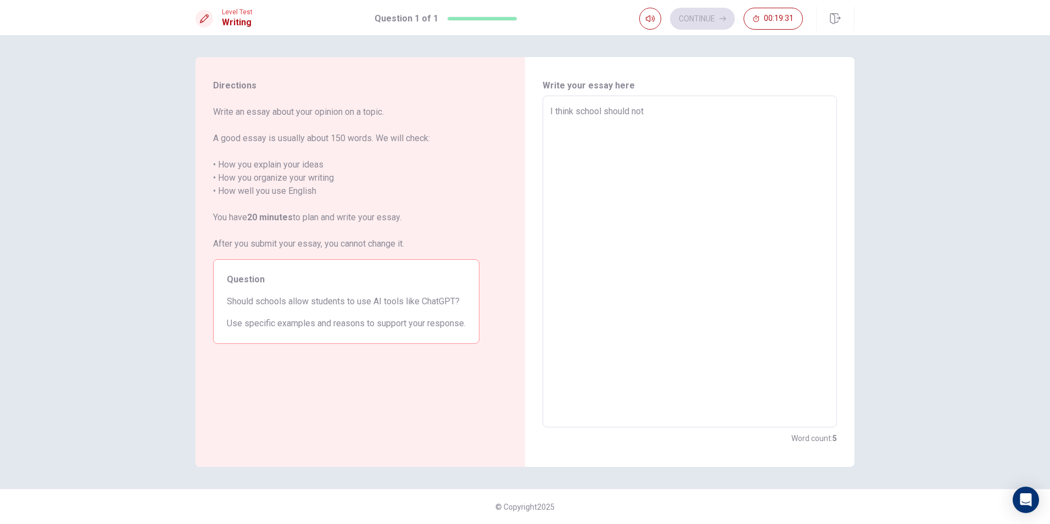
type textarea "x"
type textarea "I think school should not"
type textarea "x"
type textarea "I think school should not s"
type textarea "x"
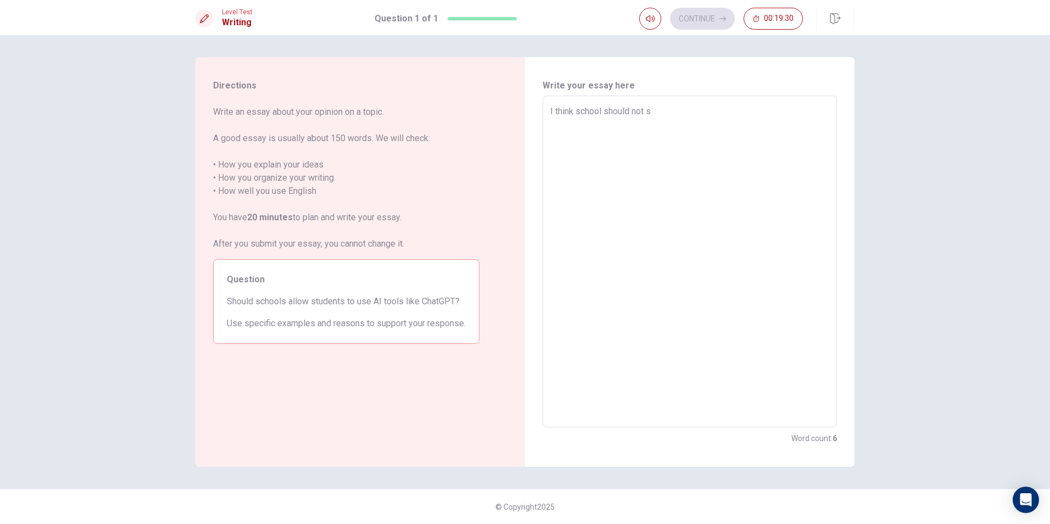
type textarea "I think school should not st"
type textarea "x"
type textarea "I think school should not stu"
type textarea "x"
type textarea "I think school should not stud"
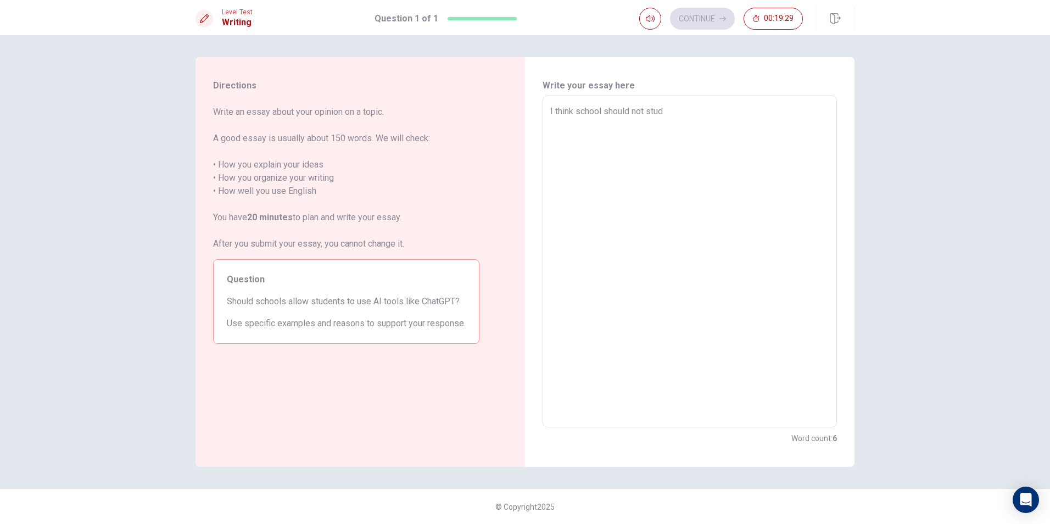
type textarea "x"
type textarea "I think school should not stude"
type textarea "x"
type textarea "I think school should not studen"
type textarea "x"
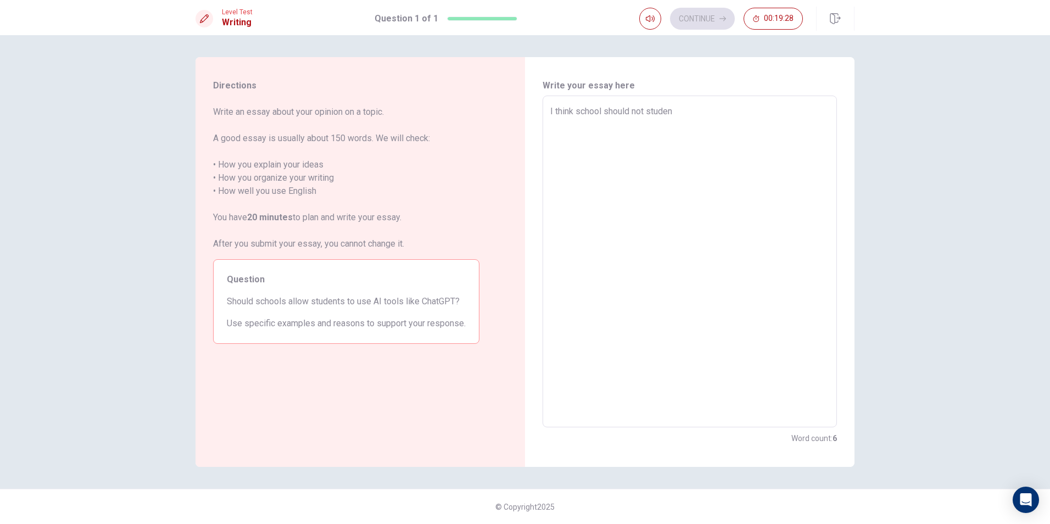
type textarea "I think school should not student"
type textarea "x"
type textarea "I think school should not students"
type textarea "x"
type textarea "I think school should not students"
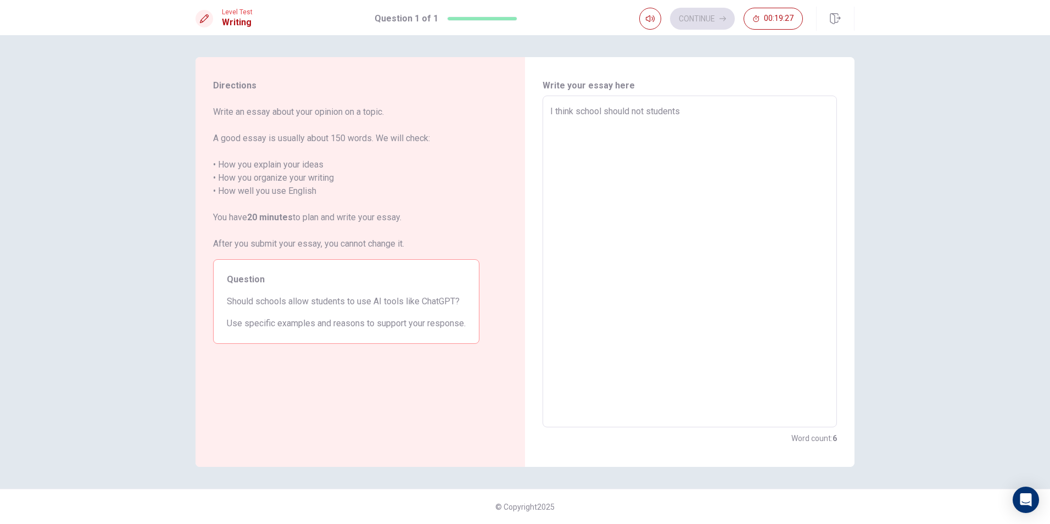
type textarea "x"
type textarea "I think school should not students u"
type textarea "x"
type textarea "I think school should not students us"
type textarea "x"
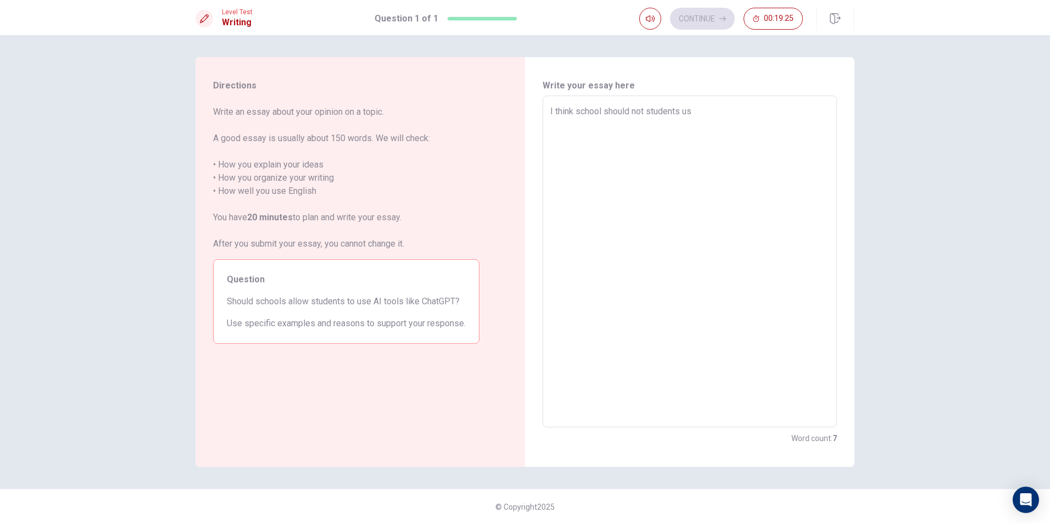
type textarea "I think school should not students use"
type textarea "x"
type textarea "I think school should not students use"
type textarea "x"
type textarea "I think school should not students use A"
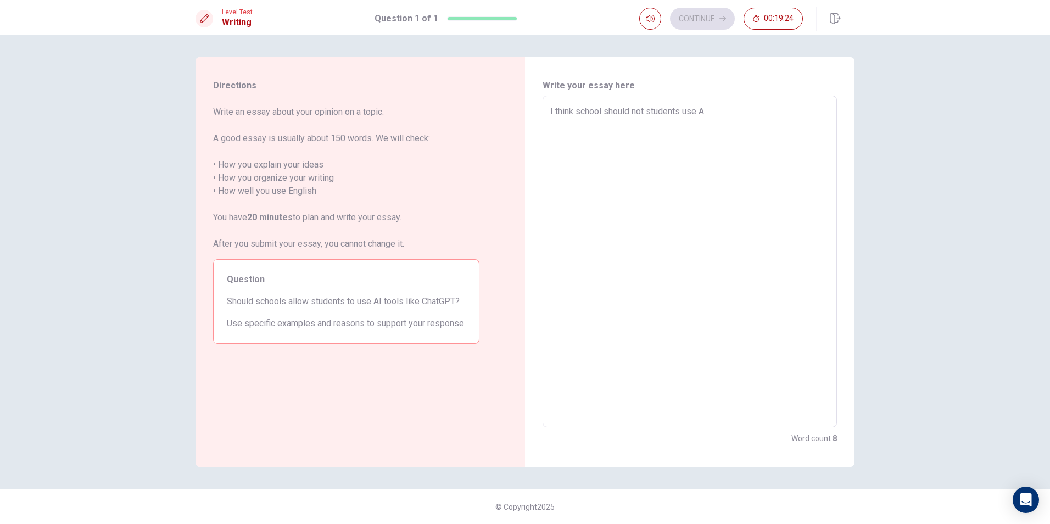
type textarea "x"
type textarea "I think school should not students use AI"
type textarea "x"
type textarea "I think school should not students use AI"
type textarea "x"
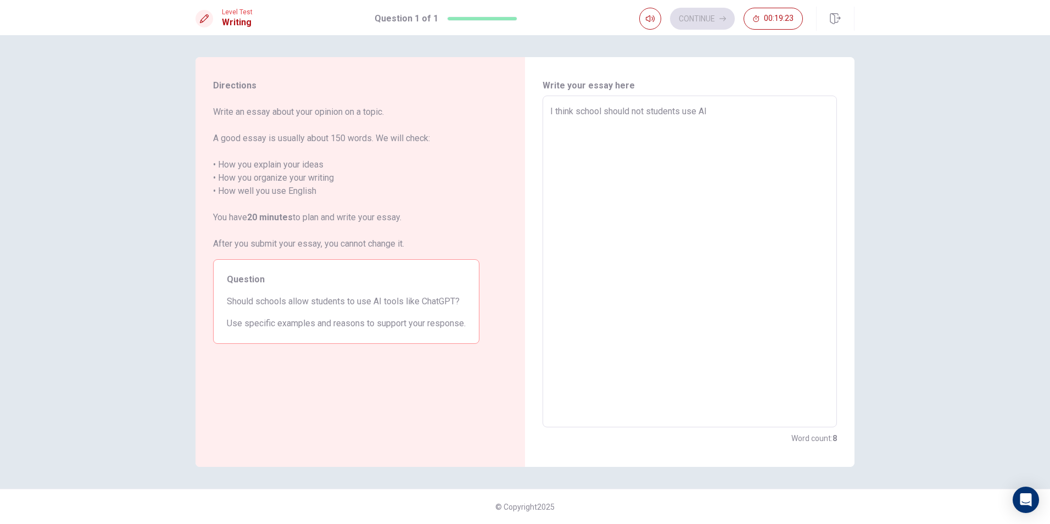
type textarea "I think school should not students use AI t"
type textarea "x"
type textarea "I think school should not students use AI to"
type textarea "x"
type textarea "I think school should not students use AI too"
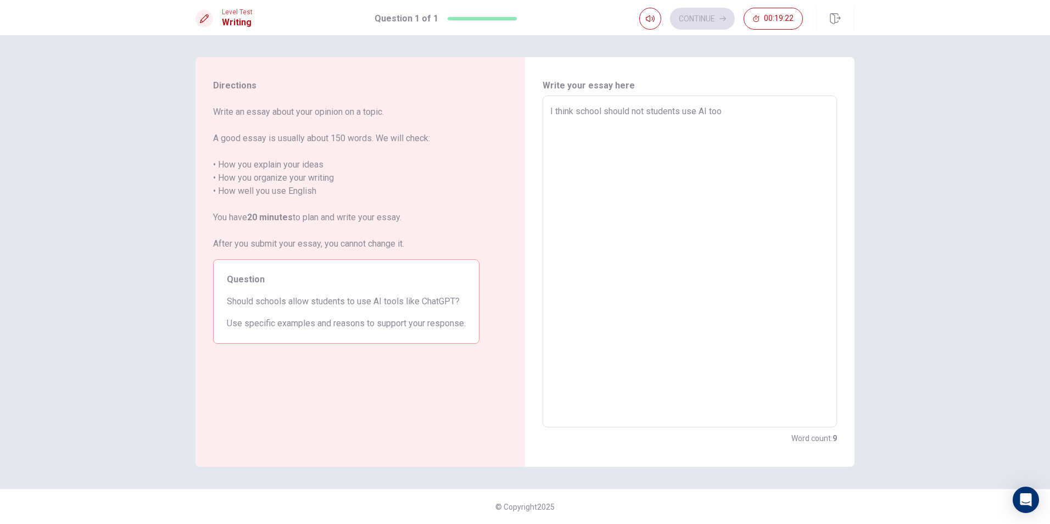
type textarea "x"
type textarea "I think school should not students use AI tool"
type textarea "x"
type textarea "I think school should not students use AI tools"
type textarea "x"
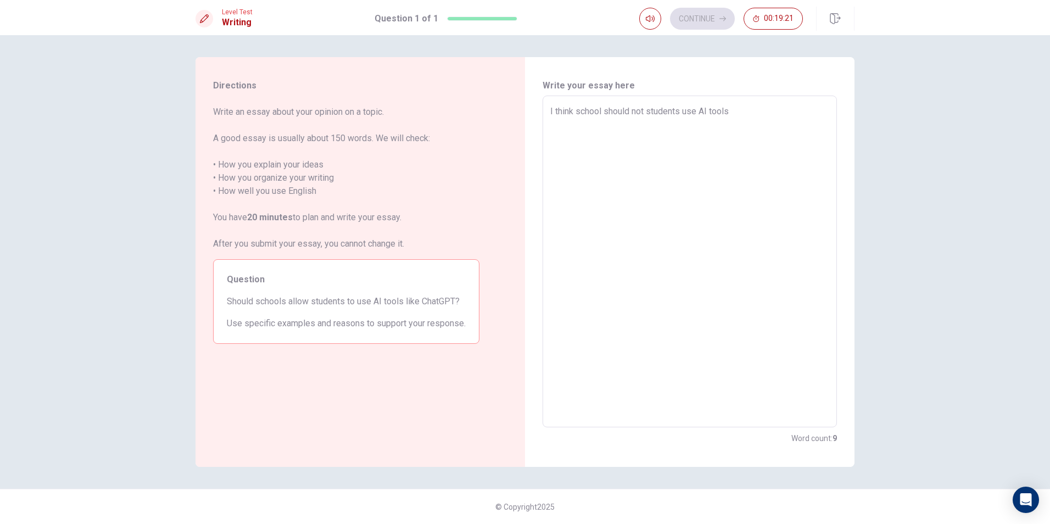
type textarea "I think school should not students use AI tools"
type textarea "x"
type textarea "I think school should not students use AI tools"
type textarea "x"
type textarea "I think school should not students use AI tools,"
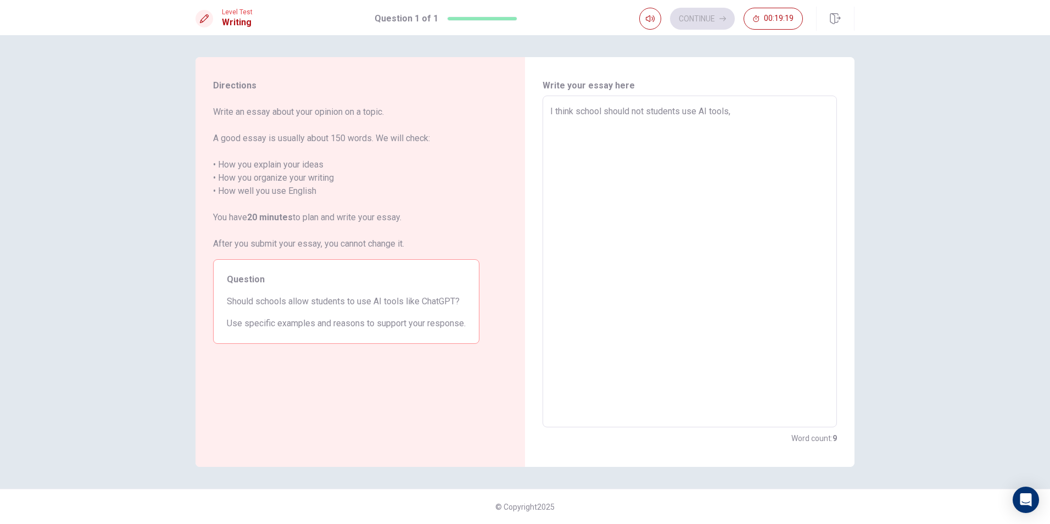
type textarea "x"
type textarea "I think school should not students use AI tools,"
type textarea "x"
type textarea "I think school should not students use AI tools, w"
type textarea "x"
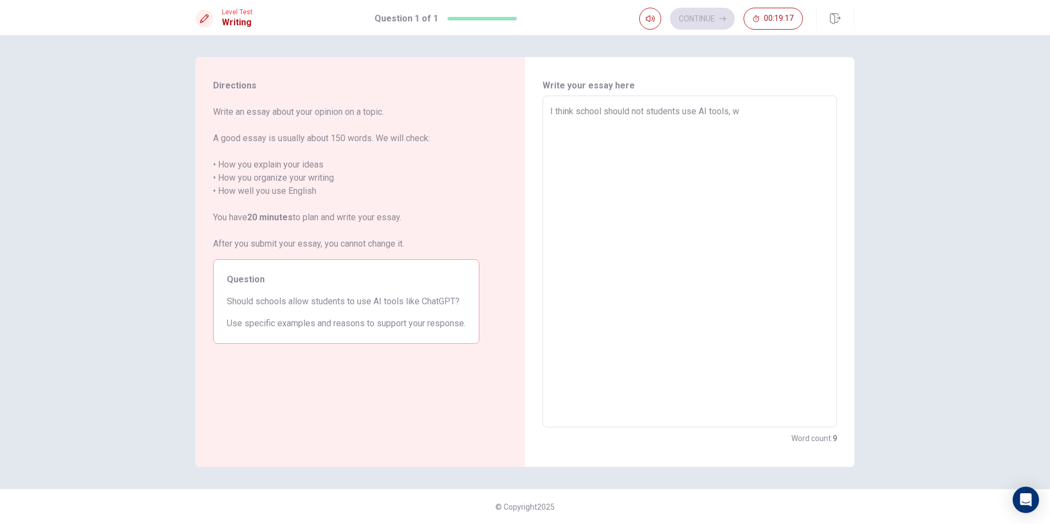
type textarea "I think school should not students use AI tools, wi"
type textarea "x"
type textarea "I think school should not students use AI tools, wit"
type textarea "x"
type textarea "I think school should not students use AI tools, with"
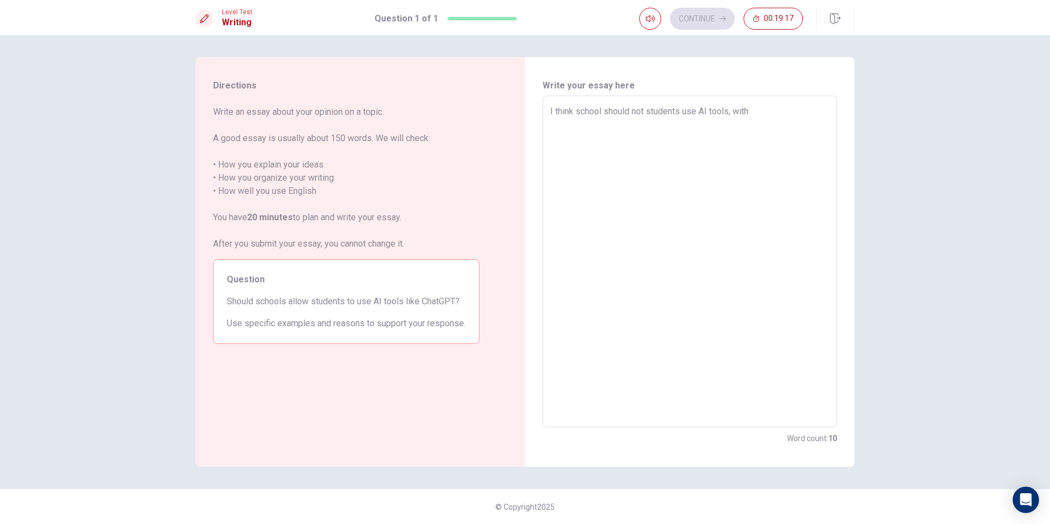
type textarea "x"
type textarea "I think school should not students use AI tools, with"
type textarea "x"
type textarea "I think school should not students use AI tools, with t"
type textarea "x"
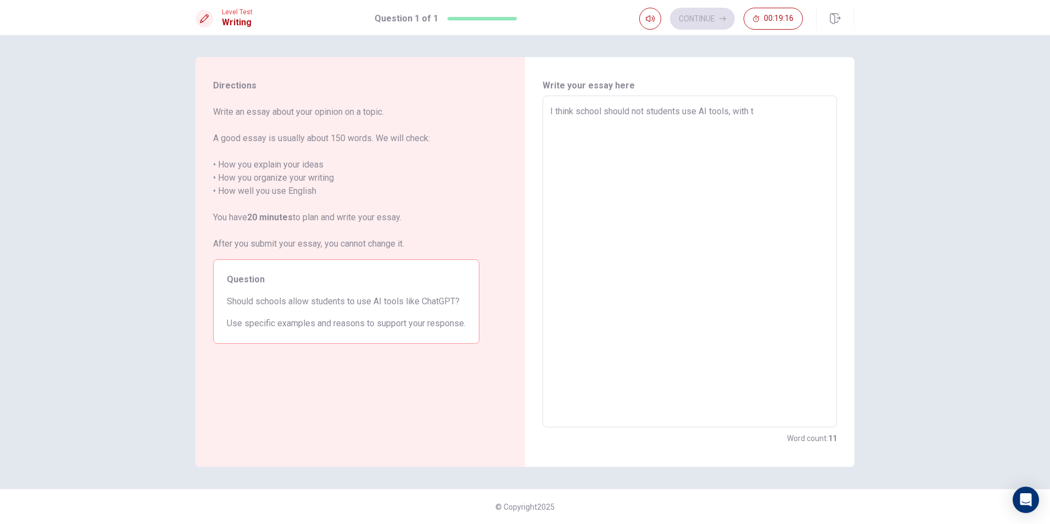
type textarea "I think school should not students use AI tools, with th"
type textarea "x"
type textarea "I think school should not students use AI tools, with thi"
type textarea "x"
type textarea "I think school should not students use AI tools, with this"
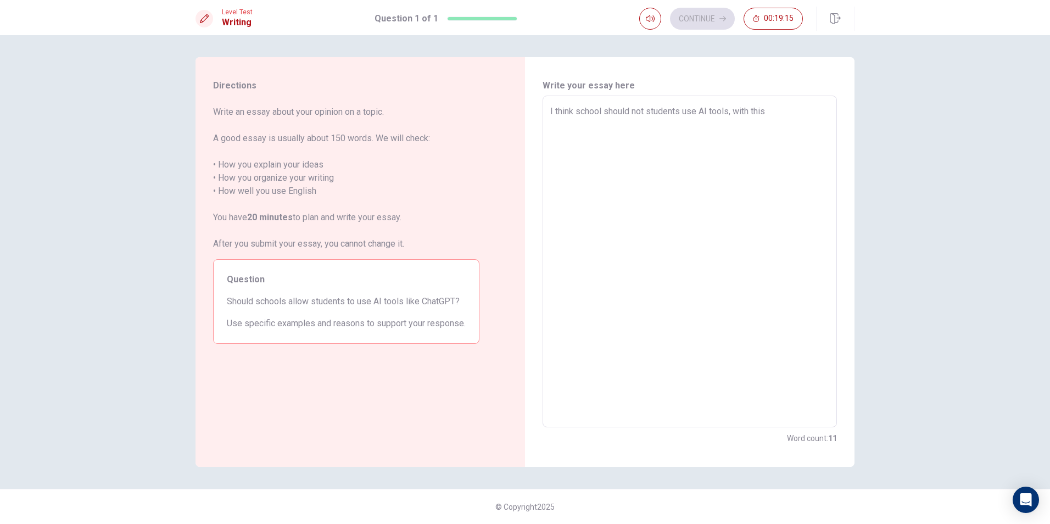
type textarea "x"
type textarea "I think school should not students use AI tools, with thi"
type textarea "x"
type textarea "I think school should not students use AI tools, with th"
type textarea "x"
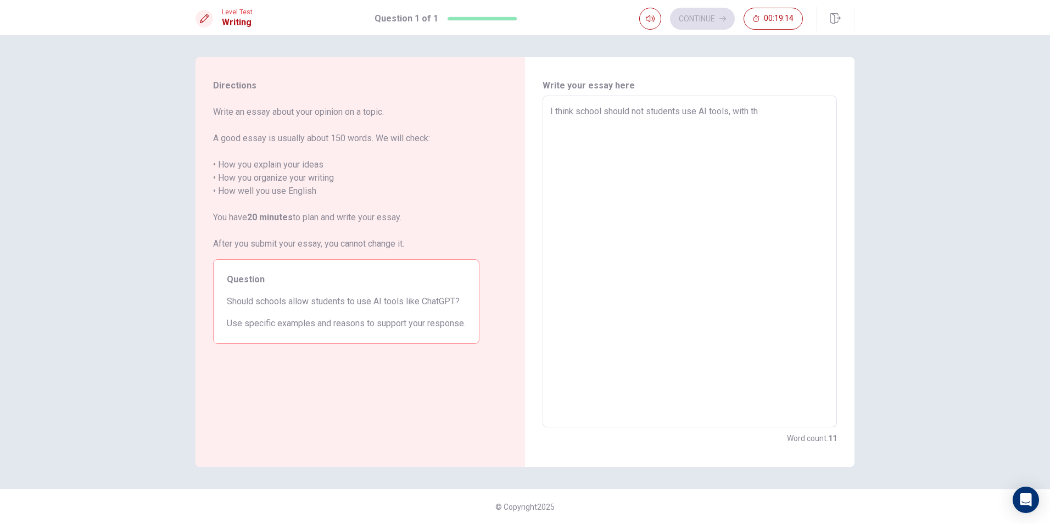
type textarea "I think school should not students use AI tools, with t"
type textarea "x"
type textarea "I think school should not students use AI tools, with"
type textarea "x"
type textarea "I think school should not students use AI tools, with"
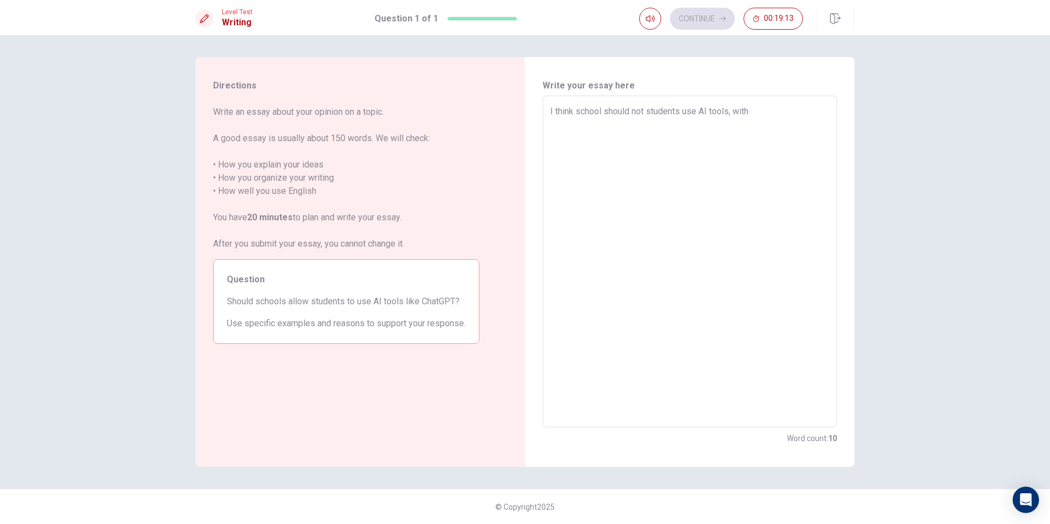
type textarea "x"
type textarea "I think school should not students use AI tools, wit"
type textarea "x"
type textarea "I think school should not students use AI tools, wi"
type textarea "x"
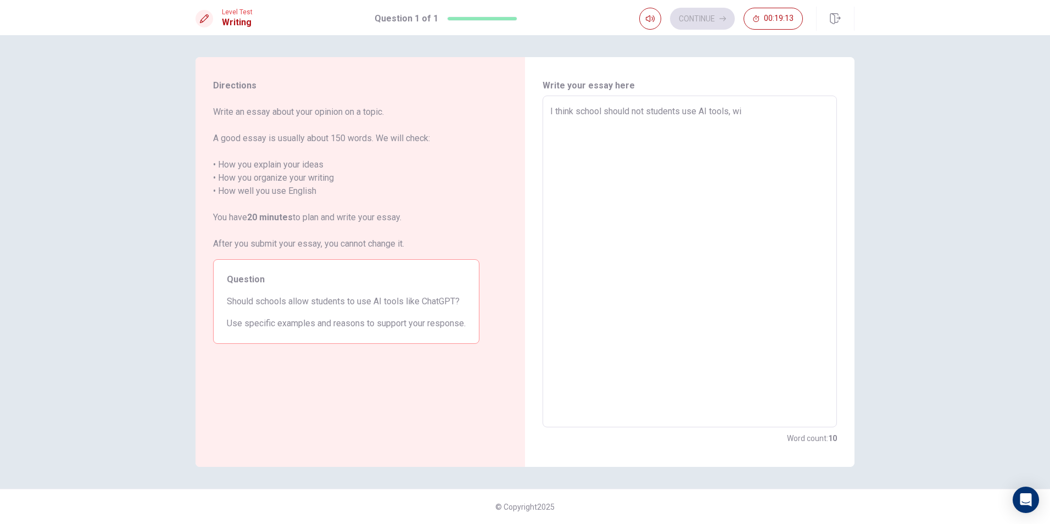
type textarea "I think school should not students use AI tools, w"
type textarea "x"
type textarea "I think school should not students use AI tools,"
type textarea "x"
type textarea "I think school should not students use AI tools,"
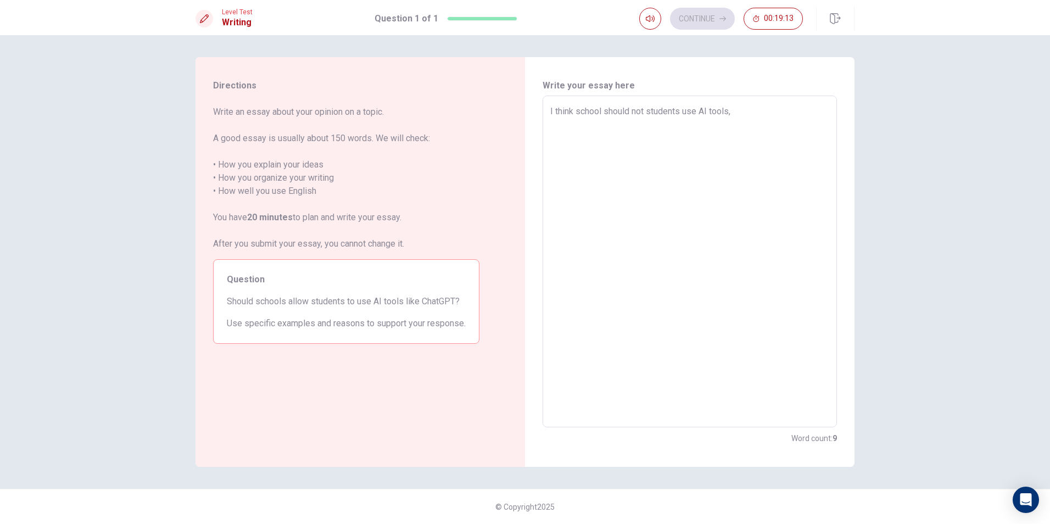
type textarea "x"
type textarea "I think school should not students use AI tools"
type textarea "x"
type textarea "I think school should not students use AI tools"
type textarea "x"
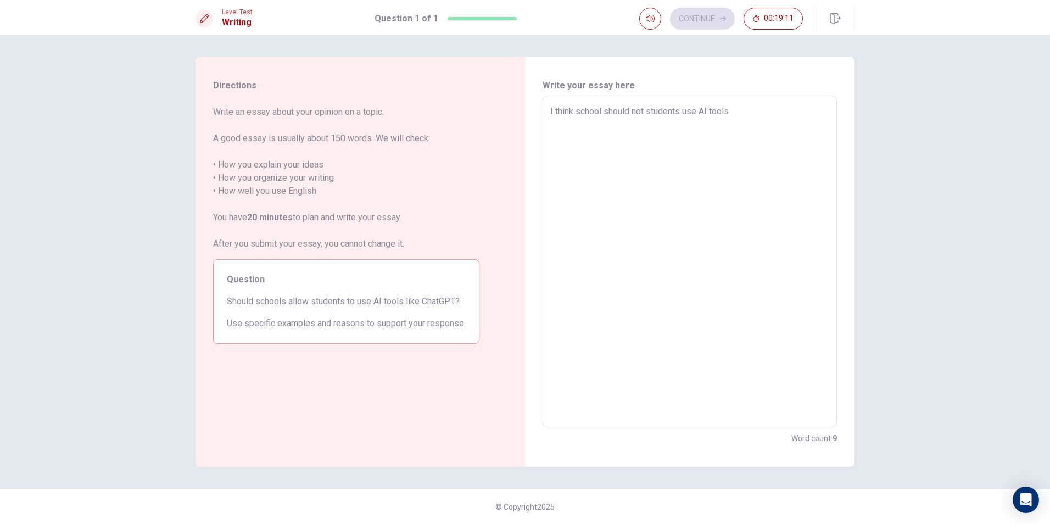
type textarea "I think school should not students use AI tools b"
type textarea "x"
type textarea "I think school should not students use AI tools be"
type textarea "x"
type textarea "I think school should not students use AI tools bec"
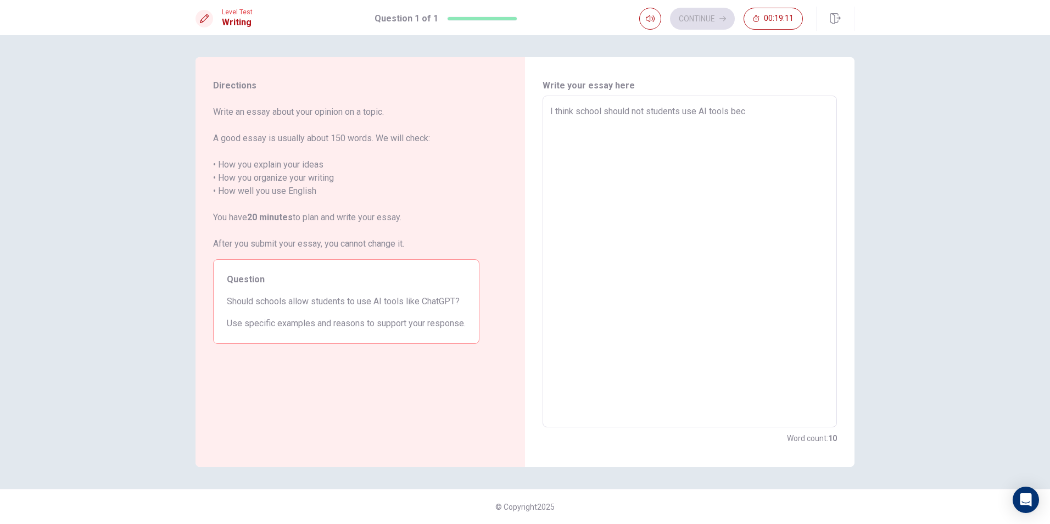
type textarea "x"
type textarea "I think school should not students use AI tools beca"
type textarea "x"
type textarea "I think school should not students use AI tools becau"
type textarea "x"
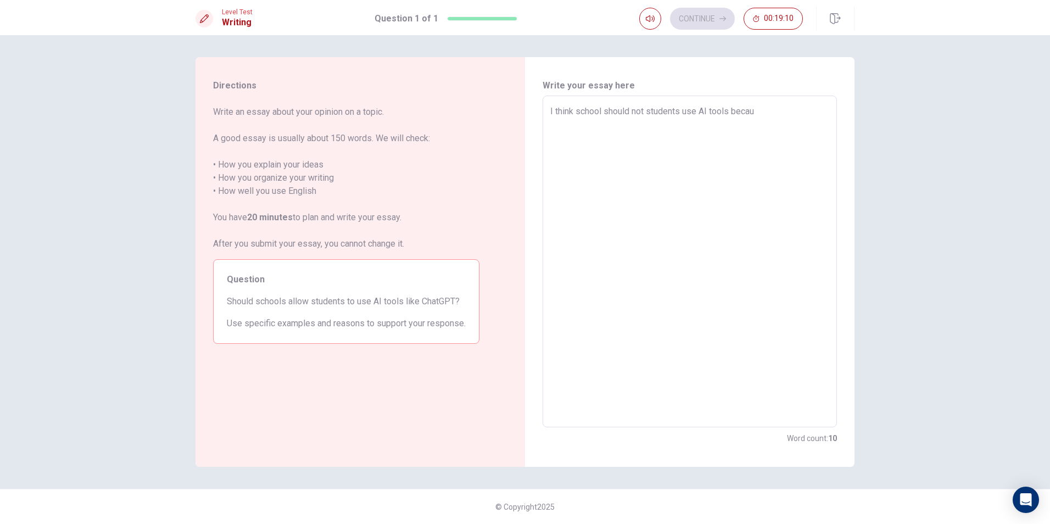
type textarea "I think school should not students use AI tools becaus"
type textarea "x"
type textarea "I think school should not students use AI tools because"
type textarea "x"
type textarea "I think school should not students use AI tools because"
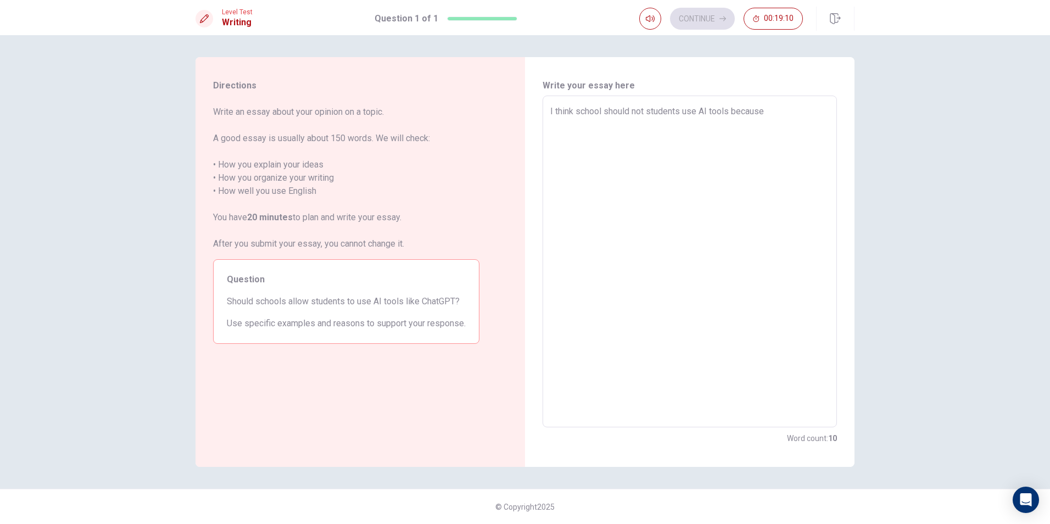
type textarea "x"
type textarea "I think school should not students use AI tools because i"
type textarea "x"
type textarea "I think school should not students use AI tools because it"
type textarea "x"
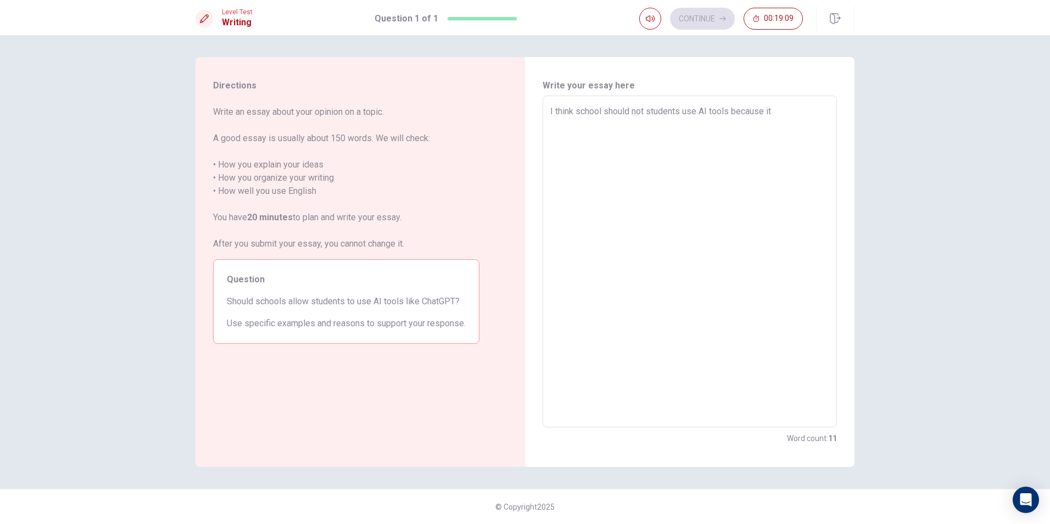
type textarea "I think school should not students use AI tools because it"
type textarea "x"
type textarea "I think school should not students use AI tools because it w"
type textarea "x"
type textarea "I think school should not students use AI tools because it wi"
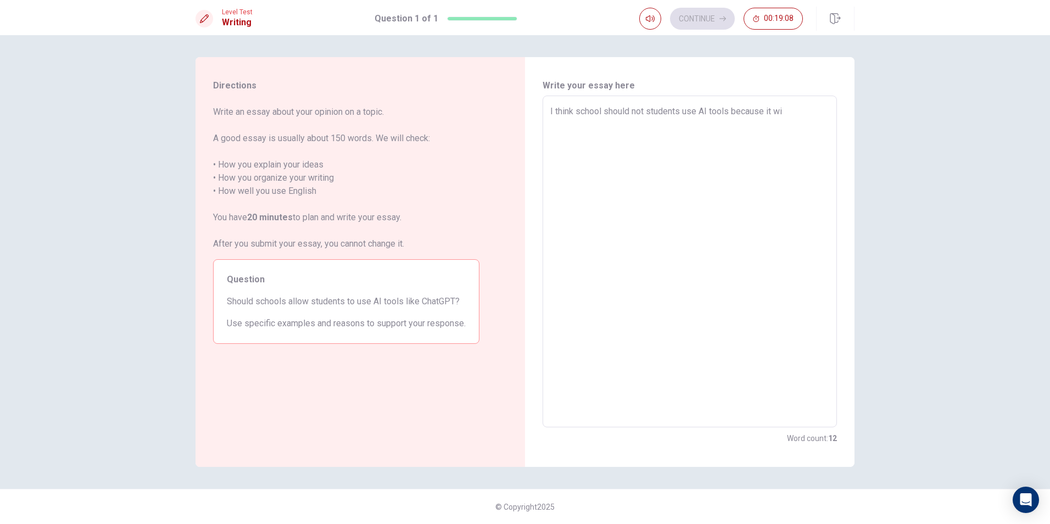
type textarea "x"
type textarea "I think school should not students use AI tools because it wil"
type textarea "x"
type textarea "I think school should not students use AI tools because it will"
click at [646, 113] on textarea "I think school should not students use AI tools because it will" at bounding box center [689, 262] width 279 height 314
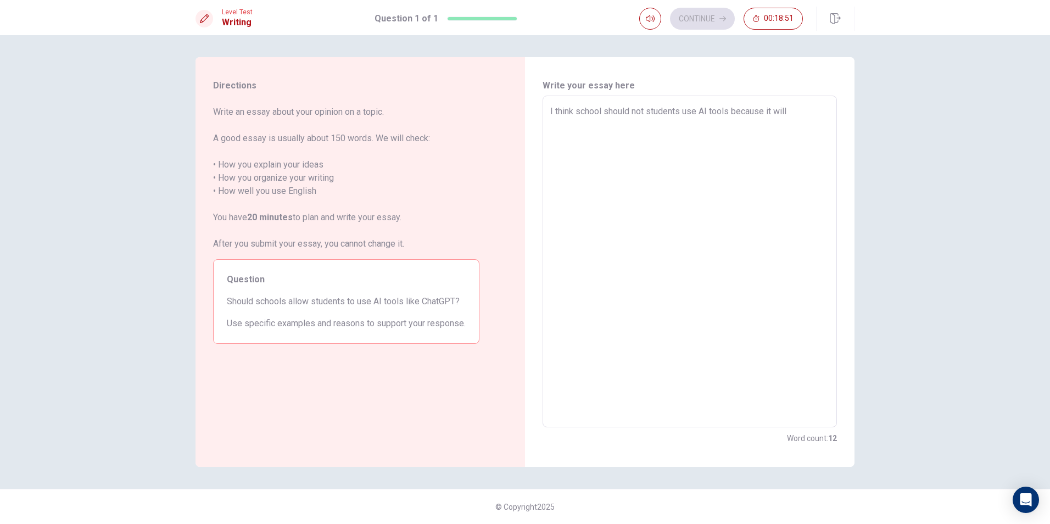
type textarea "x"
type textarea "I think school should not students use AI tools because it will"
type textarea "x"
type textarea "I think school should not a students use AI tools because it will"
type textarea "x"
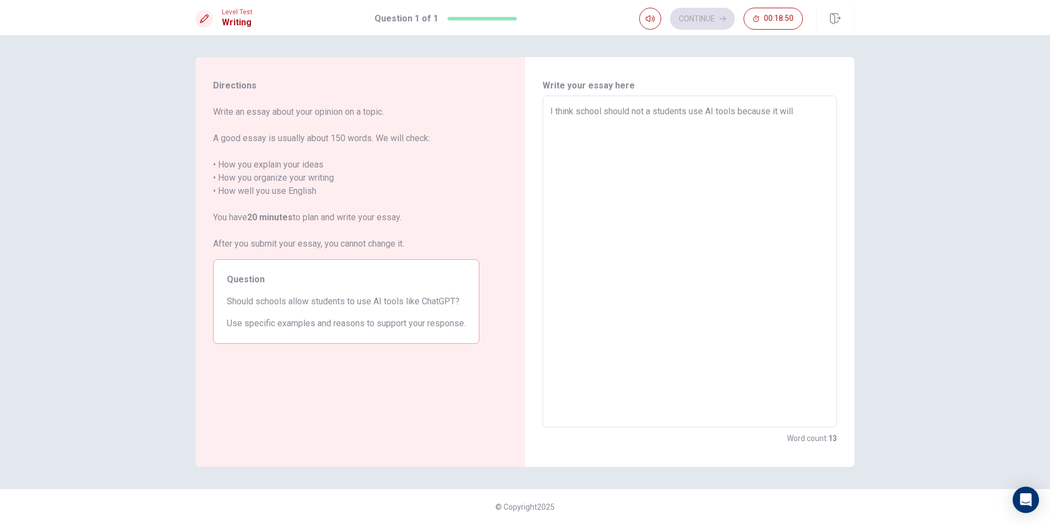
type textarea "I think school should not al students use AI tools because it will"
type textarea "x"
type textarea "I think school should not all students use AI tools because it will"
type textarea "x"
type textarea "I think school should not allo students use AI tools because it will"
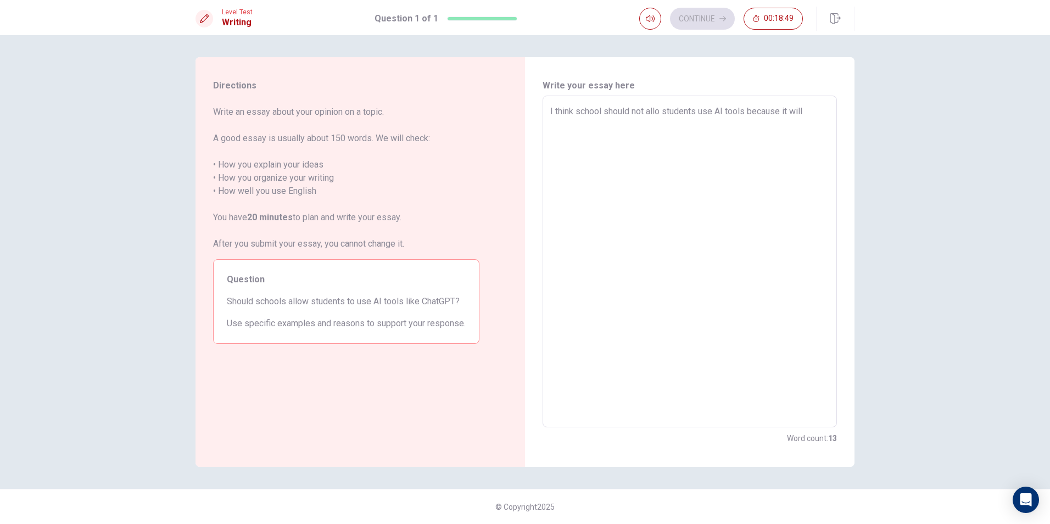
type textarea "x"
type textarea "I think school should not allow students use AI tools because it will"
click at [705, 110] on textarea "I think school should not allow students use AI tools because it will" at bounding box center [689, 262] width 279 height 314
type textarea "x"
type textarea "I think school should not allow students use AI tools because it will"
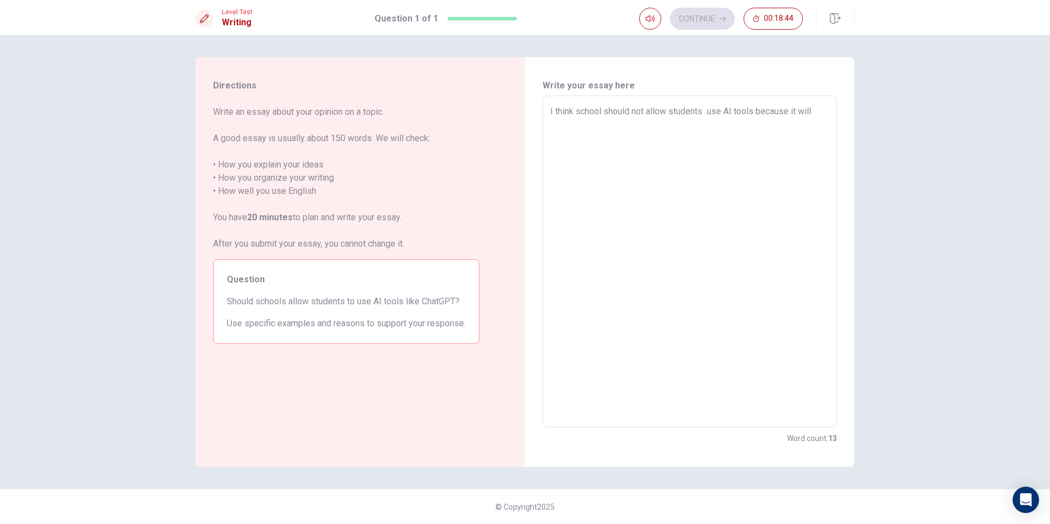
type textarea "x"
type textarea "I think school should not allow students t use AI tools because it will"
type textarea "x"
type textarea "I think school should not allow students to use AI tools because it will"
click at [825, 108] on textarea "I think school should not allow students to use AI tools because it will" at bounding box center [689, 262] width 279 height 314
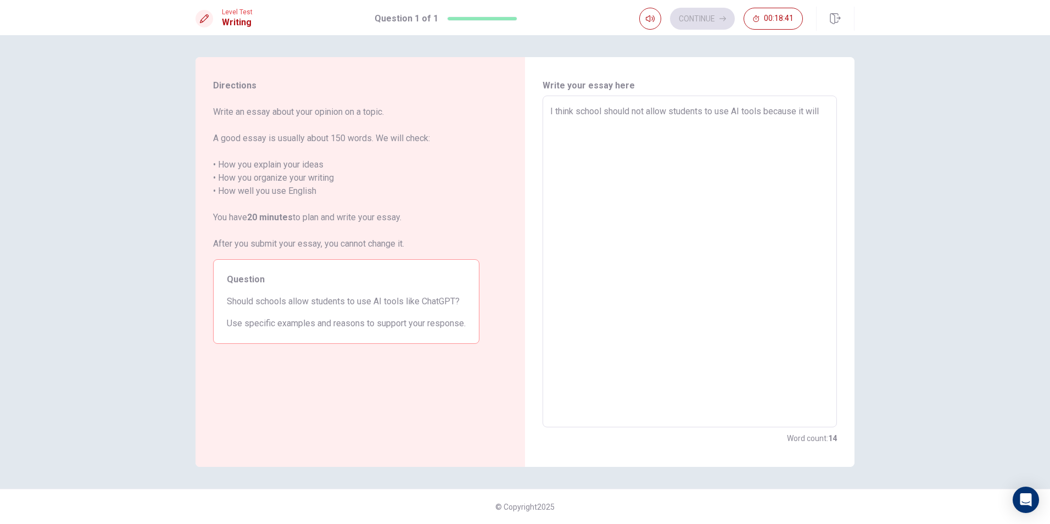
type textarea "x"
type textarea "I think school should not allow students to use AI tools because it wil"
type textarea "x"
type textarea "I think school should not allow students to use AI tools because it wi"
type textarea "x"
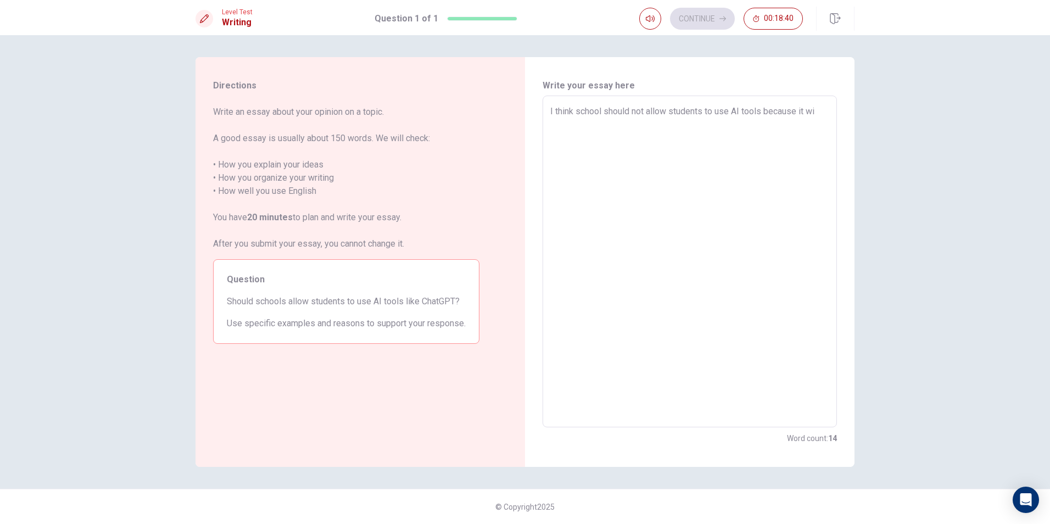
type textarea "I think school should not allow students to use AI tools because it w"
type textarea "x"
type textarea "I think school should not allow students to use AI tools because it"
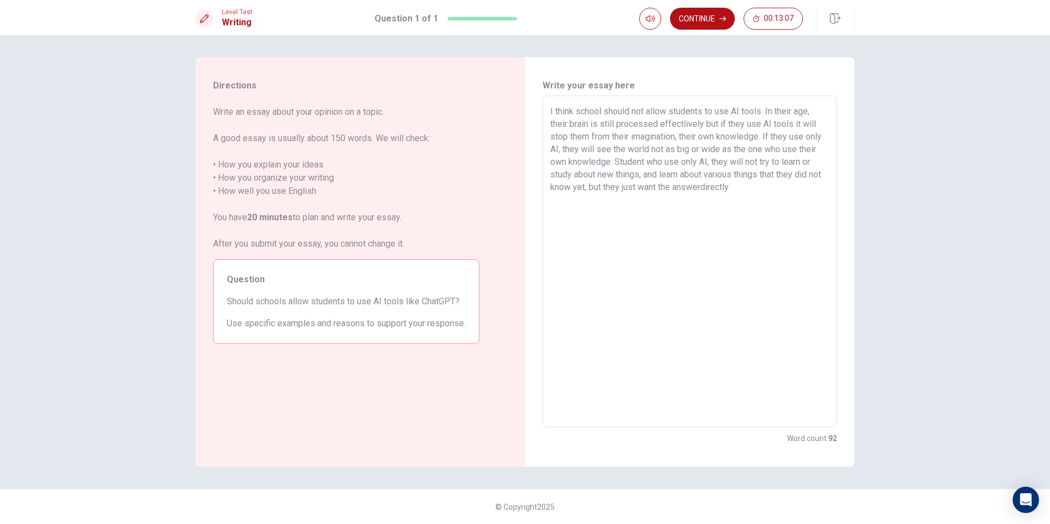
click at [718, 186] on textarea "I think school should not allow students to use AI tools. In their age, their b…" at bounding box center [689, 262] width 279 height 314
click at [752, 188] on textarea "I think school should not allow students to use AI tools. In their age, their b…" at bounding box center [689, 262] width 279 height 314
click at [660, 198] on textarea "I think school should not allow students to use AI tools. In their age, their b…" at bounding box center [689, 262] width 279 height 314
click at [664, 202] on textarea "I think school should not allow students to use AI tools. In their age, their b…" at bounding box center [689, 262] width 279 height 314
click at [786, 206] on textarea "I think school should not allow students to use AI tools. In their age, their b…" at bounding box center [689, 262] width 279 height 314
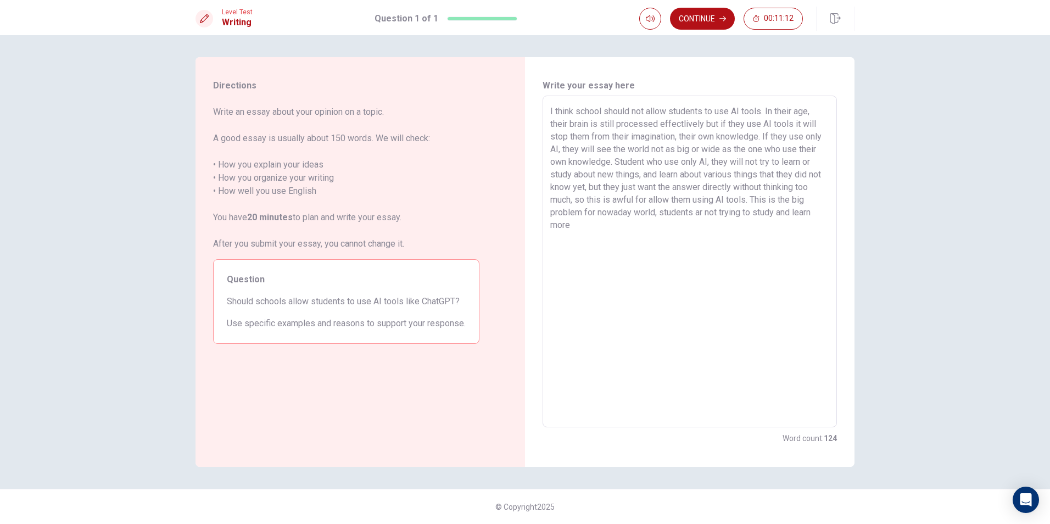
click at [704, 210] on textarea "I think school should not allow students to use AI tools. In their age, their b…" at bounding box center [689, 262] width 279 height 314
click at [620, 235] on textarea "I think school should not allow students to use AI tools. In their age, their b…" at bounding box center [689, 262] width 279 height 314
click at [650, 252] on textarea "I think school should not allow students to use AI tools. In their age, their b…" at bounding box center [689, 262] width 279 height 314
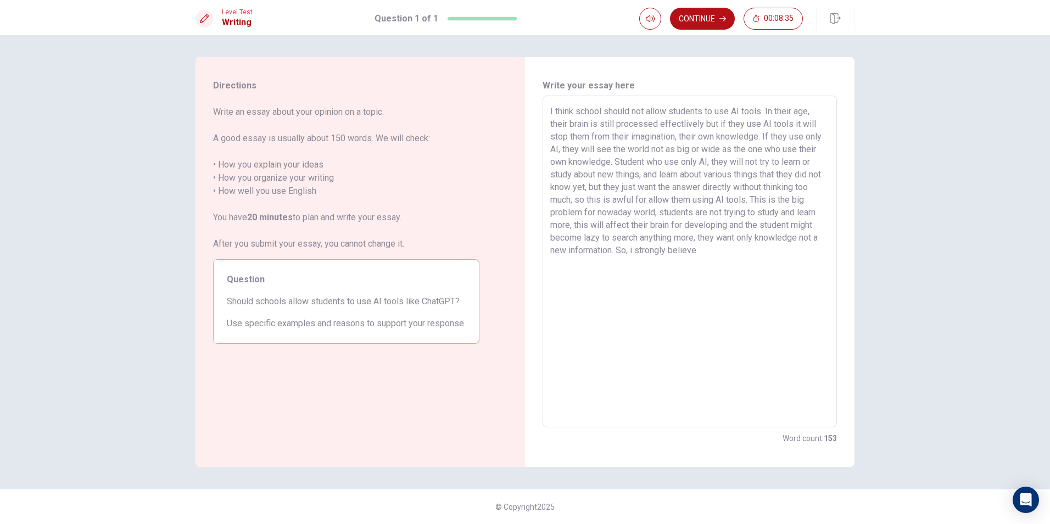
click at [756, 253] on textarea "I think school should not allow students to use AI tools. In their age, their b…" at bounding box center [689, 262] width 279 height 314
click at [707, 17] on button "Continue" at bounding box center [702, 19] width 65 height 22
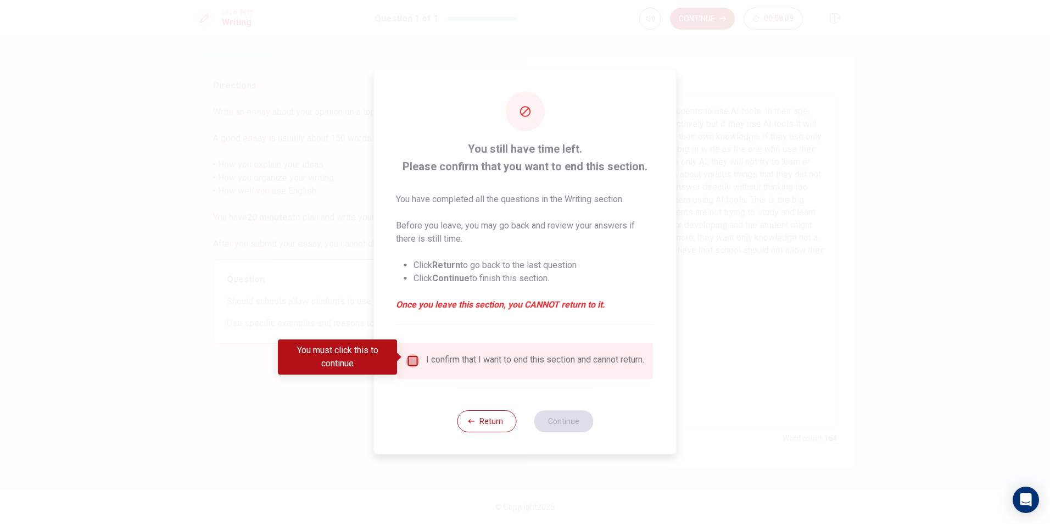
click at [411, 359] on input "You must click this to continue" at bounding box center [412, 360] width 13 height 13
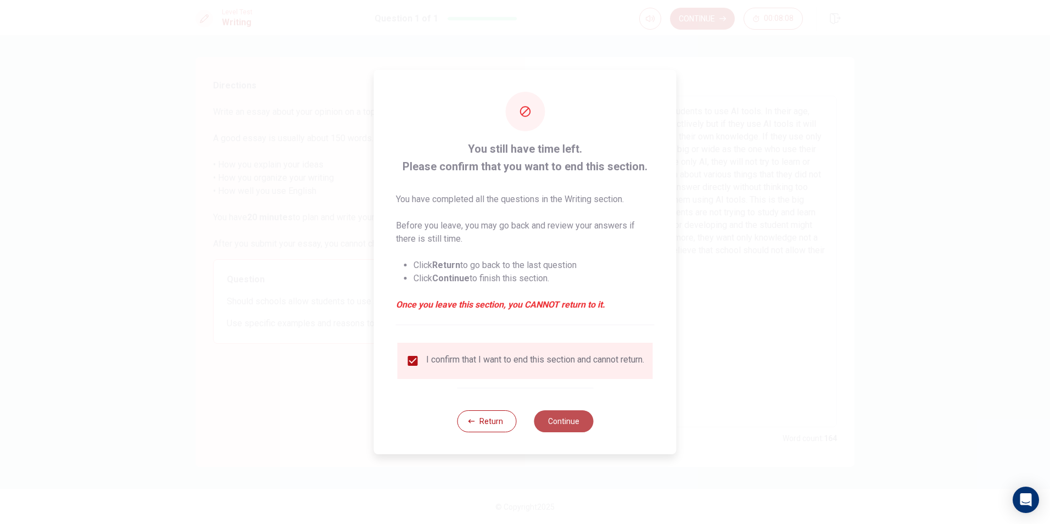
click at [556, 424] on button "Continue" at bounding box center [563, 421] width 59 height 22
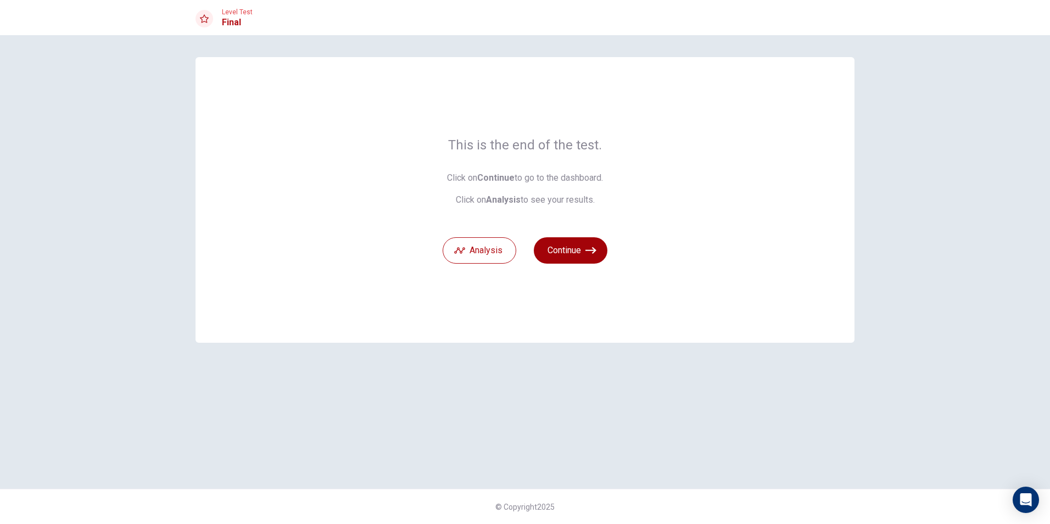
click at [552, 244] on button "Continue" at bounding box center [571, 250] width 74 height 26
